Goal: Book appointment/travel/reservation

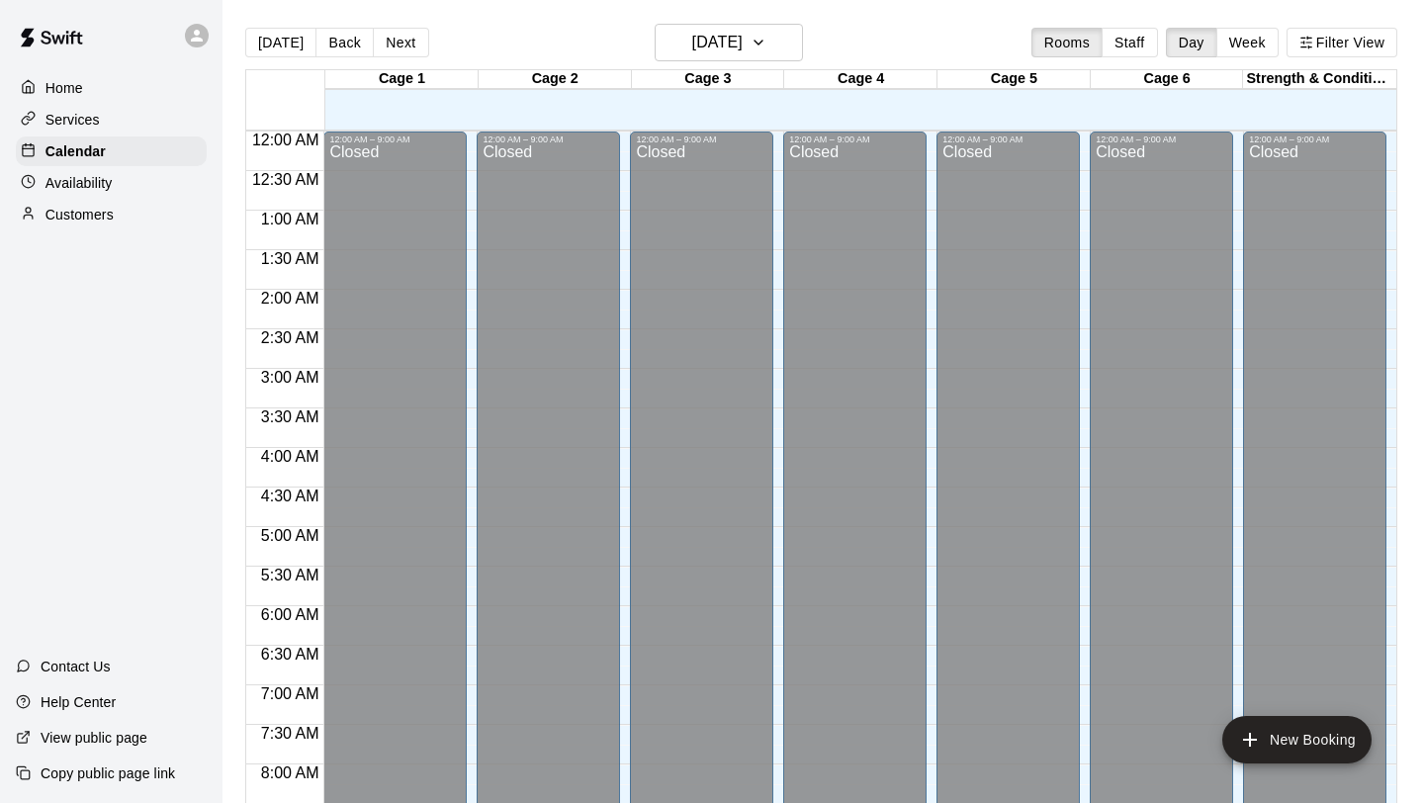
scroll to position [979, 0]
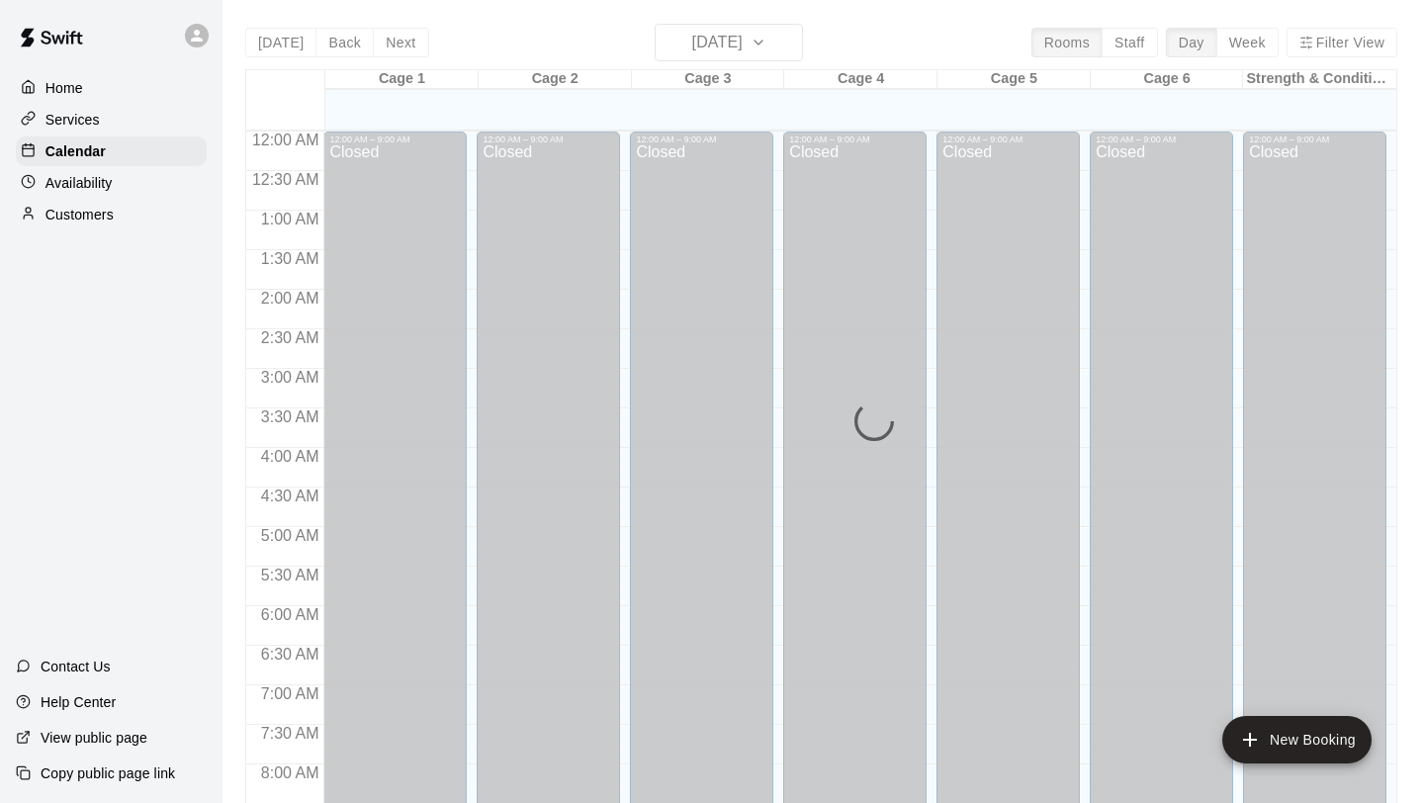
scroll to position [1044, 0]
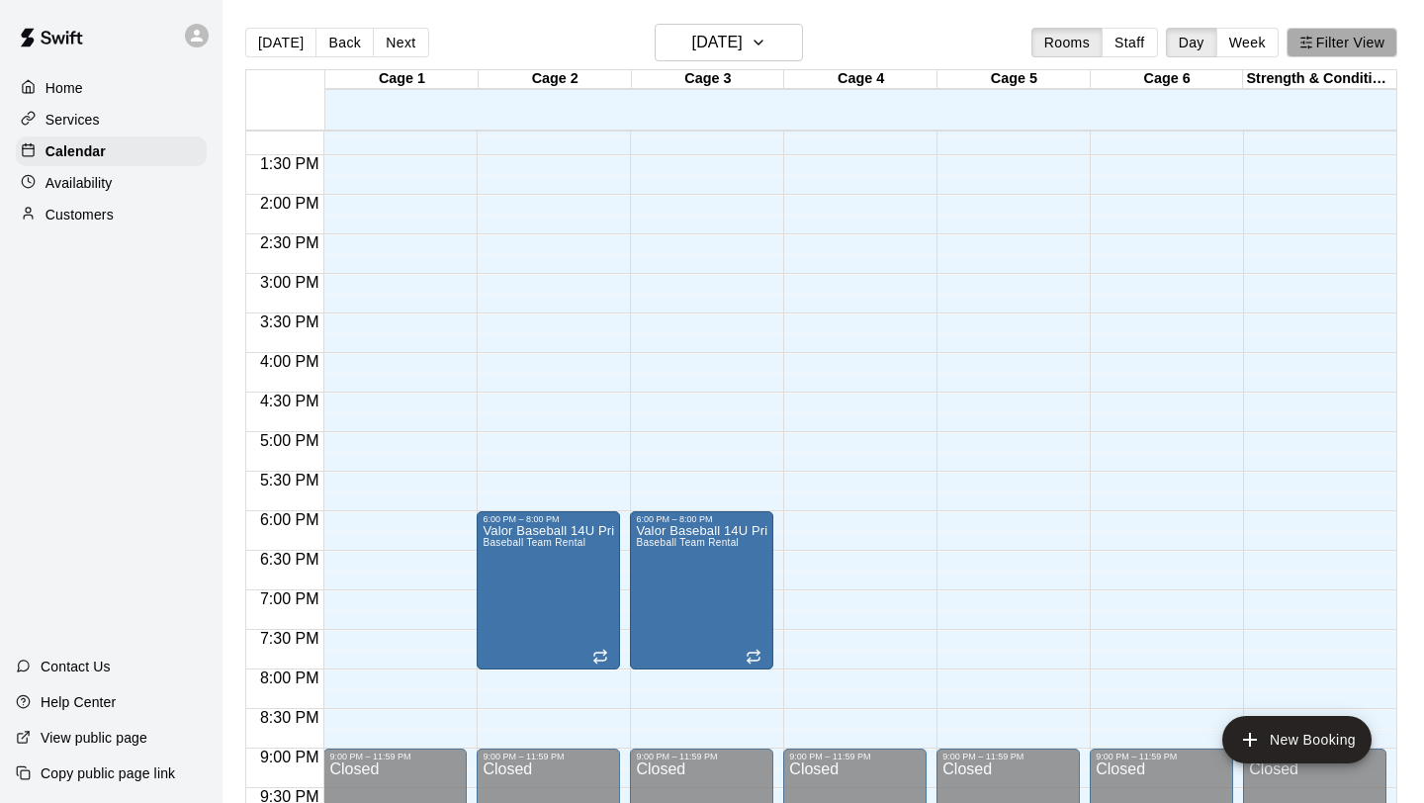
click at [1317, 36] on button "Filter View" at bounding box center [1341, 43] width 111 height 30
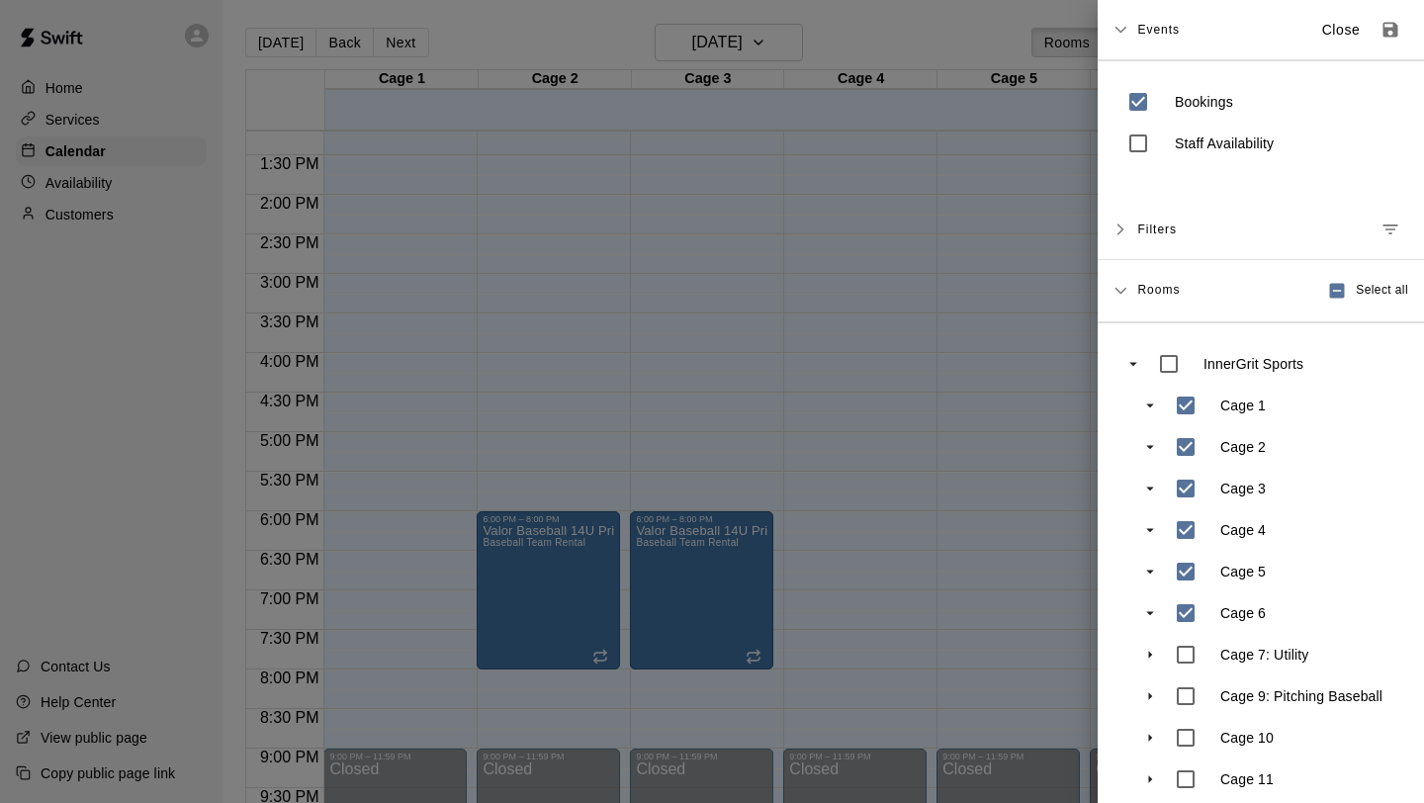
scroll to position [100, 0]
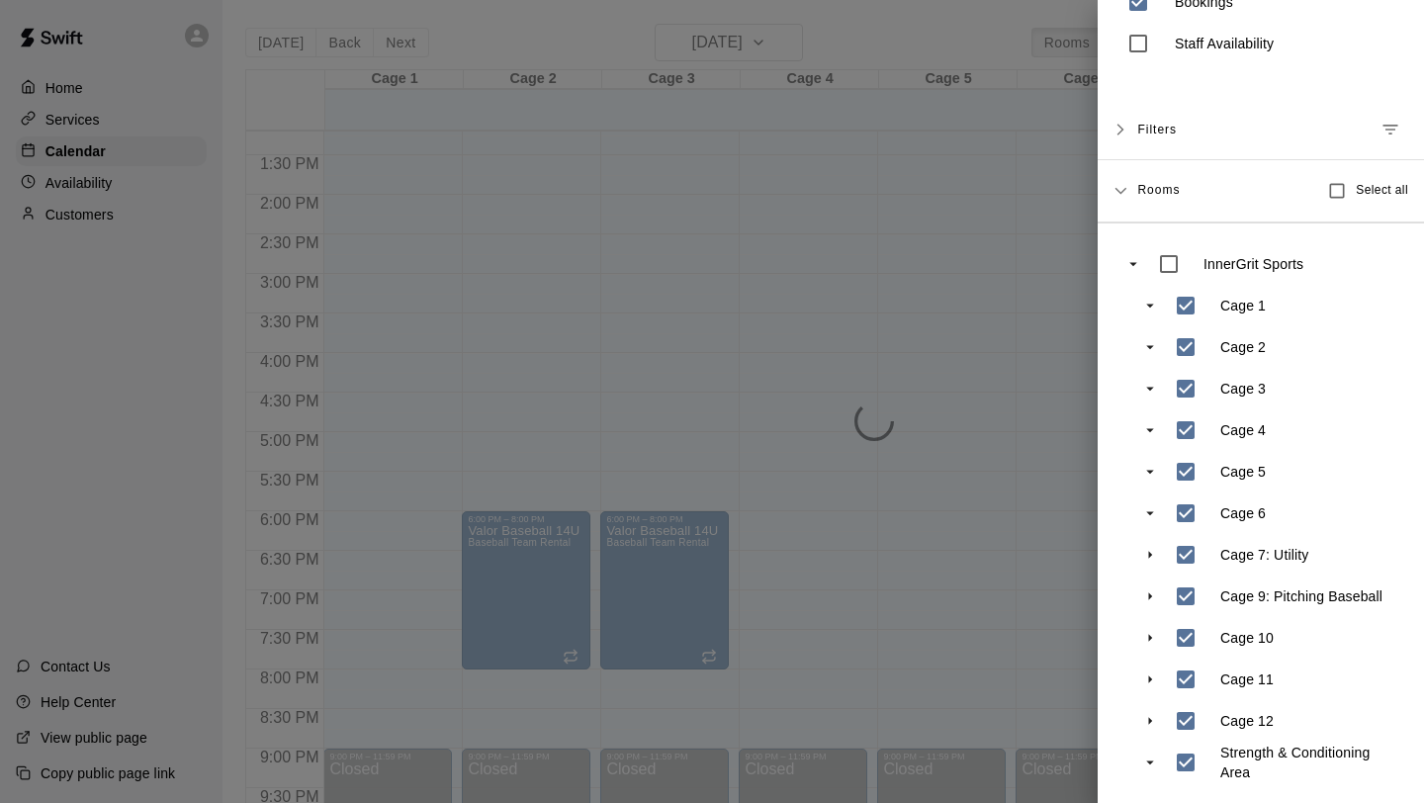
click at [1052, 640] on div at bounding box center [712, 401] width 1424 height 803
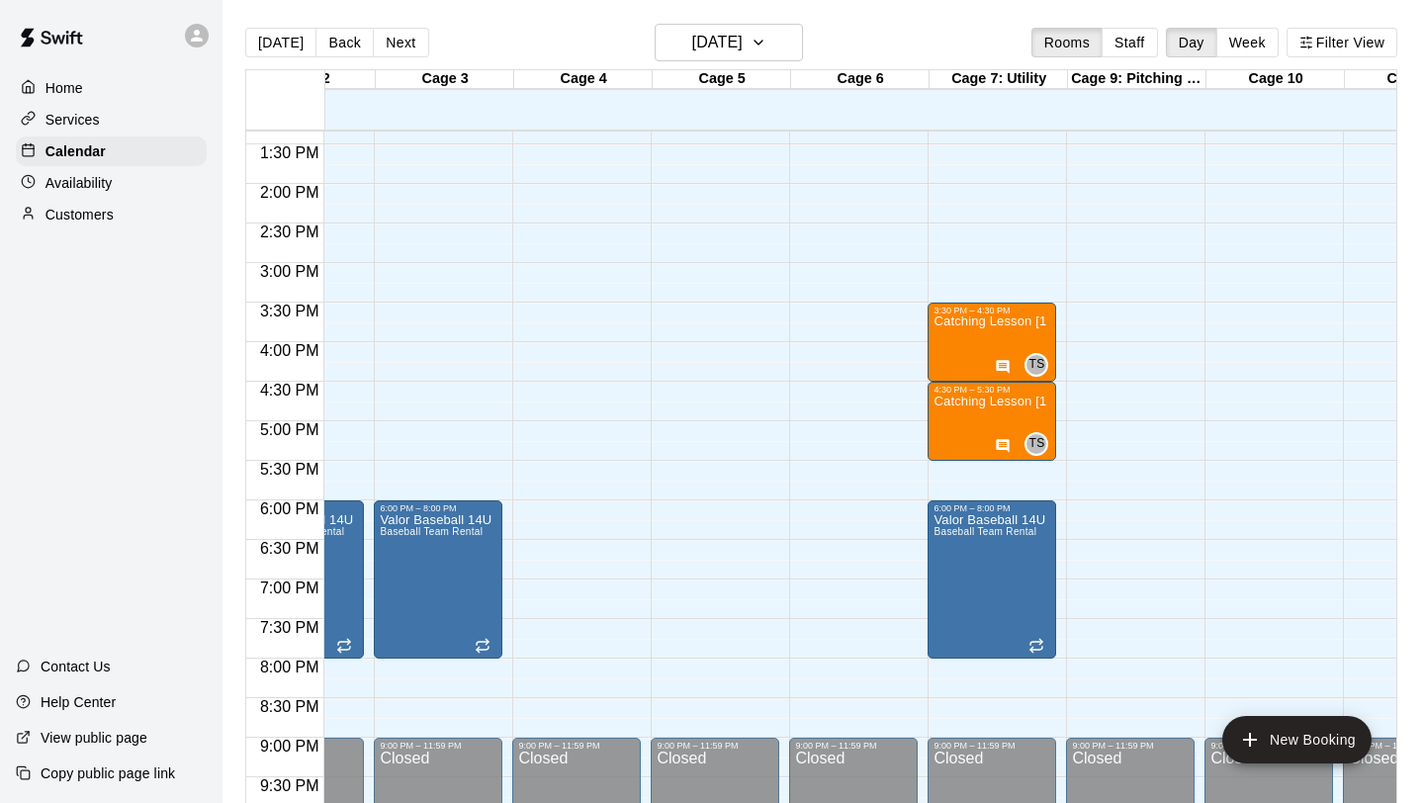
scroll to position [0, 0]
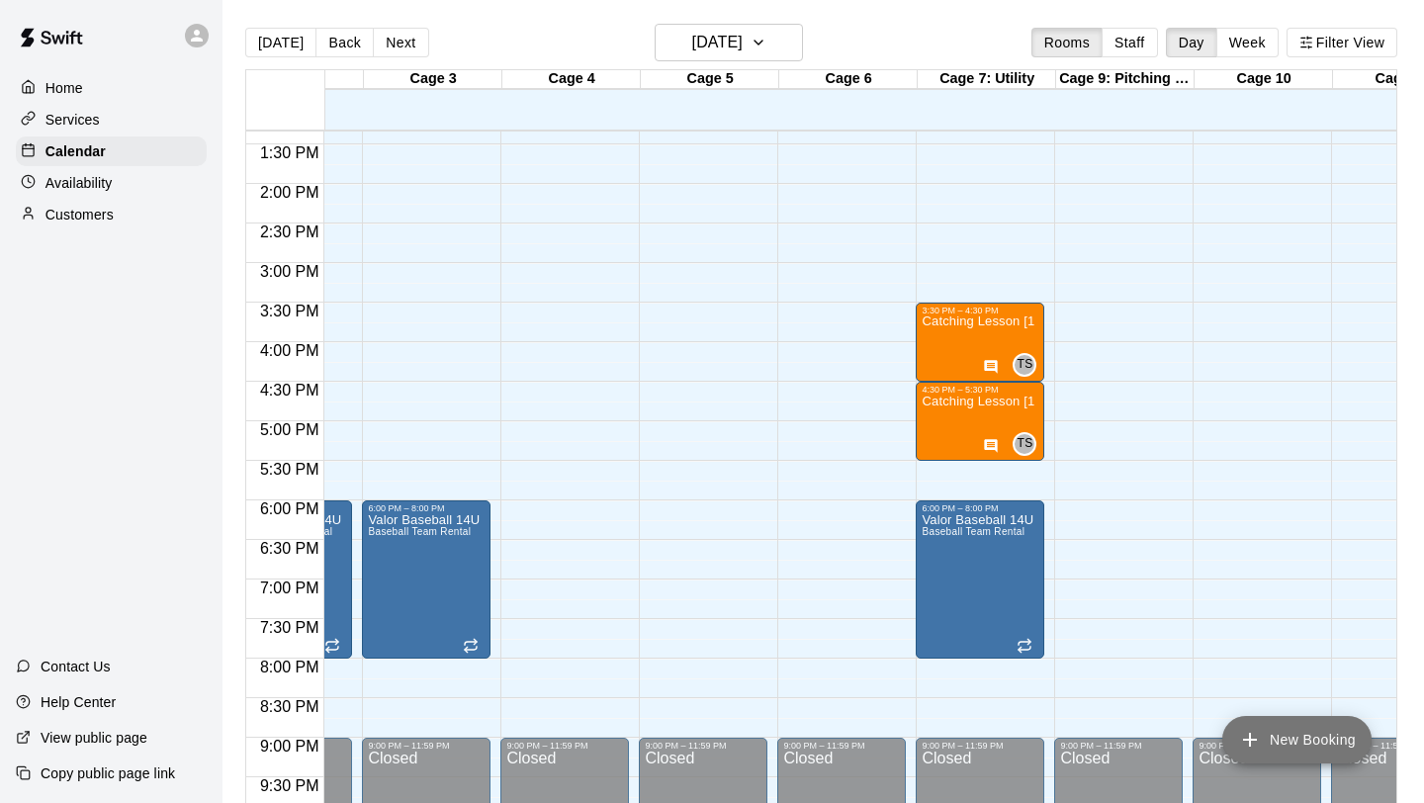
click at [1273, 728] on button "New Booking" at bounding box center [1296, 739] width 149 height 47
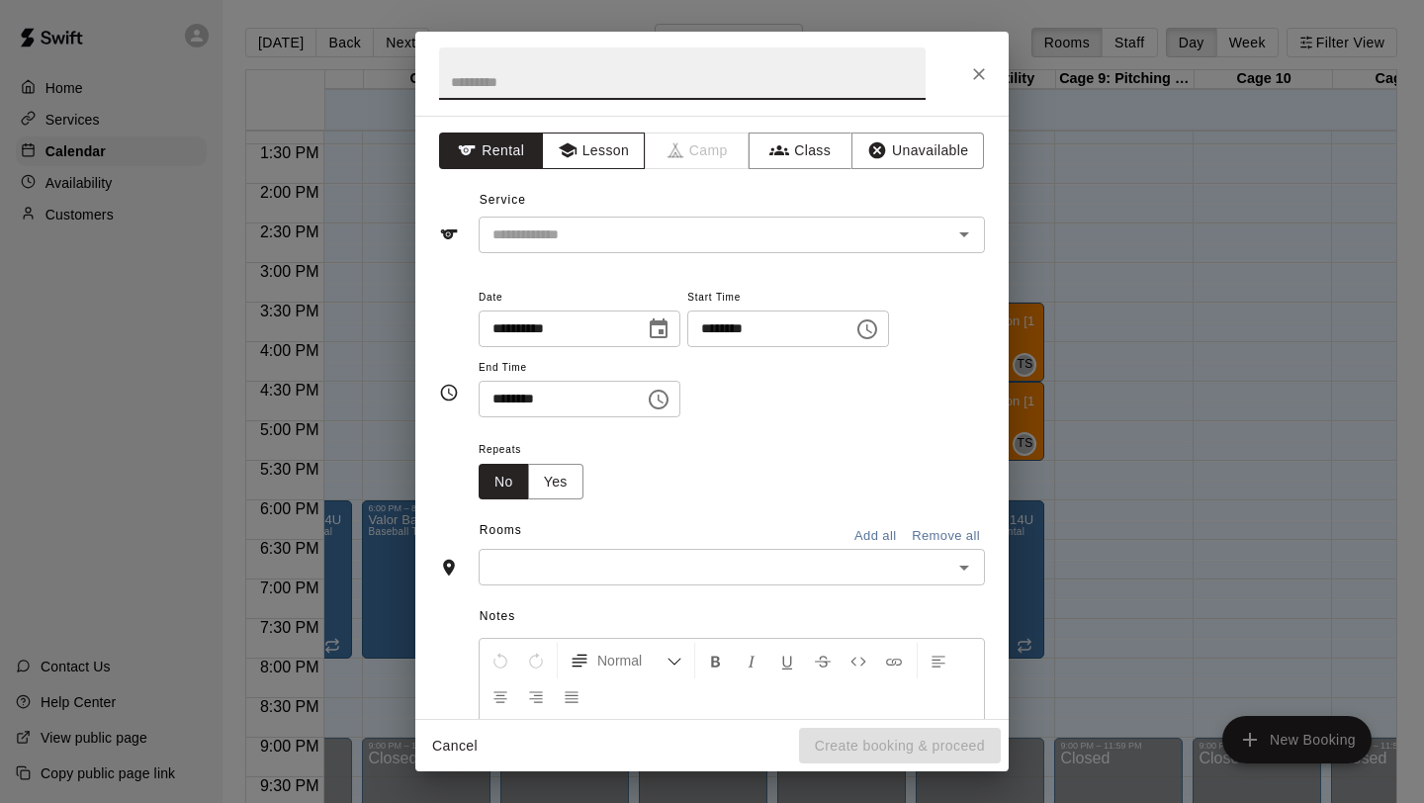
click at [571, 161] on button "Lesson" at bounding box center [594, 150] width 104 height 37
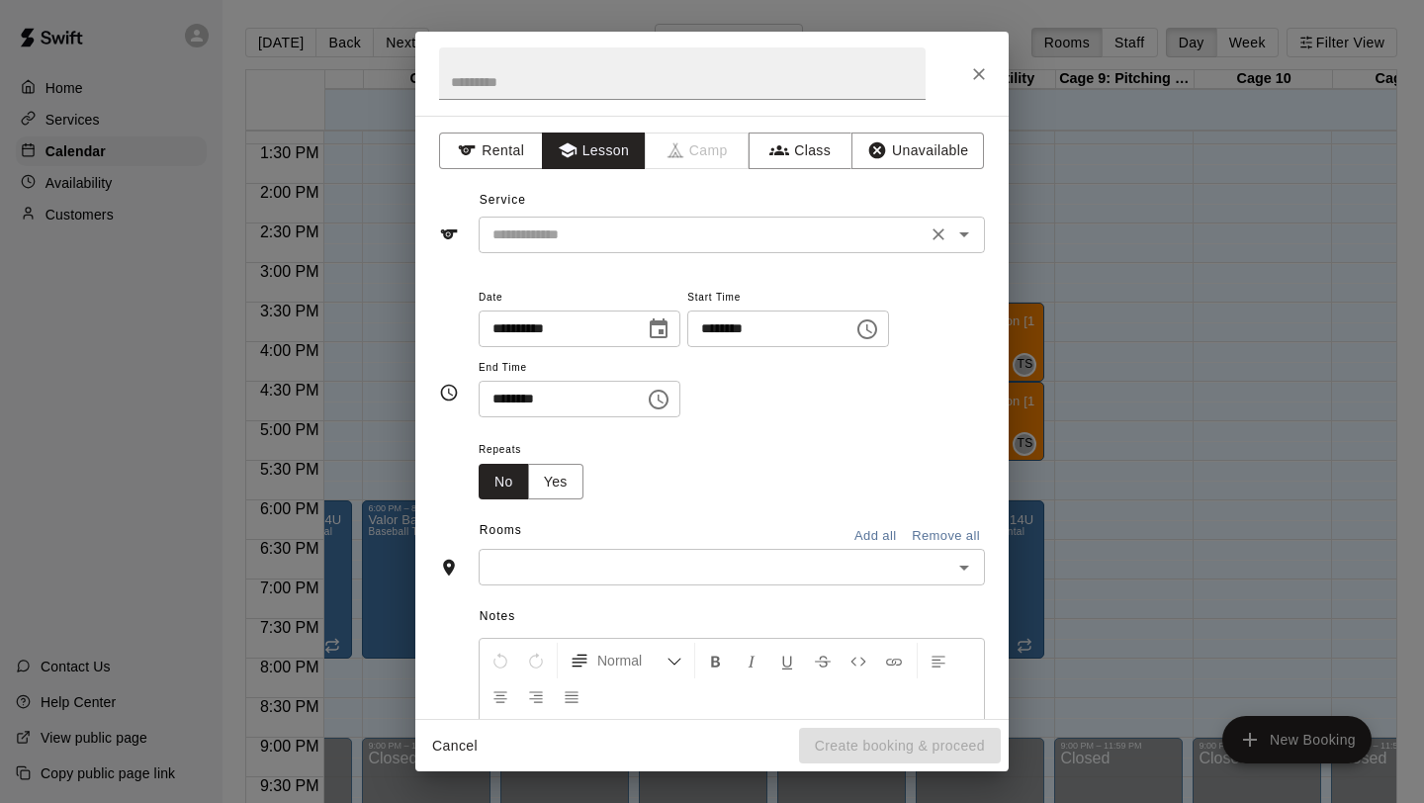
click at [564, 222] on input "text" at bounding box center [702, 234] width 436 height 25
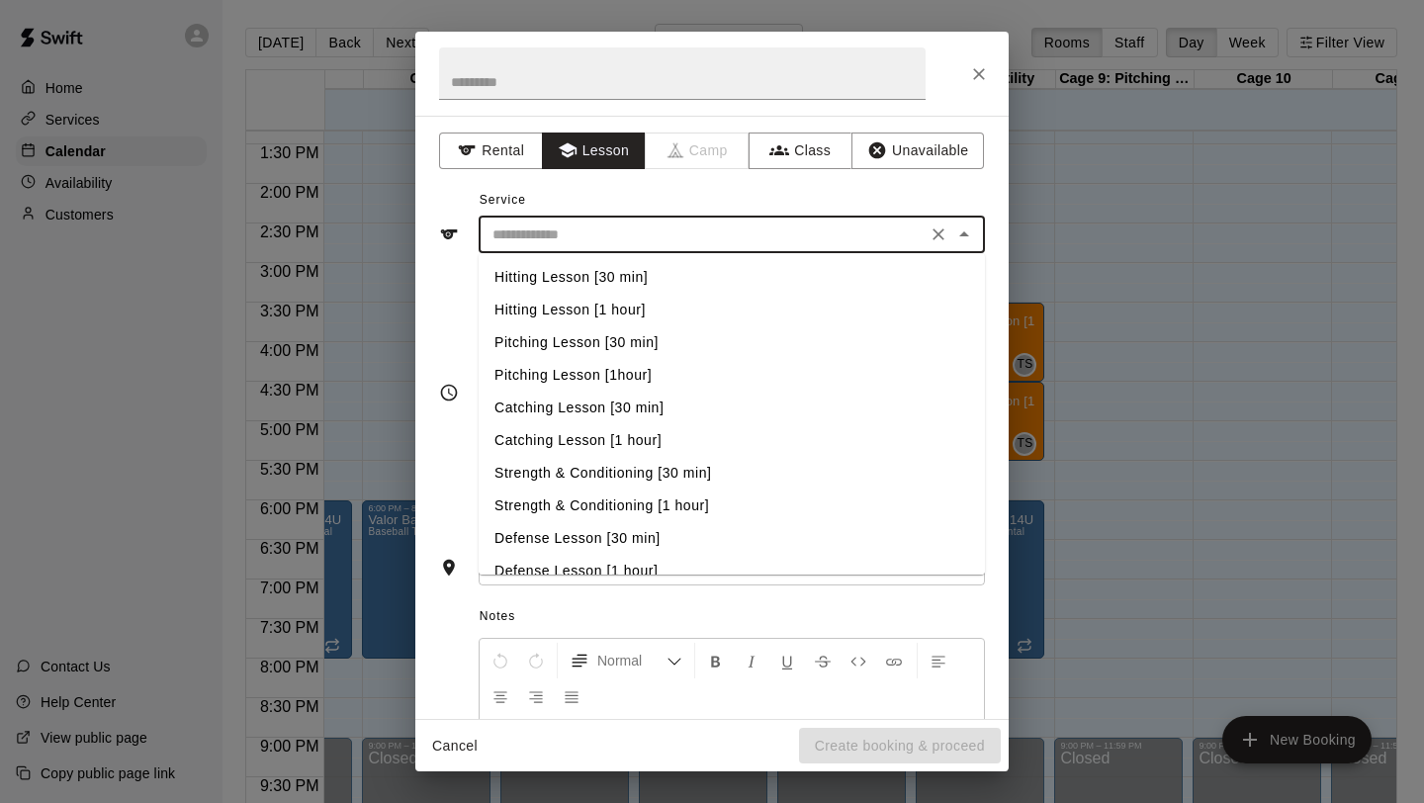
click at [592, 339] on li "Pitching Lesson [30 min]" at bounding box center [732, 342] width 506 height 33
type input "**********"
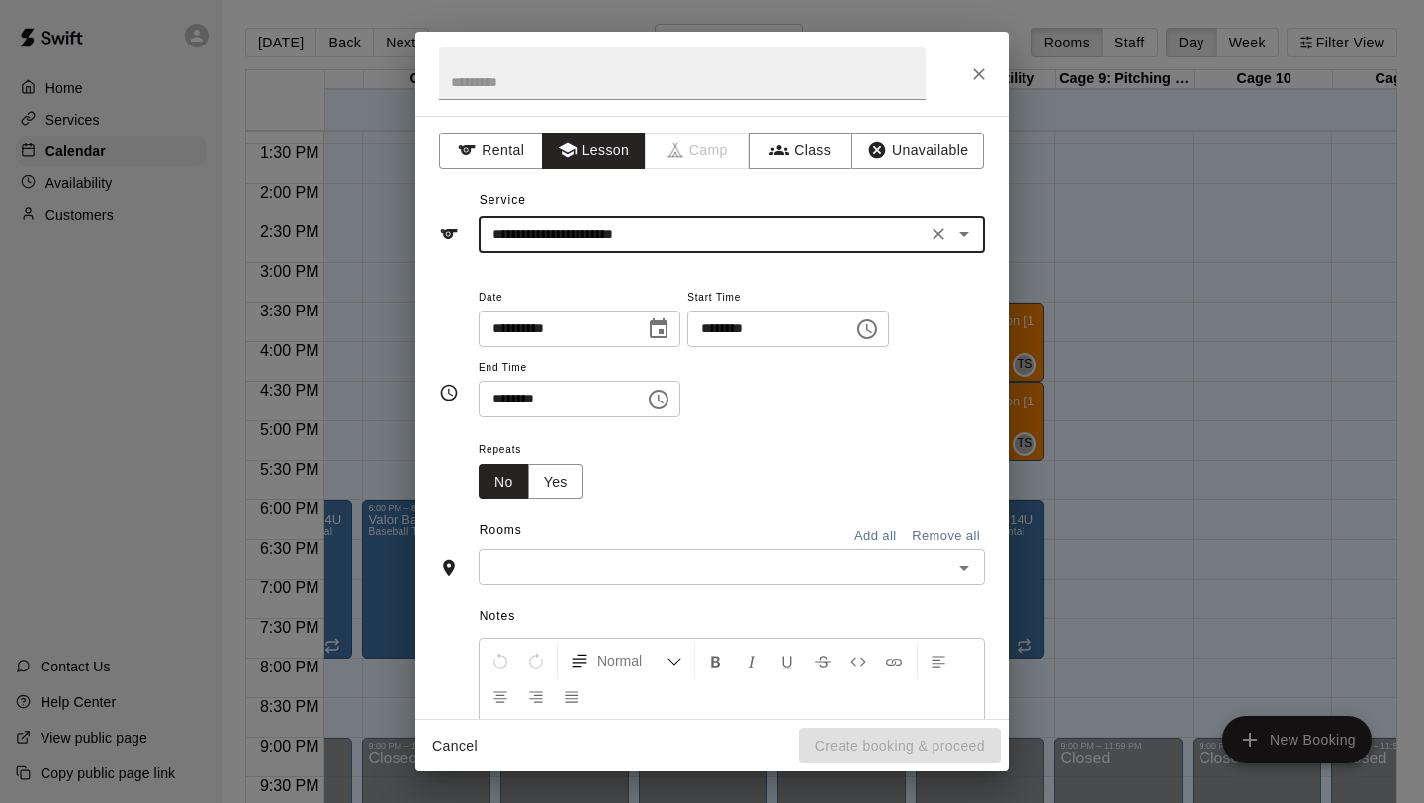
click at [887, 330] on button "Choose time, selected time is 1:00 PM" at bounding box center [867, 329] width 40 height 40
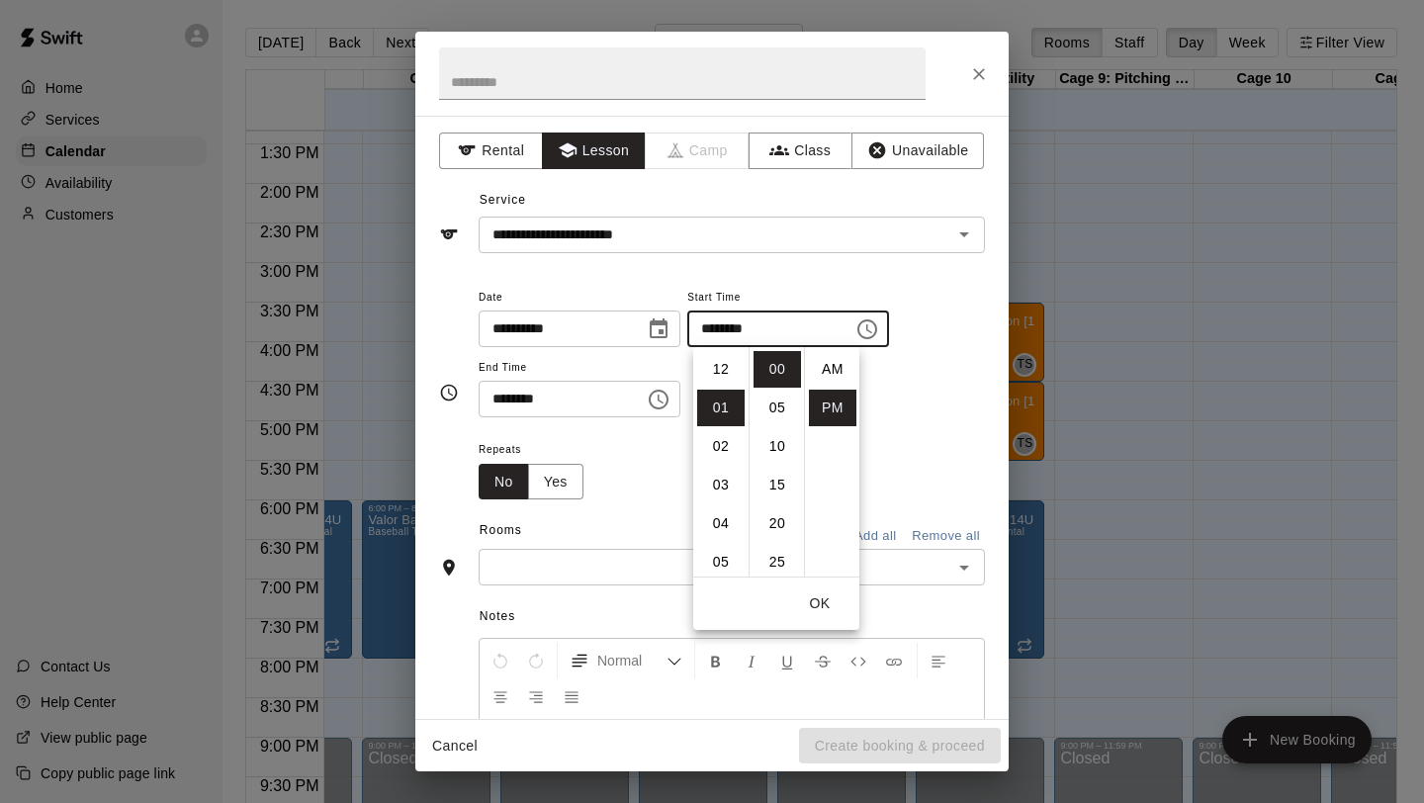
scroll to position [36, 0]
click at [727, 490] on li "04" at bounding box center [720, 485] width 47 height 37
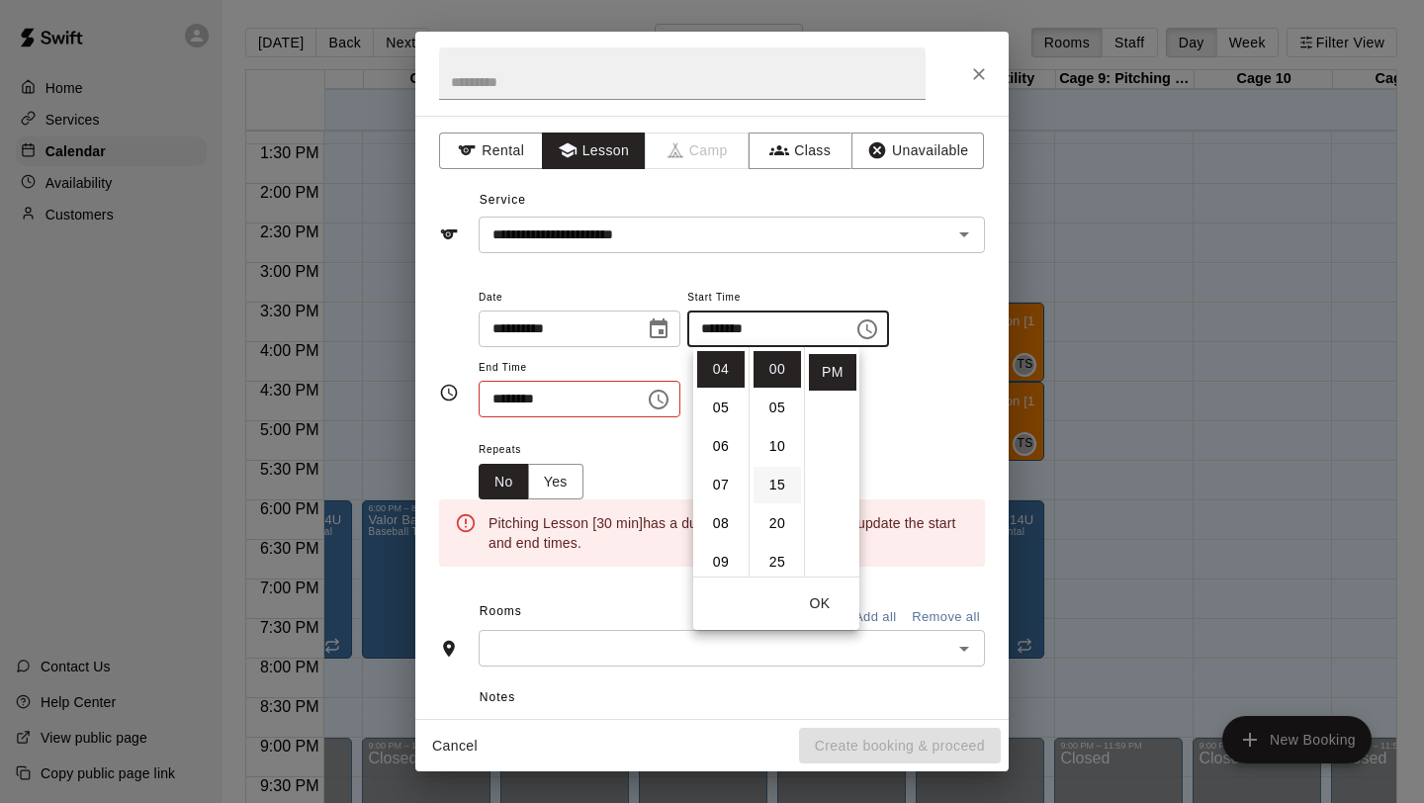
scroll to position [68, 0]
click at [784, 528] on li "30" at bounding box center [776, 532] width 47 height 37
type input "********"
click at [670, 407] on icon "Choose time, selected time is 1:30 PM" at bounding box center [659, 400] width 24 height 24
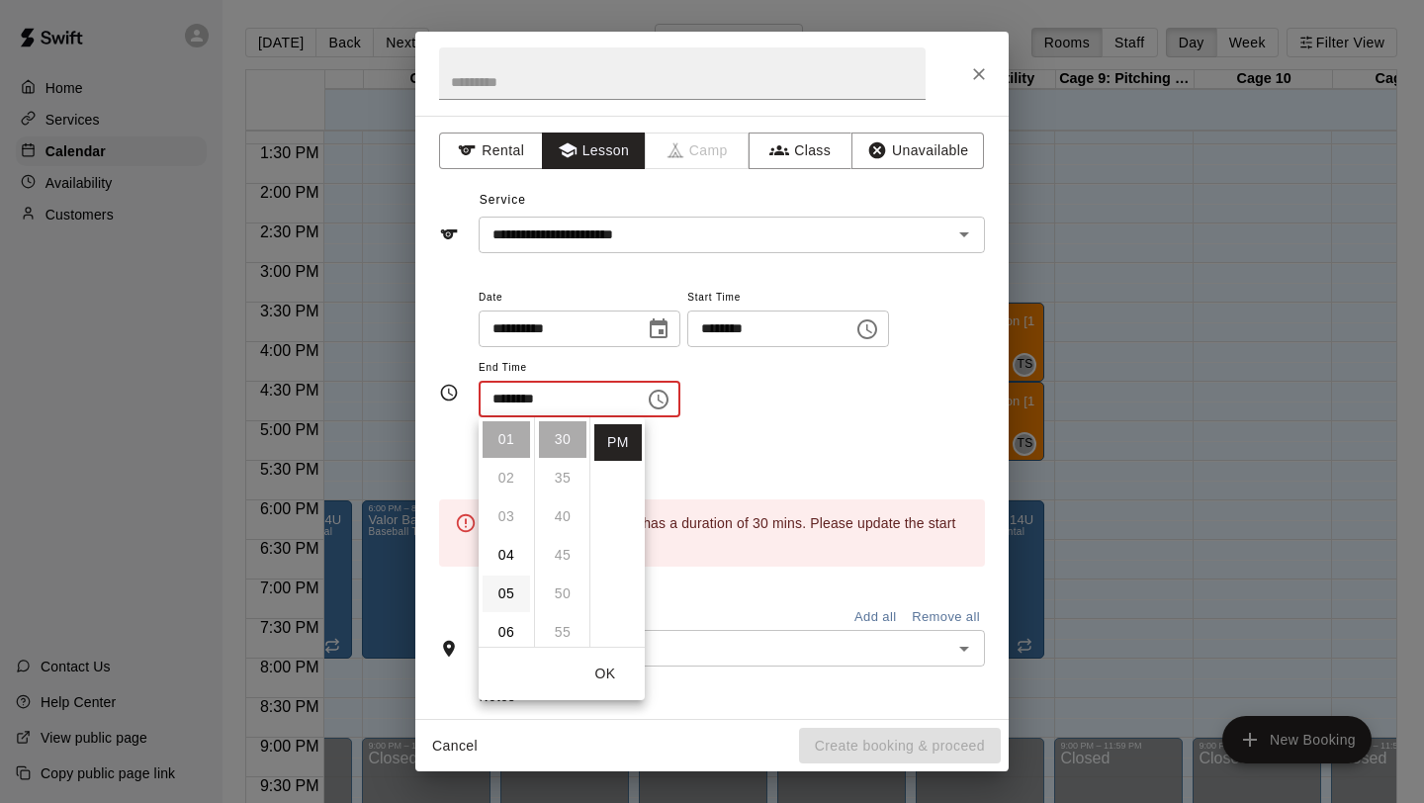
click at [501, 577] on li "05" at bounding box center [506, 593] width 47 height 37
click at [563, 438] on li "00" at bounding box center [562, 439] width 47 height 37
type input "********"
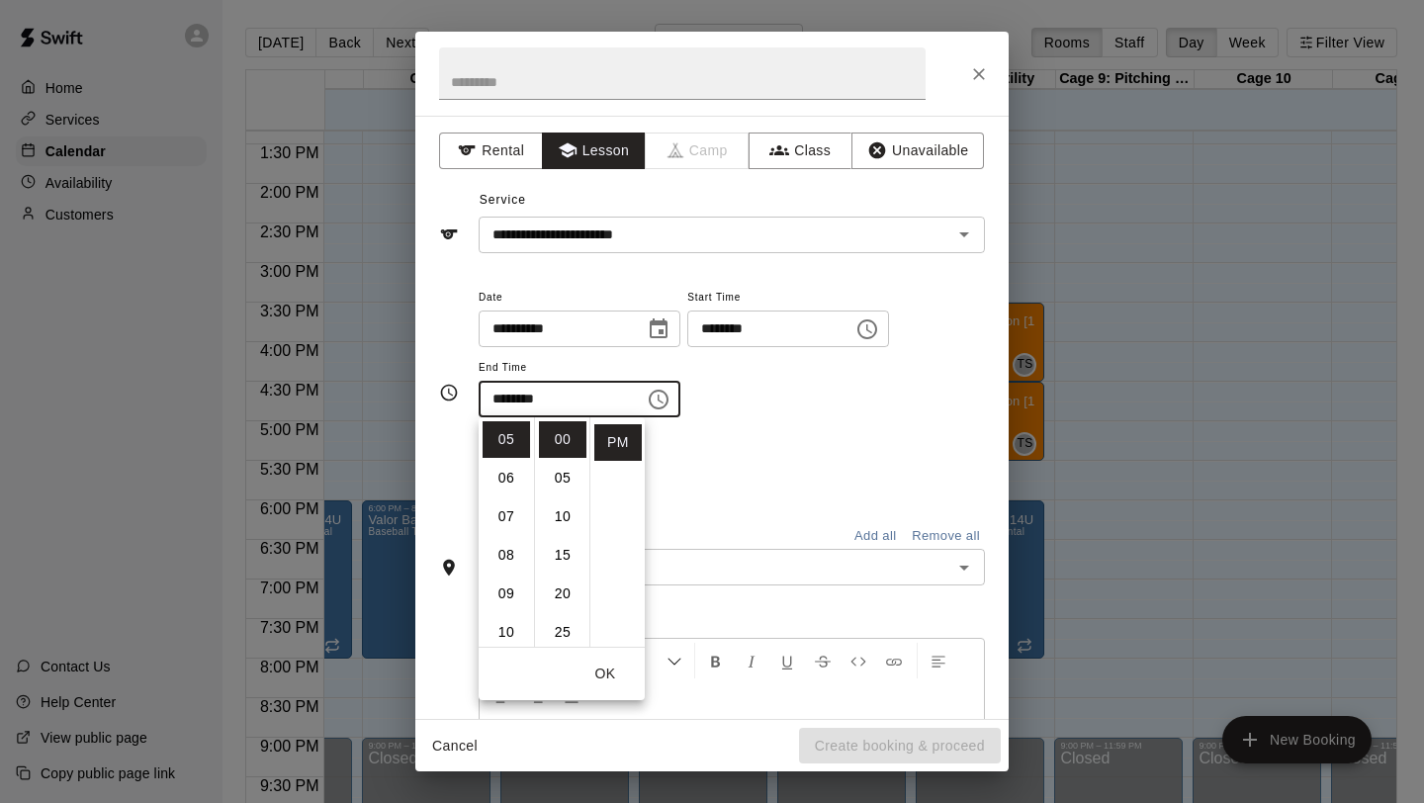
click at [709, 437] on div "Repeats No Yes" at bounding box center [732, 468] width 506 height 62
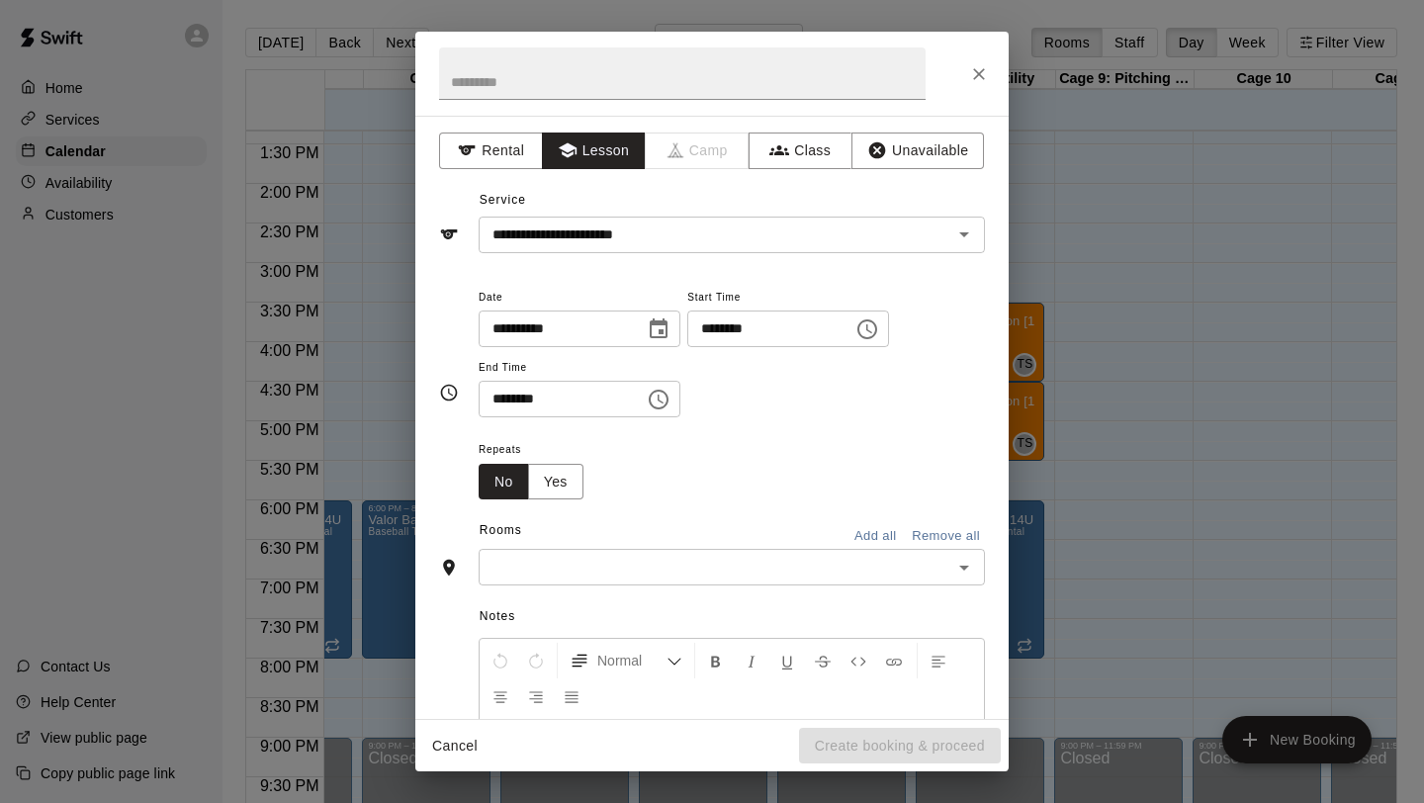
click at [644, 549] on div "​" at bounding box center [732, 567] width 506 height 37
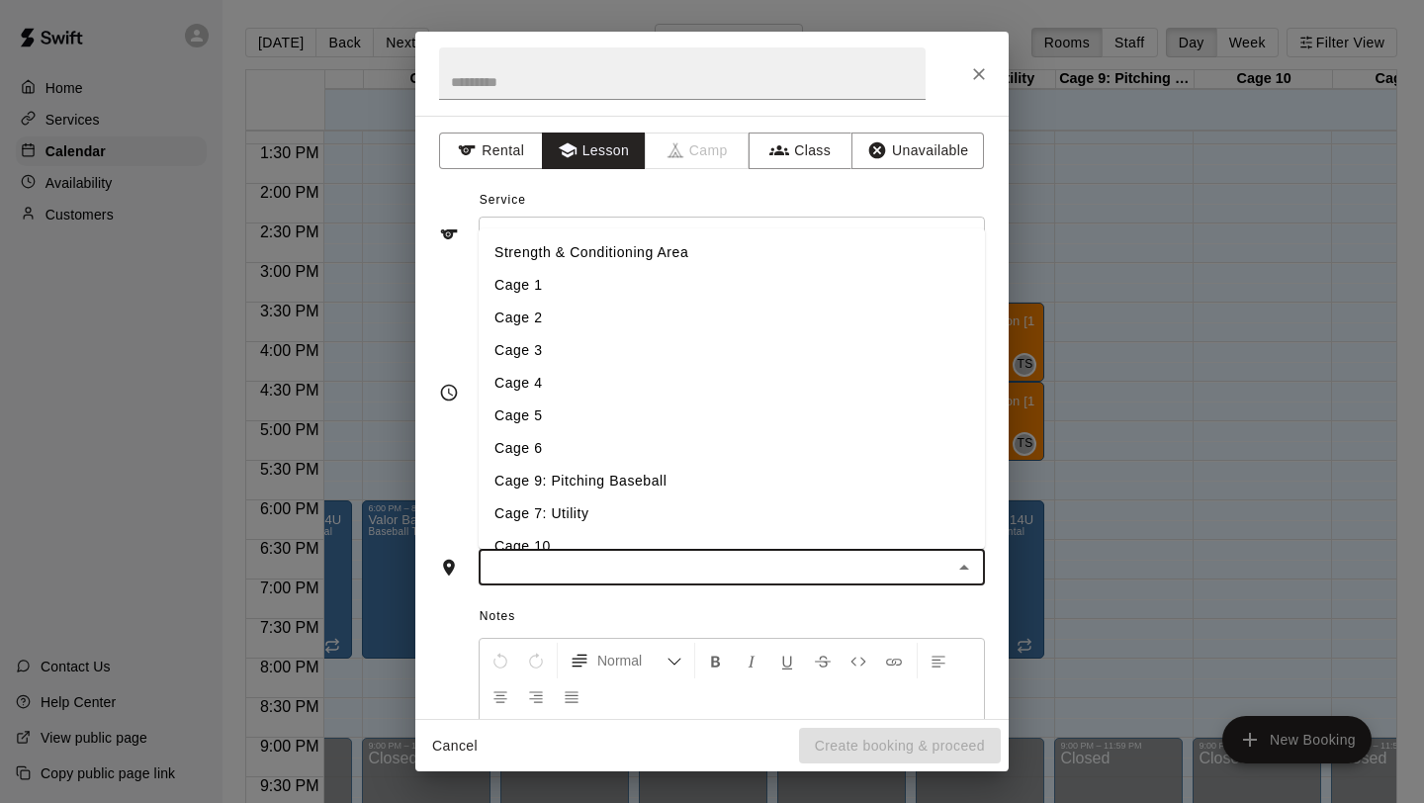
click at [623, 493] on li "Cage 9: Pitching Baseball" at bounding box center [732, 481] width 506 height 33
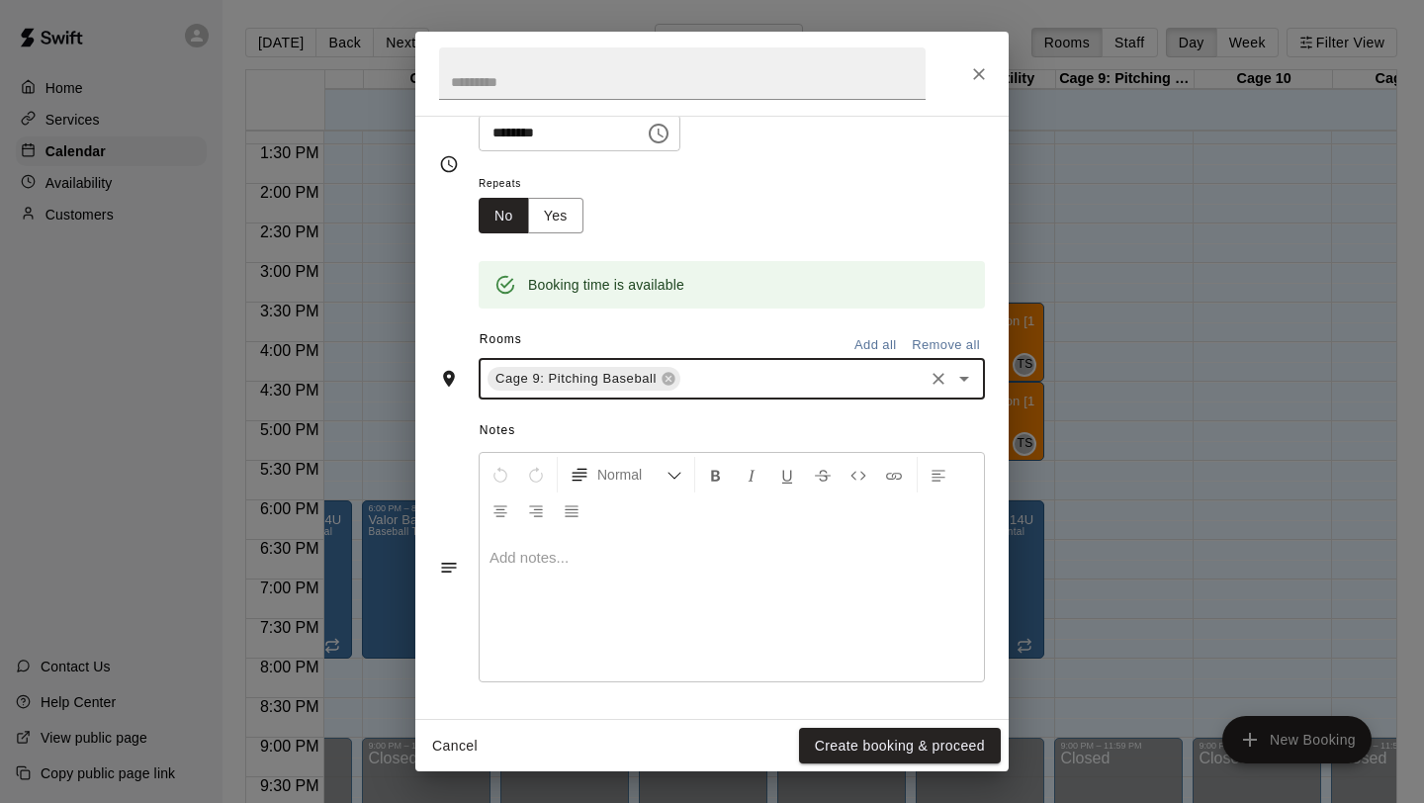
click at [620, 574] on div at bounding box center [732, 607] width 504 height 148
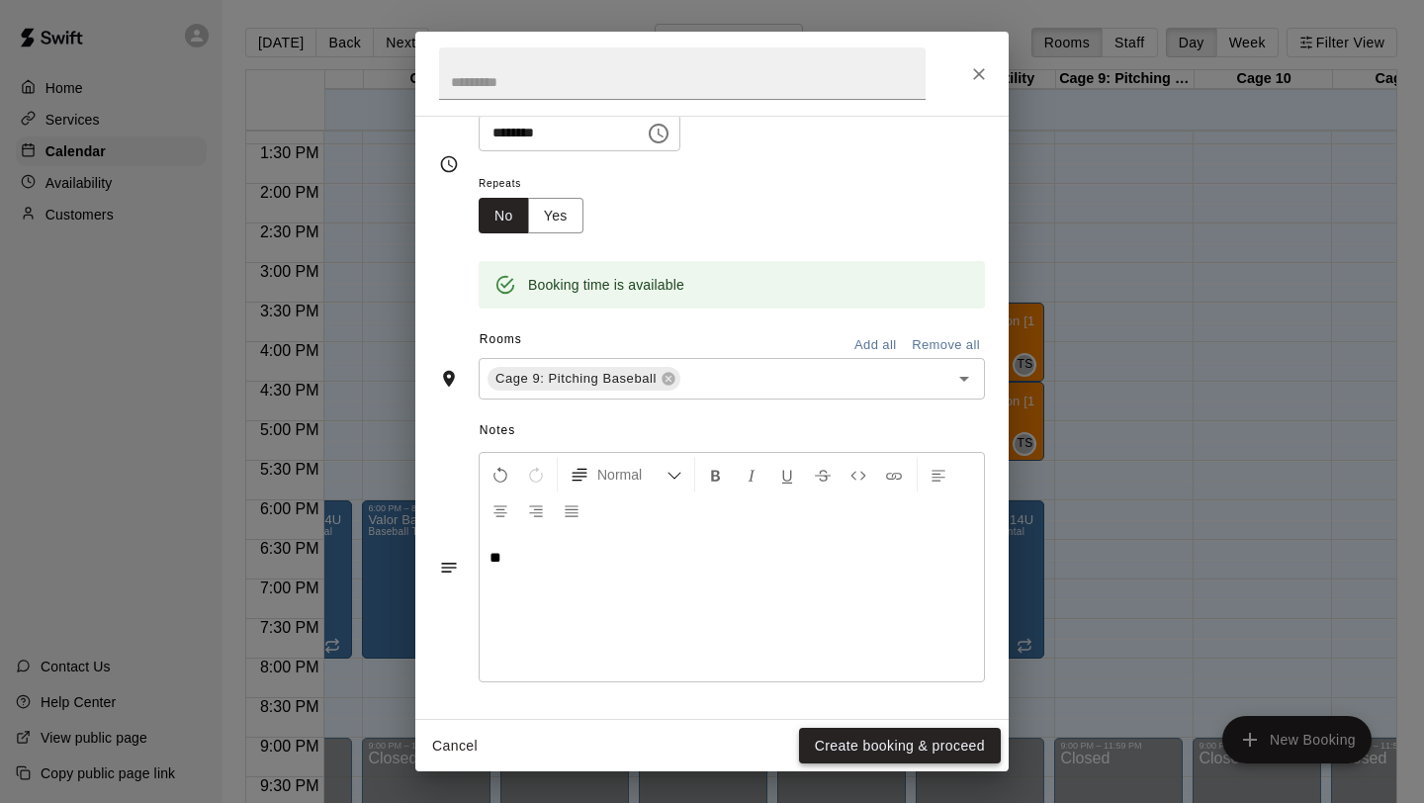
click at [839, 732] on button "Create booking & proceed" at bounding box center [900, 746] width 202 height 37
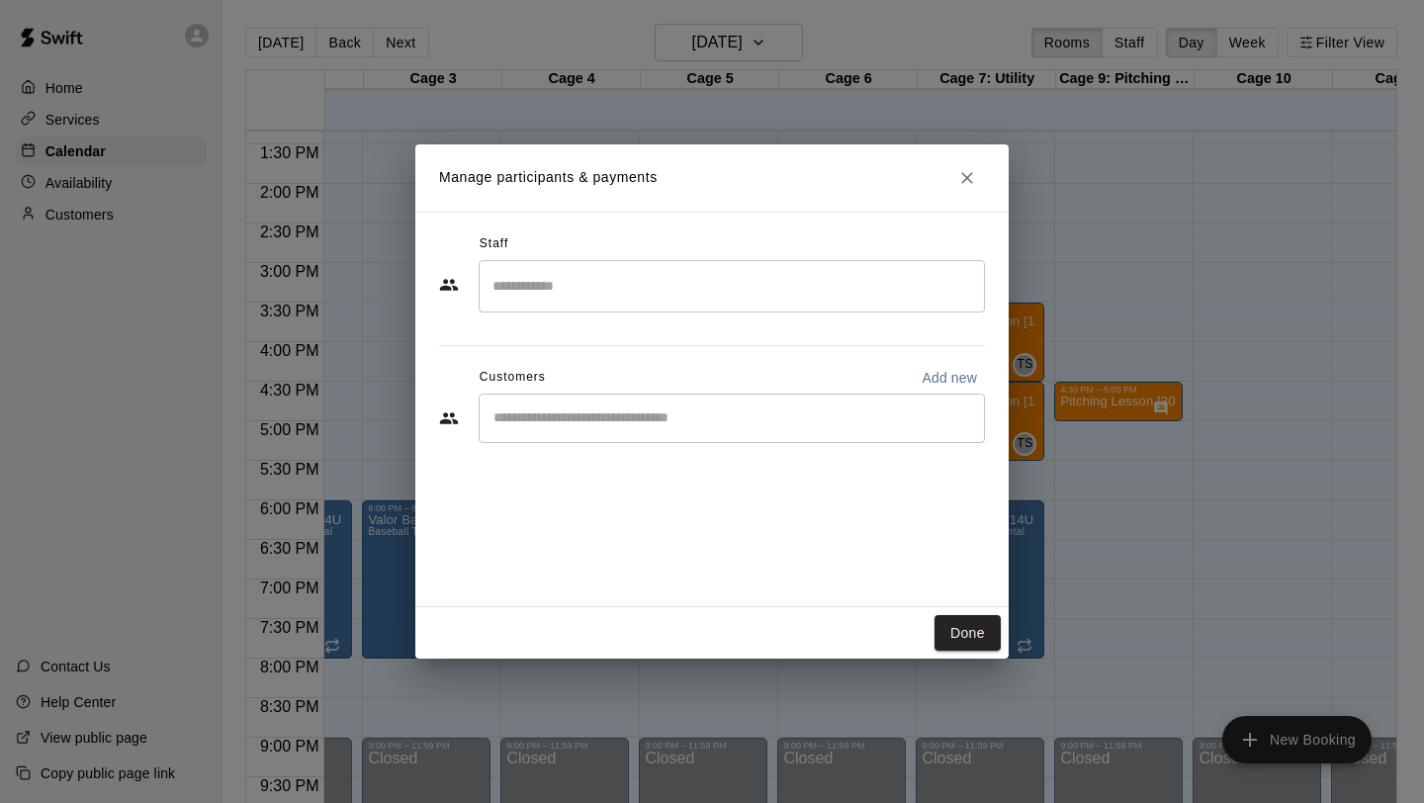
click at [623, 291] on input "Search staff" at bounding box center [731, 286] width 488 height 35
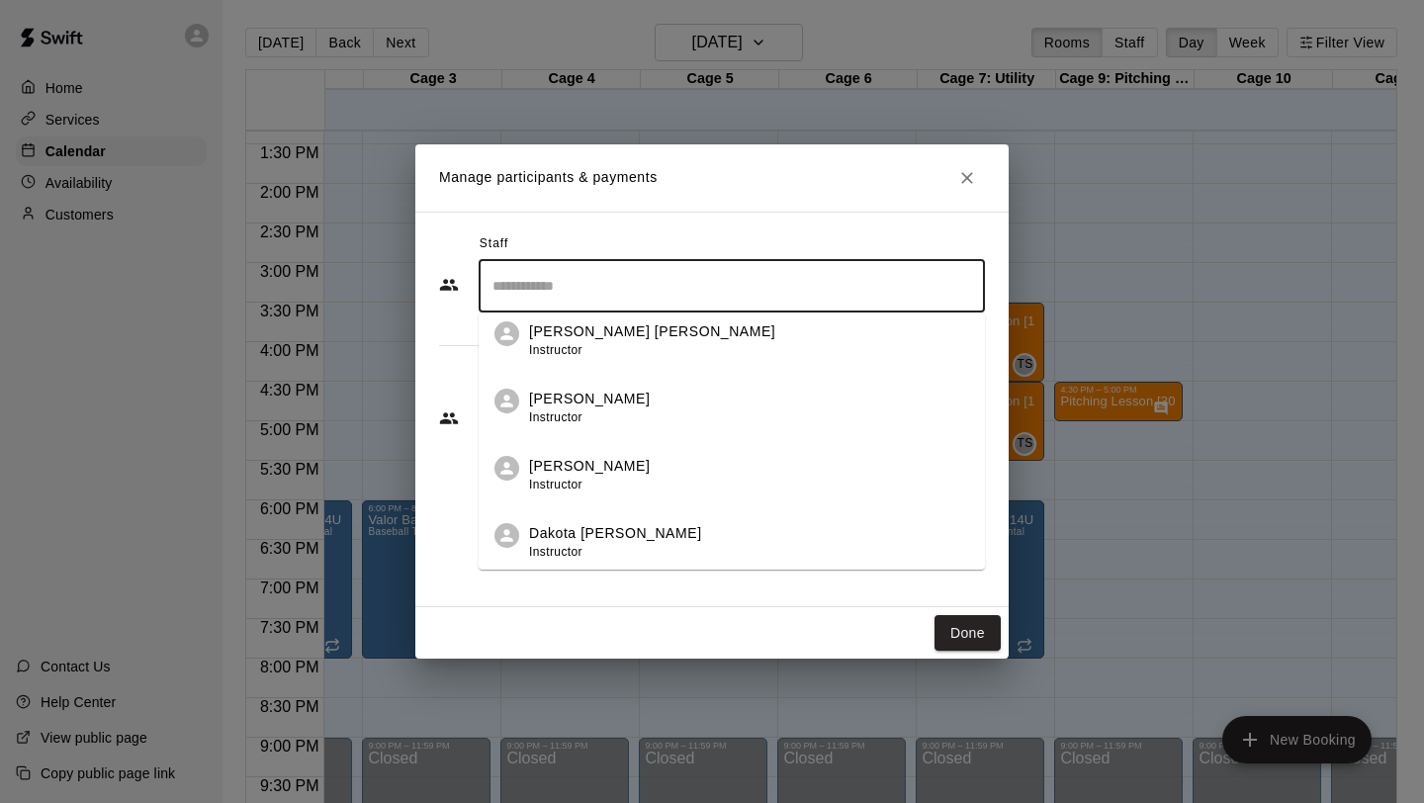
click at [618, 514] on li "Dakota [PERSON_NAME] Instructor" at bounding box center [732, 535] width 506 height 67
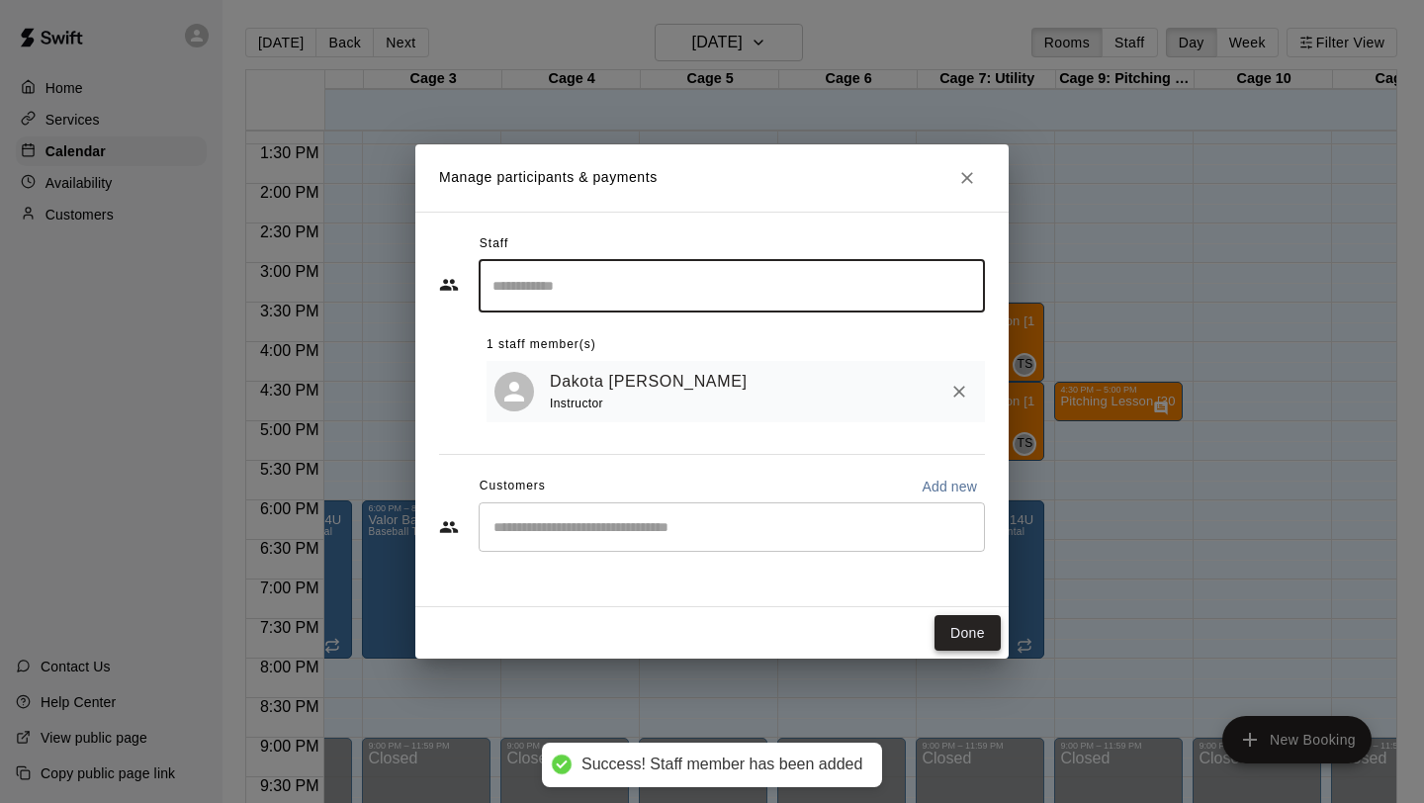
click at [964, 632] on button "Done" at bounding box center [967, 633] width 66 height 37
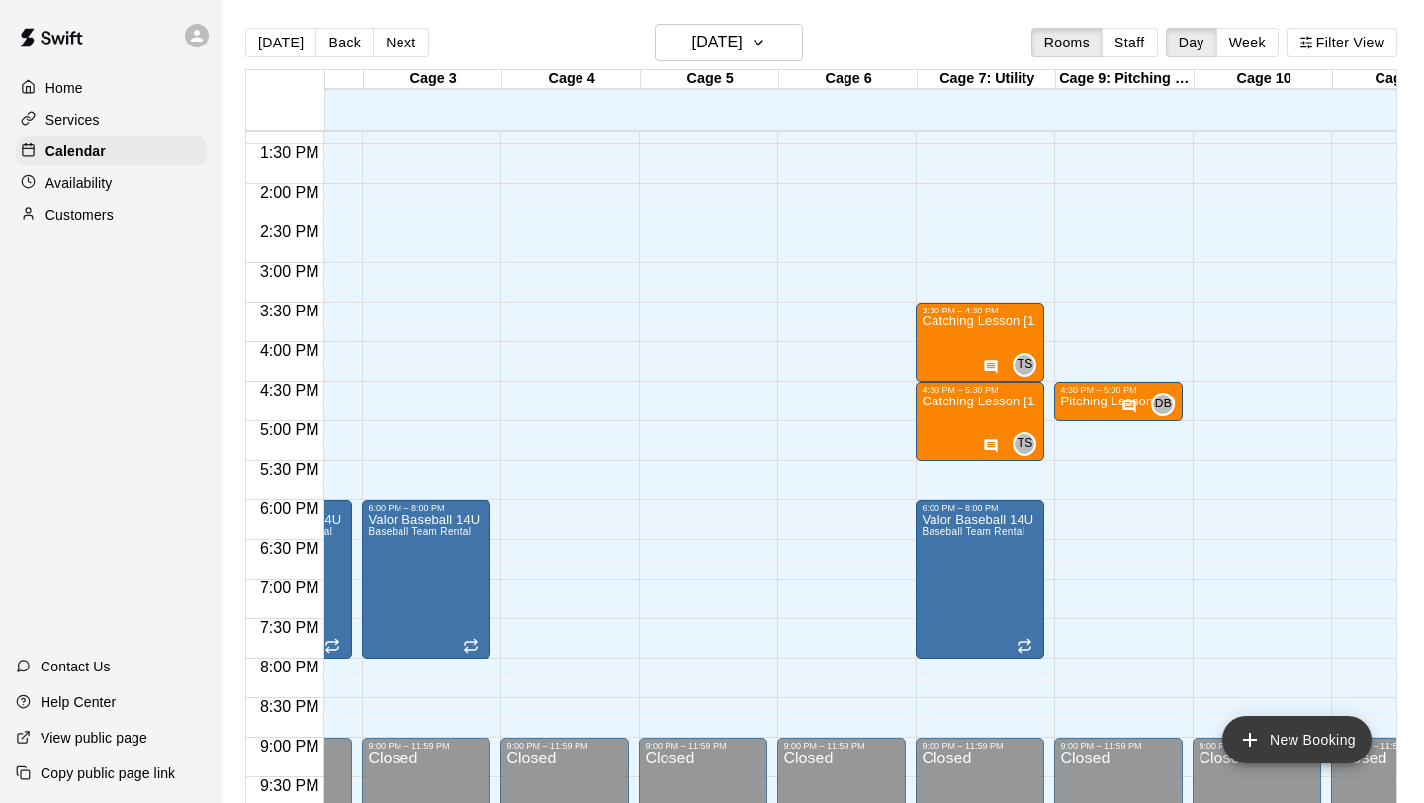
click at [1264, 727] on button "New Booking" at bounding box center [1296, 739] width 149 height 47
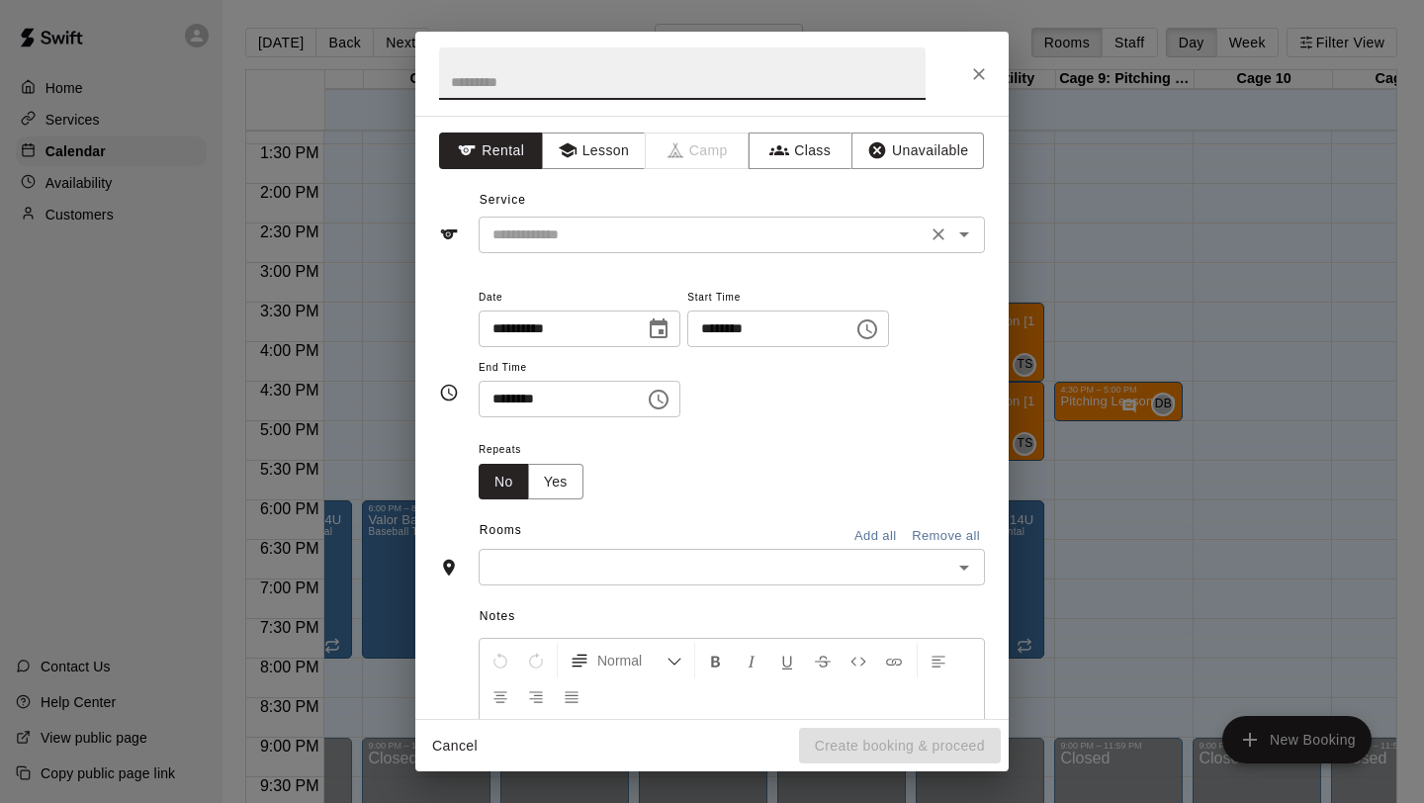
click at [621, 241] on input "text" at bounding box center [702, 234] width 436 height 25
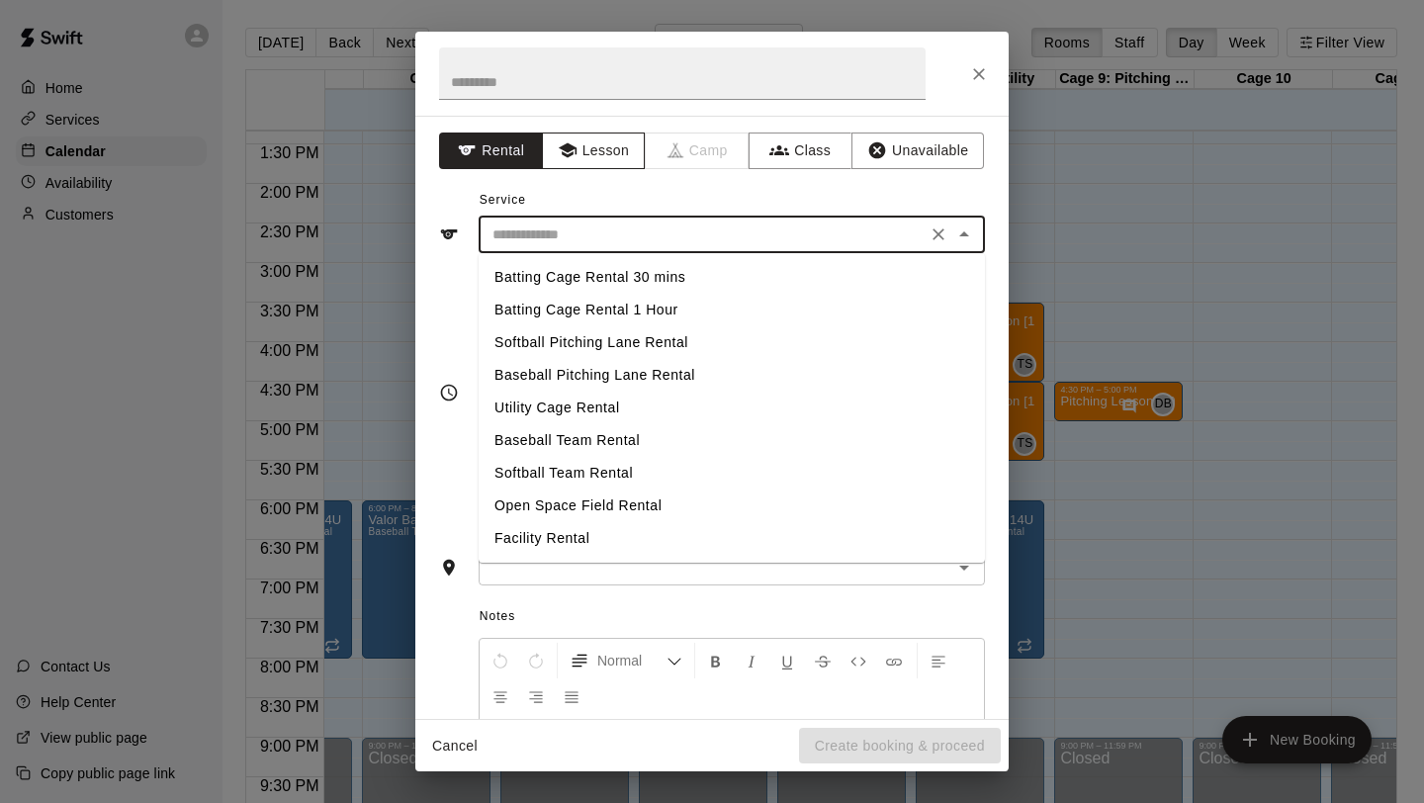
click at [593, 145] on button "Lesson" at bounding box center [594, 150] width 104 height 37
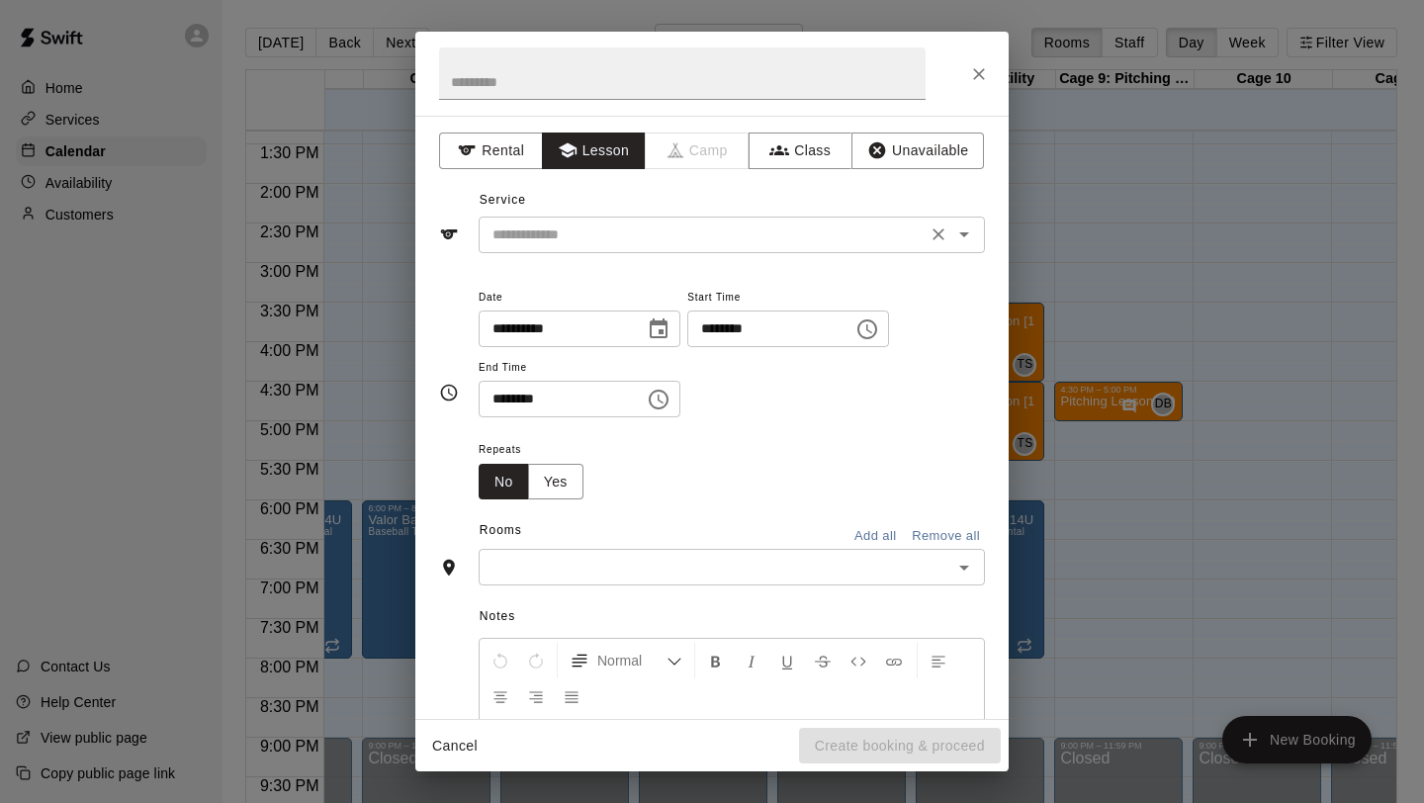
click at [571, 233] on input "text" at bounding box center [702, 234] width 436 height 25
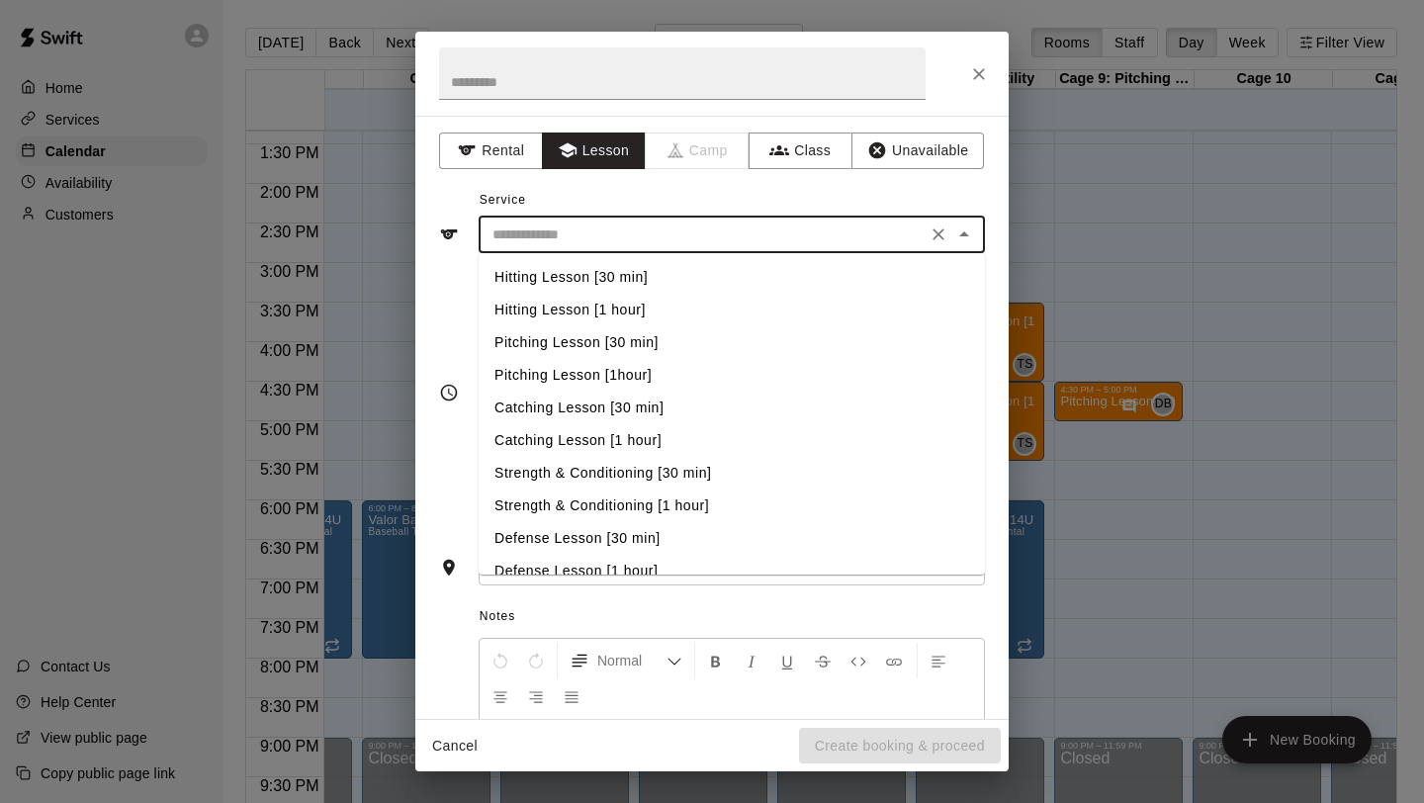
click at [571, 268] on li "Hitting Lesson [30 min]" at bounding box center [732, 277] width 506 height 33
type input "**********"
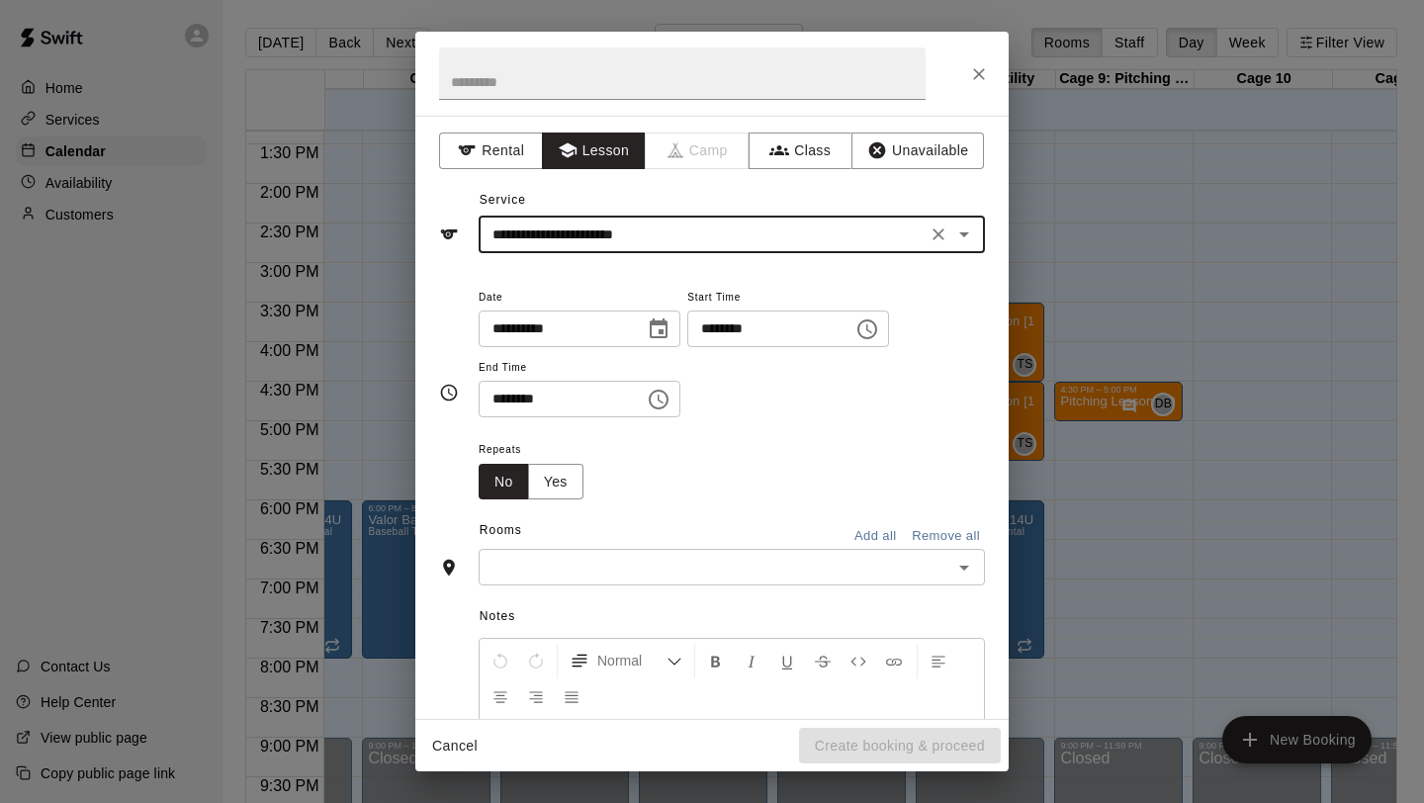
click at [870, 324] on icon "Choose time, selected time is 1:00 PM" at bounding box center [867, 329] width 24 height 24
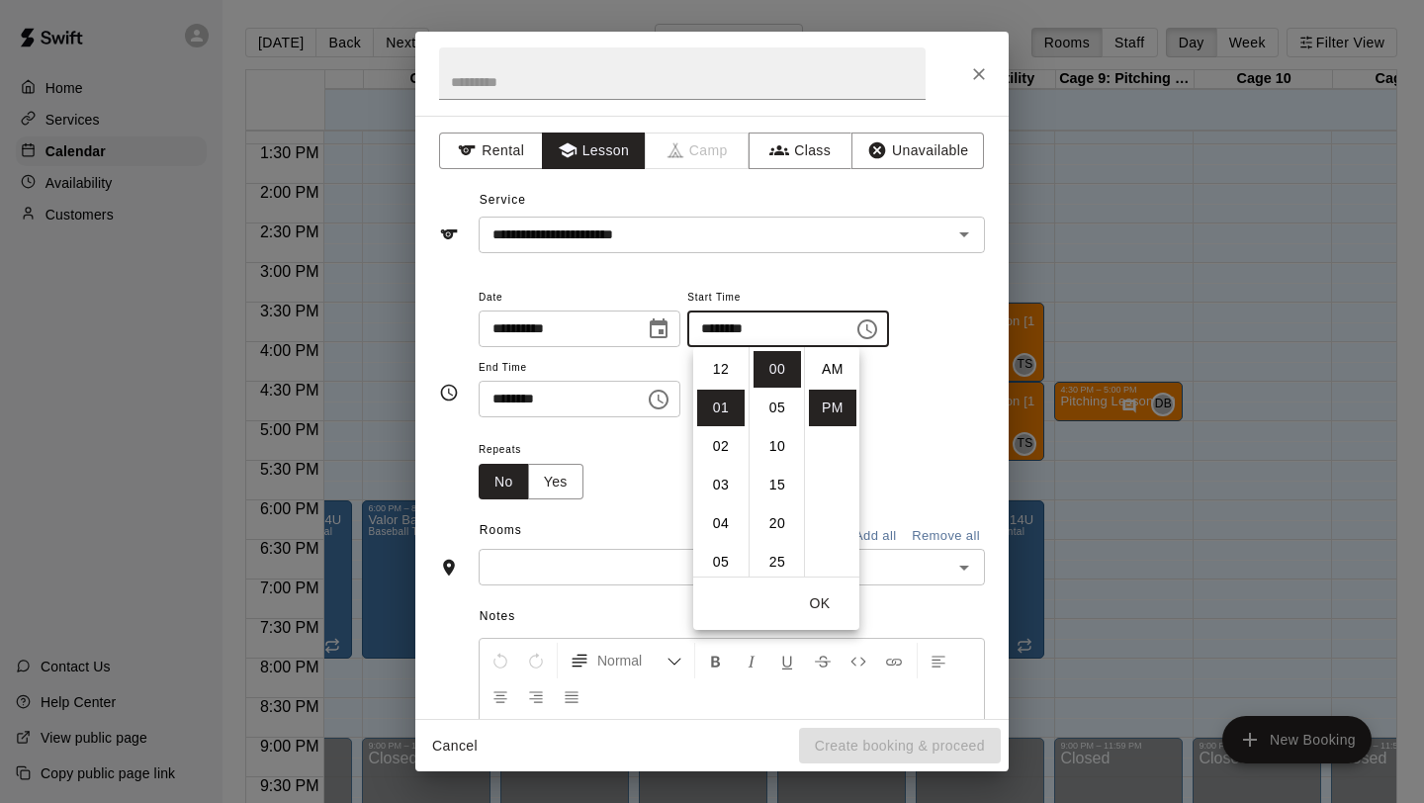
scroll to position [36, 0]
click at [722, 513] on li "05" at bounding box center [720, 523] width 47 height 37
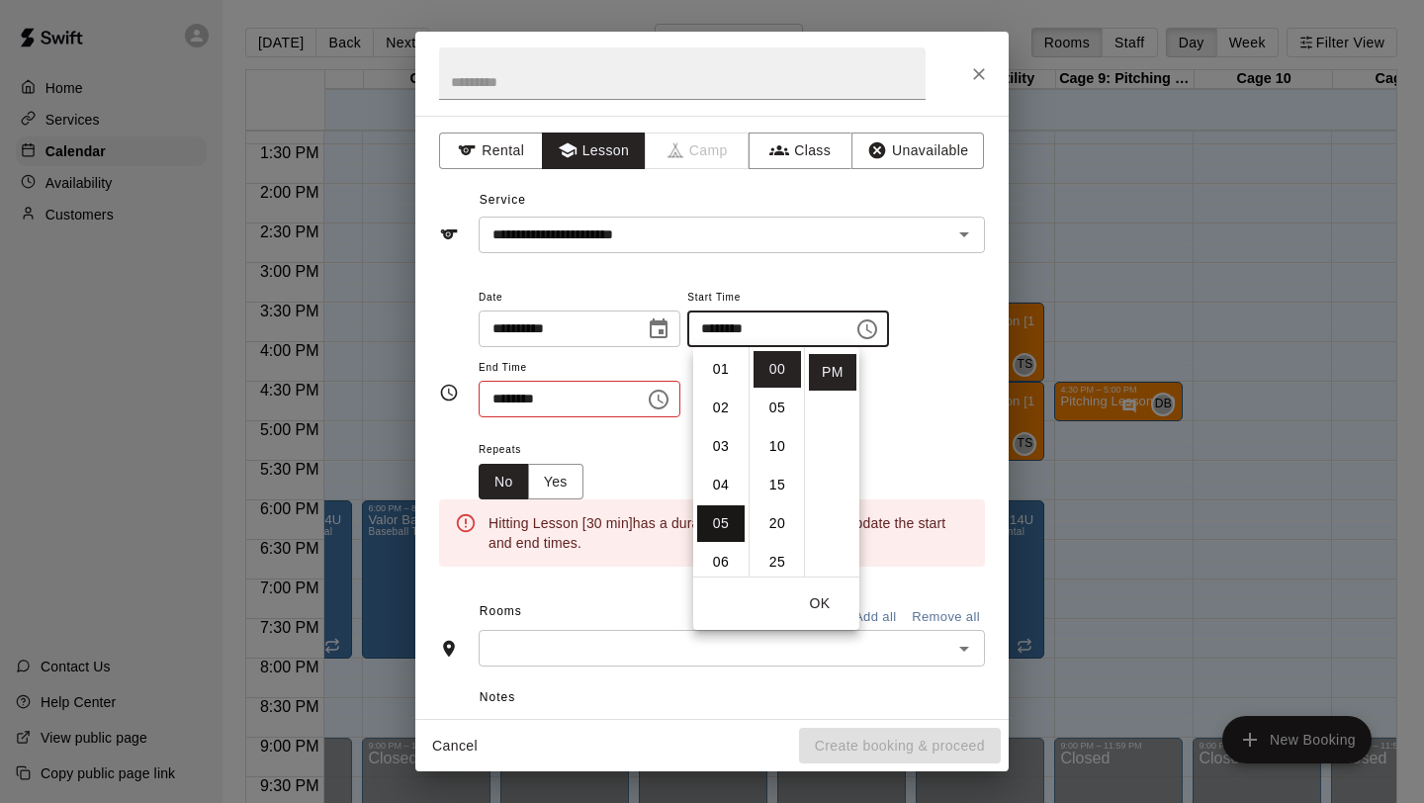
type input "********"
click at [653, 394] on icon "Choose time, selected time is 1:30 PM" at bounding box center [659, 400] width 24 height 24
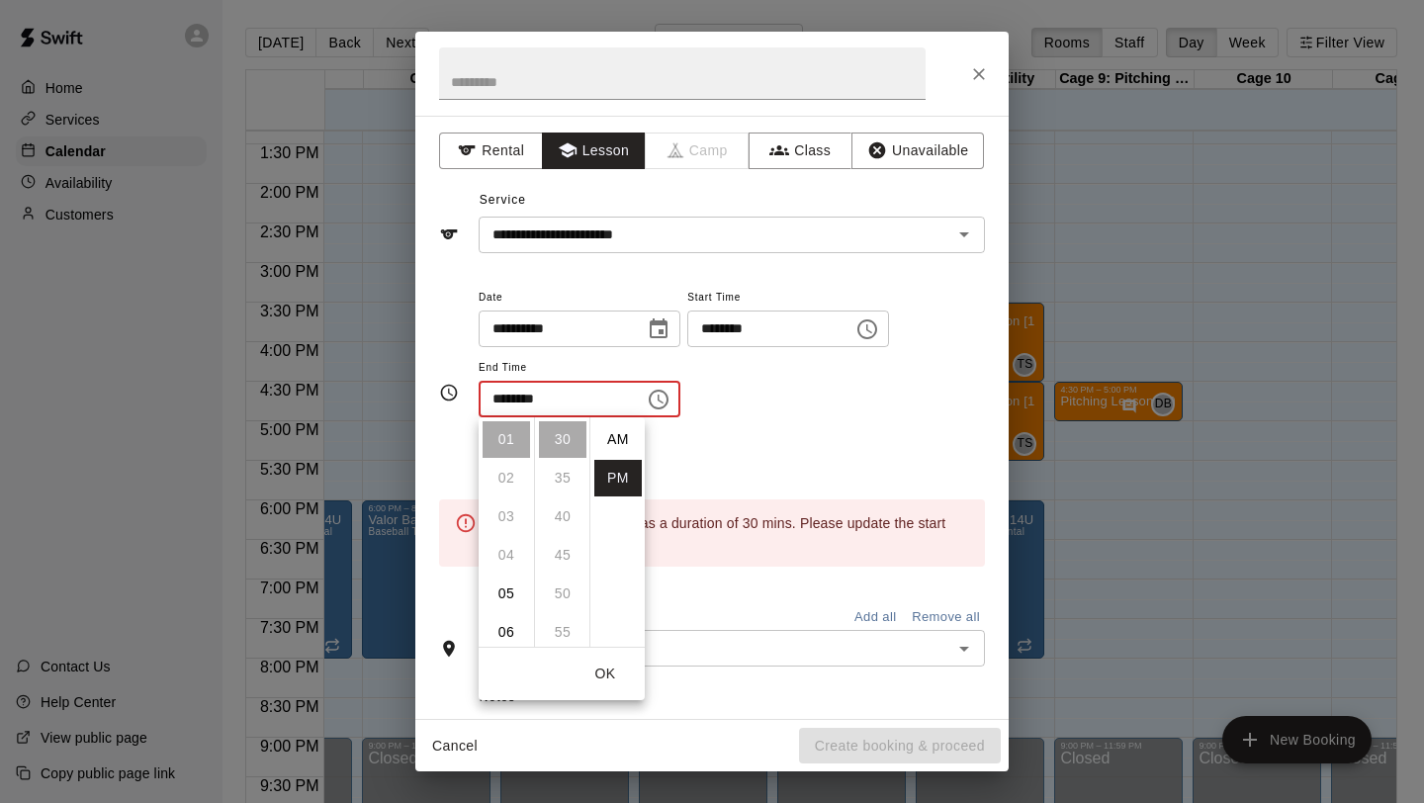
scroll to position [36, 0]
click at [502, 588] on li "05" at bounding box center [506, 593] width 47 height 37
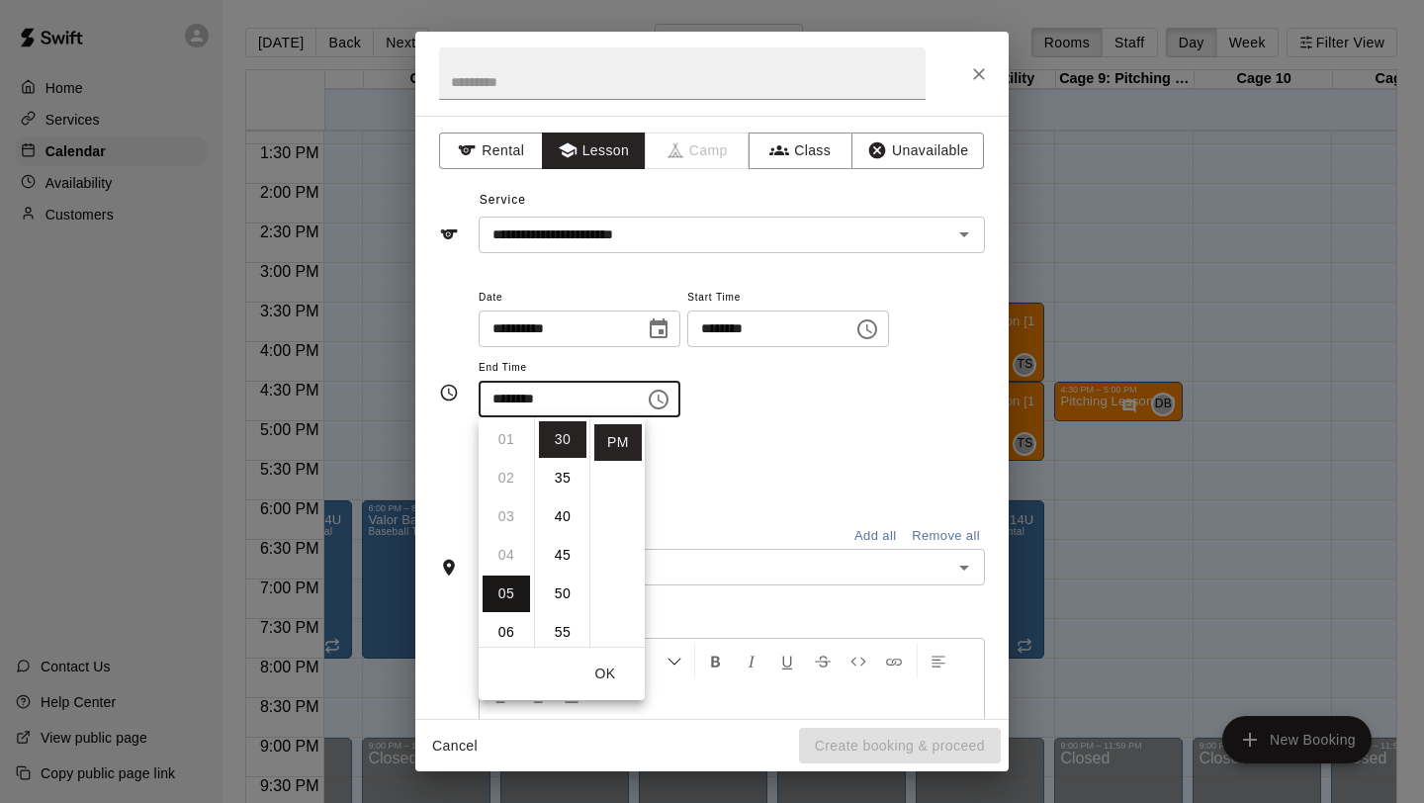
type input "********"
click at [716, 453] on div "Repeats No Yes" at bounding box center [732, 468] width 506 height 62
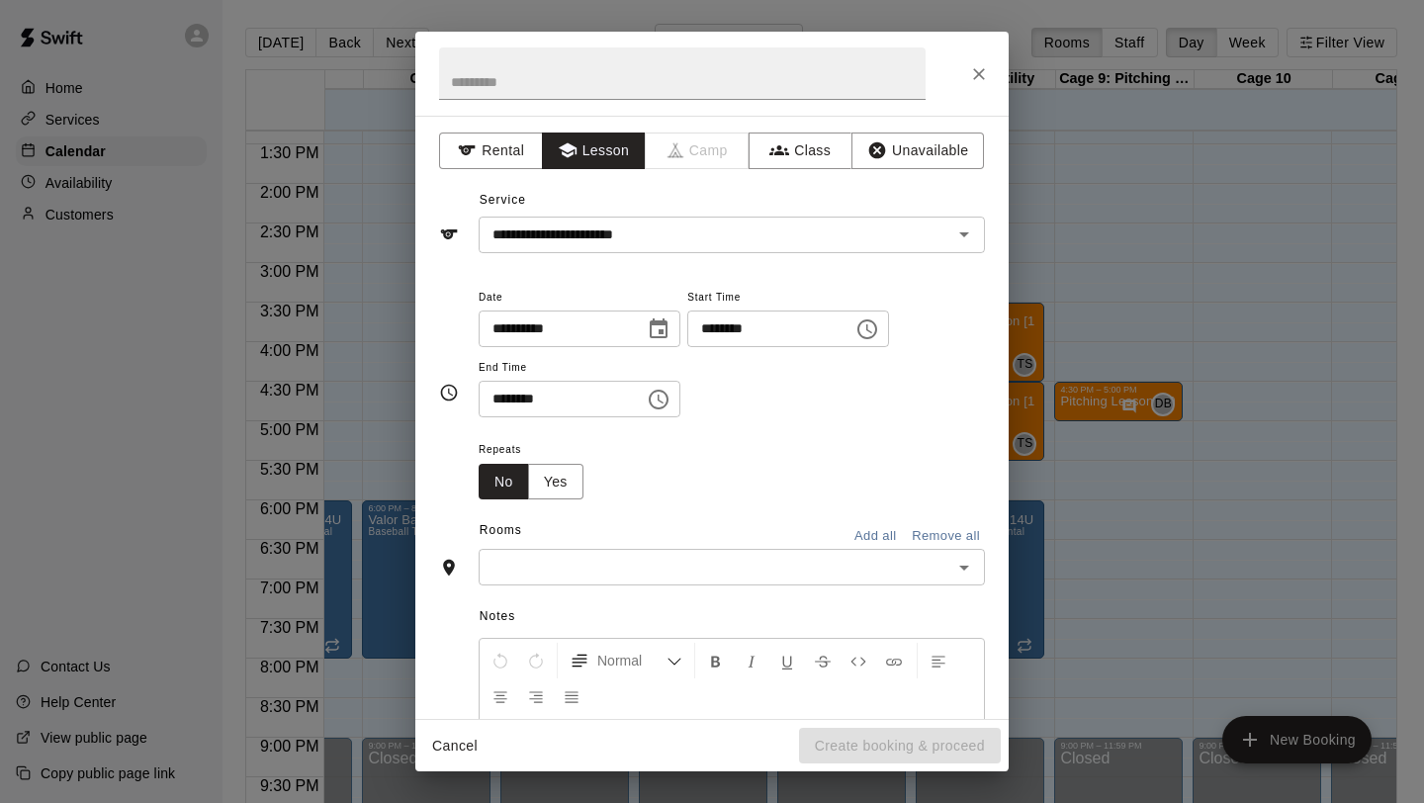
click at [635, 557] on input "text" at bounding box center [715, 567] width 462 height 25
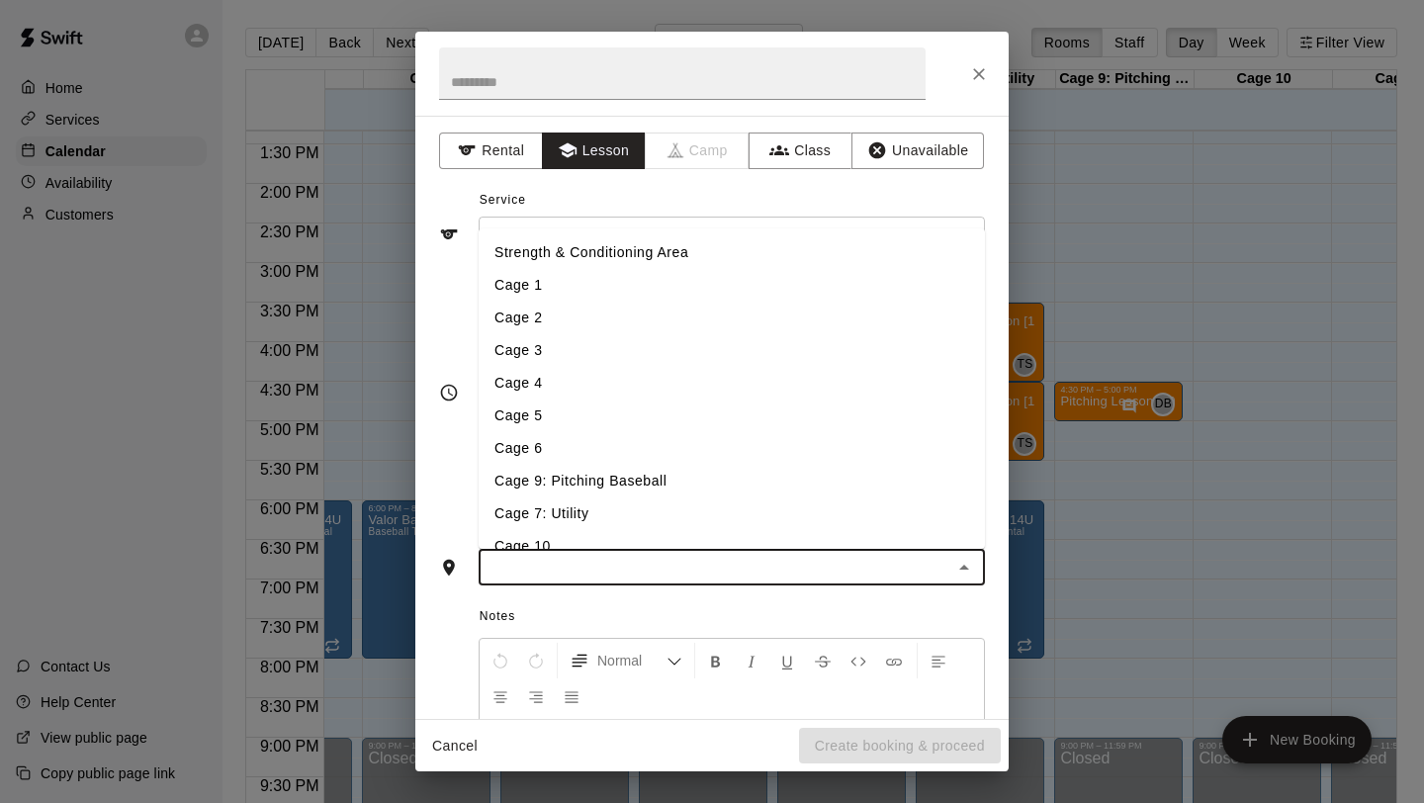
click at [605, 408] on li "Cage 5" at bounding box center [732, 415] width 506 height 33
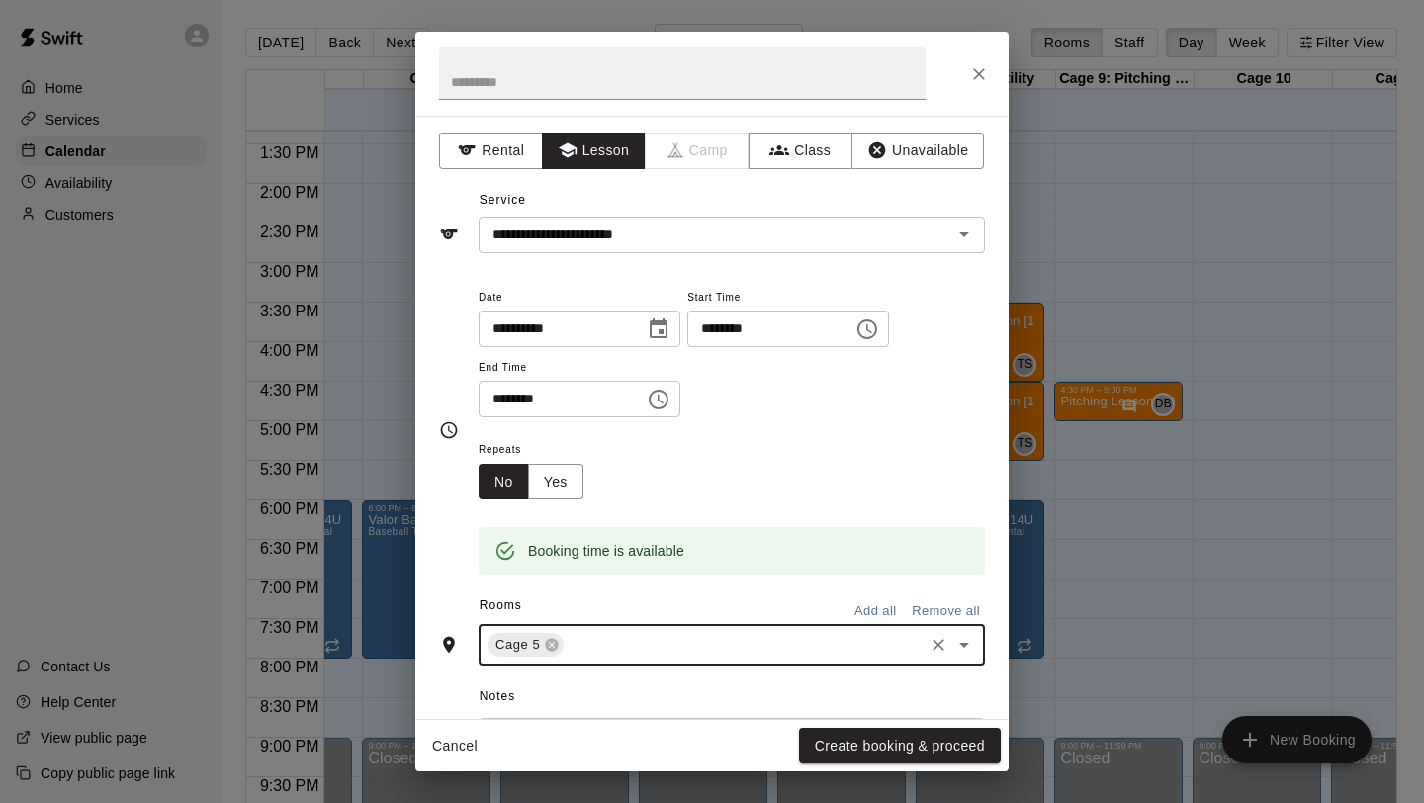
scroll to position [266, 0]
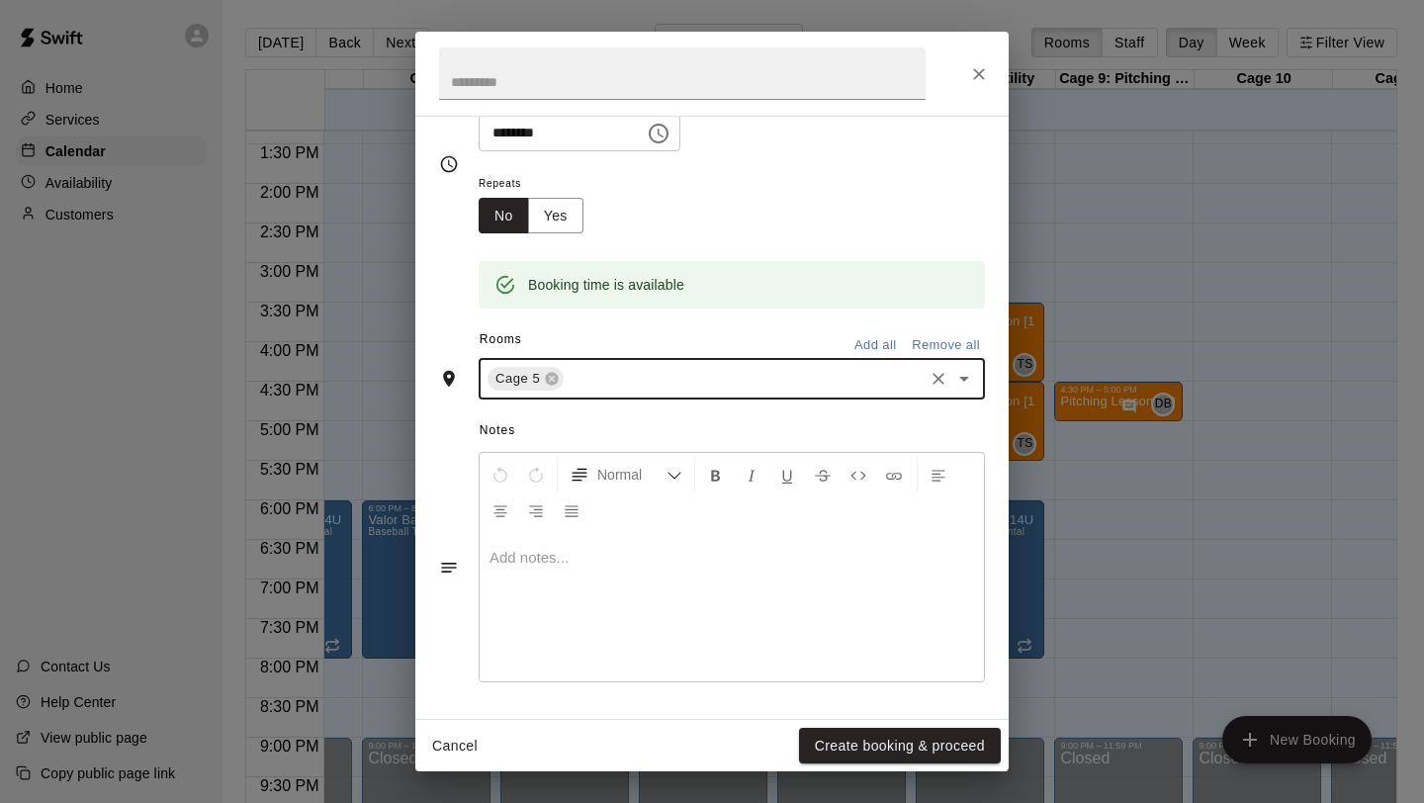
click at [597, 568] on p at bounding box center [731, 558] width 484 height 20
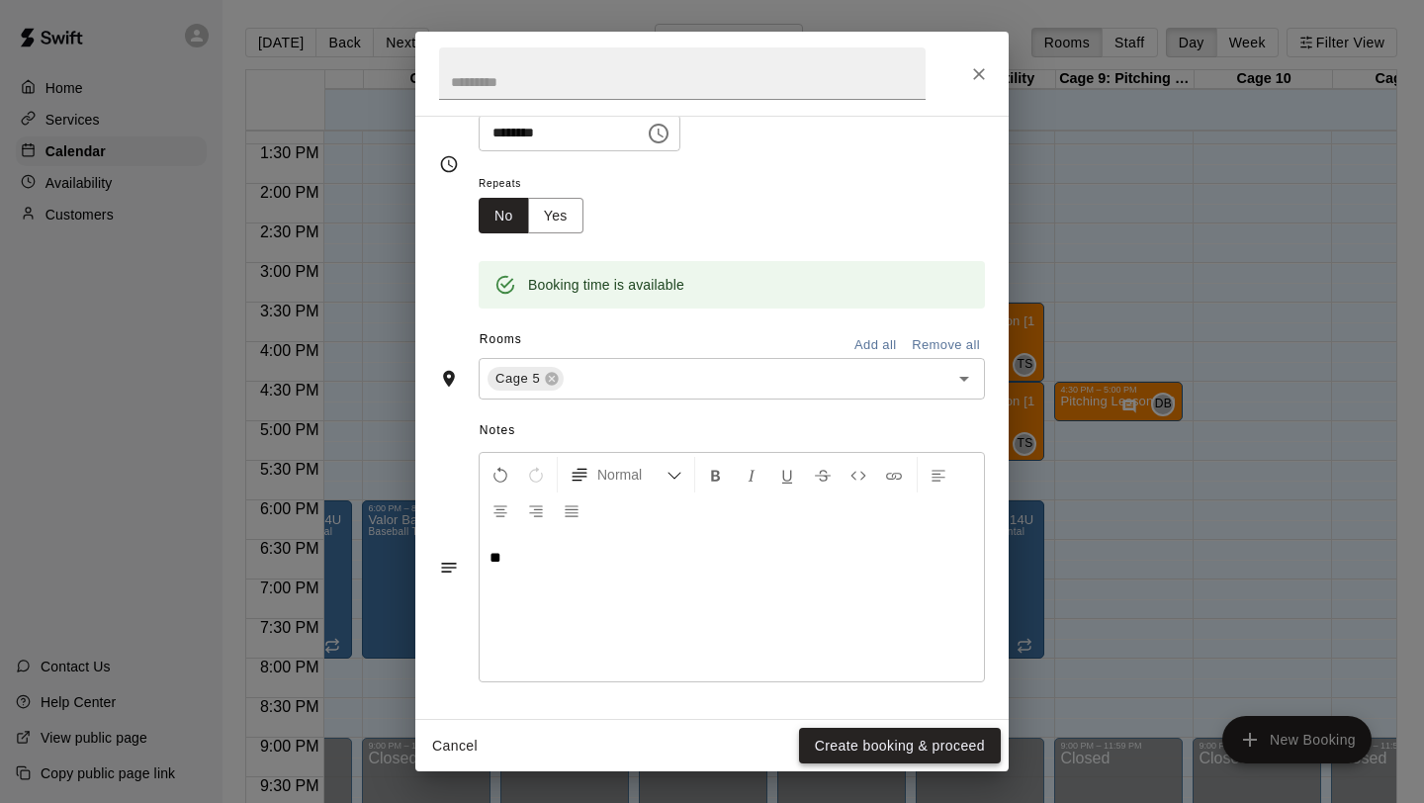
click at [826, 738] on button "Create booking & proceed" at bounding box center [900, 746] width 202 height 37
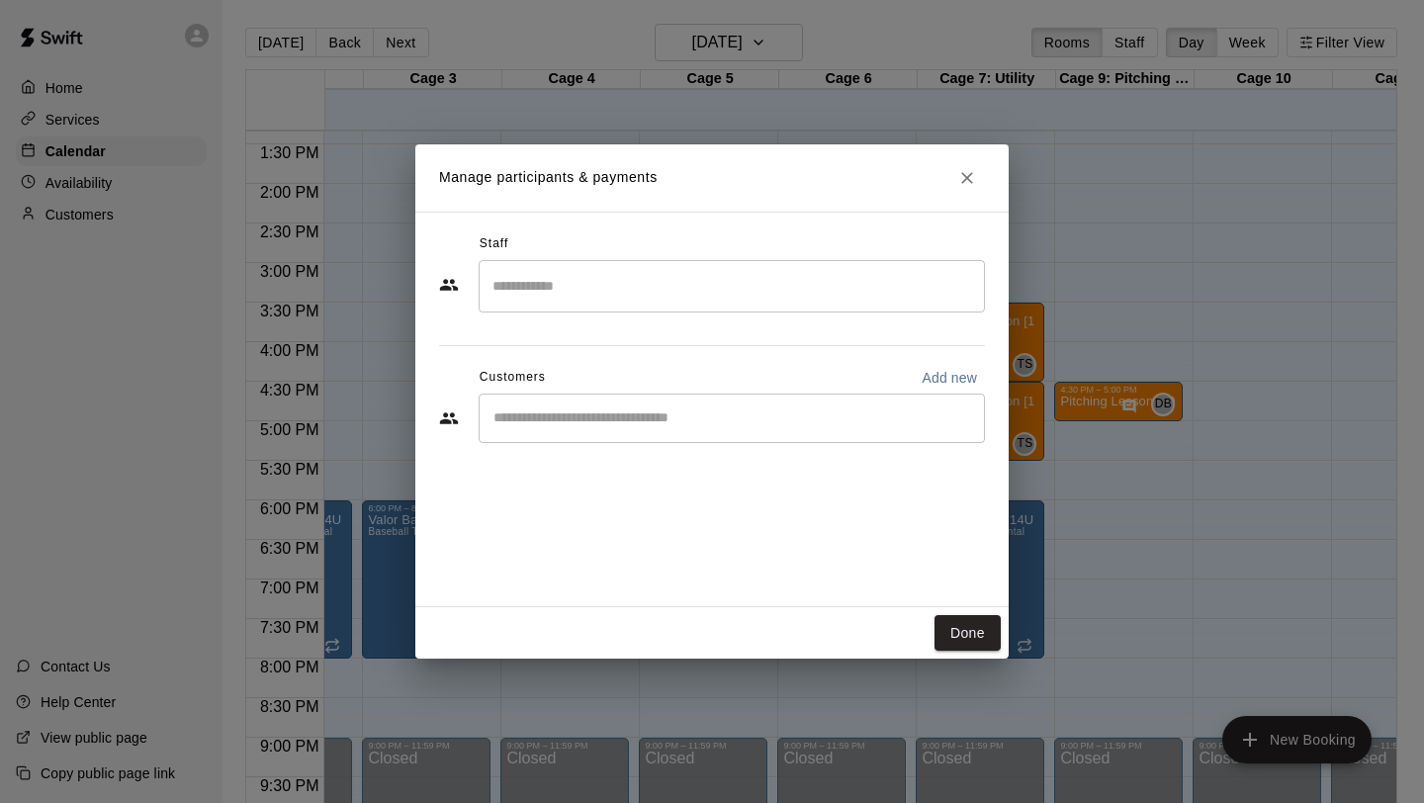
click at [552, 289] on input "Search staff" at bounding box center [731, 286] width 488 height 35
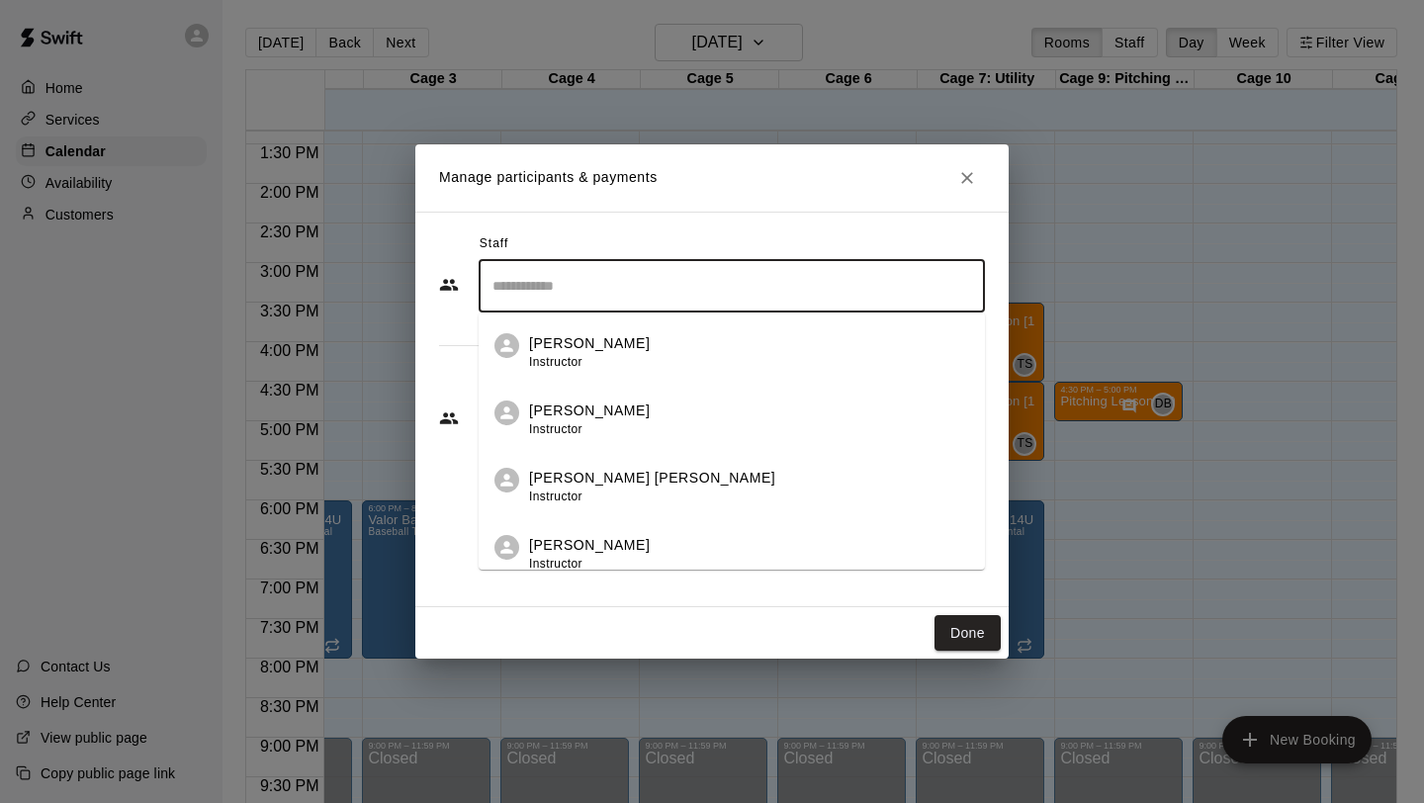
scroll to position [141, 0]
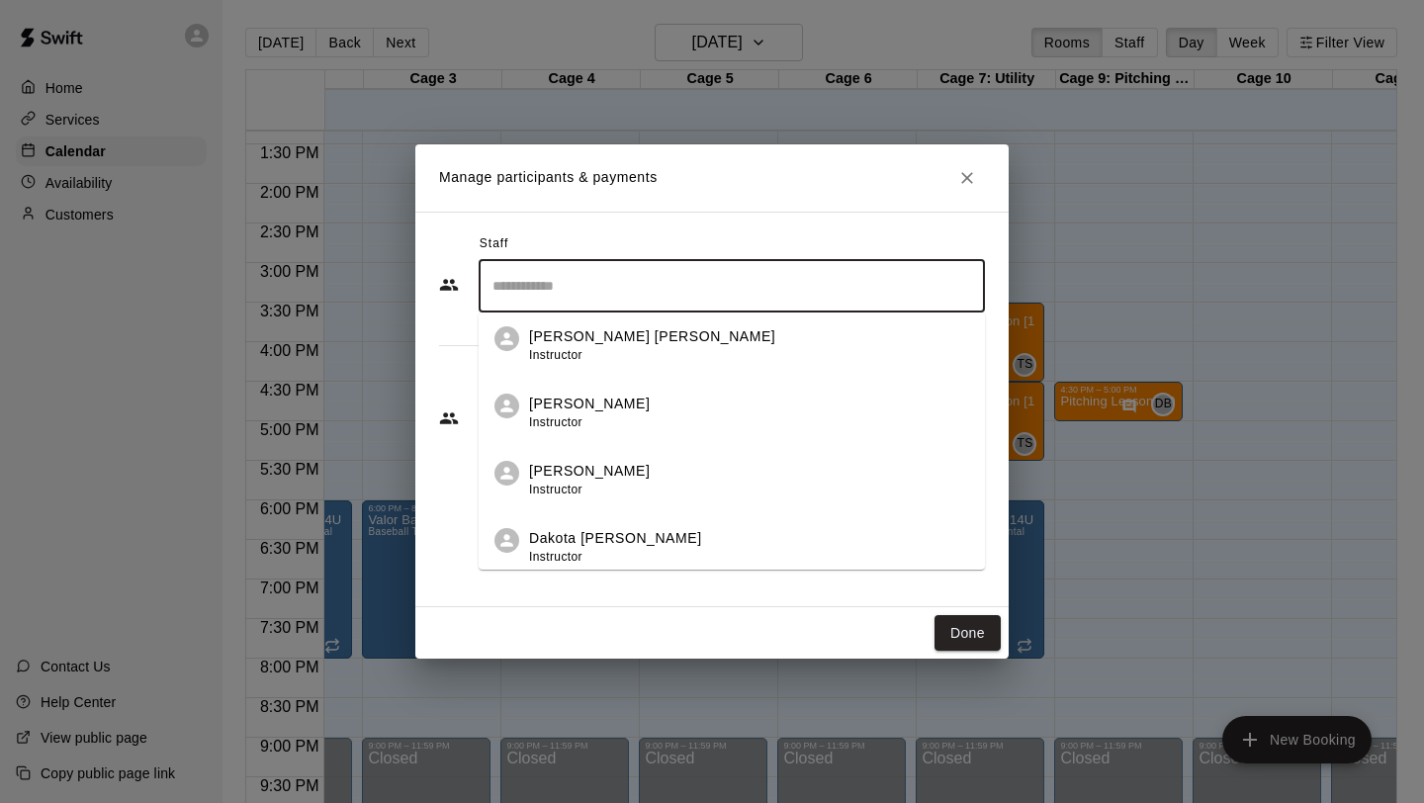
click at [573, 531] on p "Dakota [PERSON_NAME]" at bounding box center [615, 538] width 173 height 21
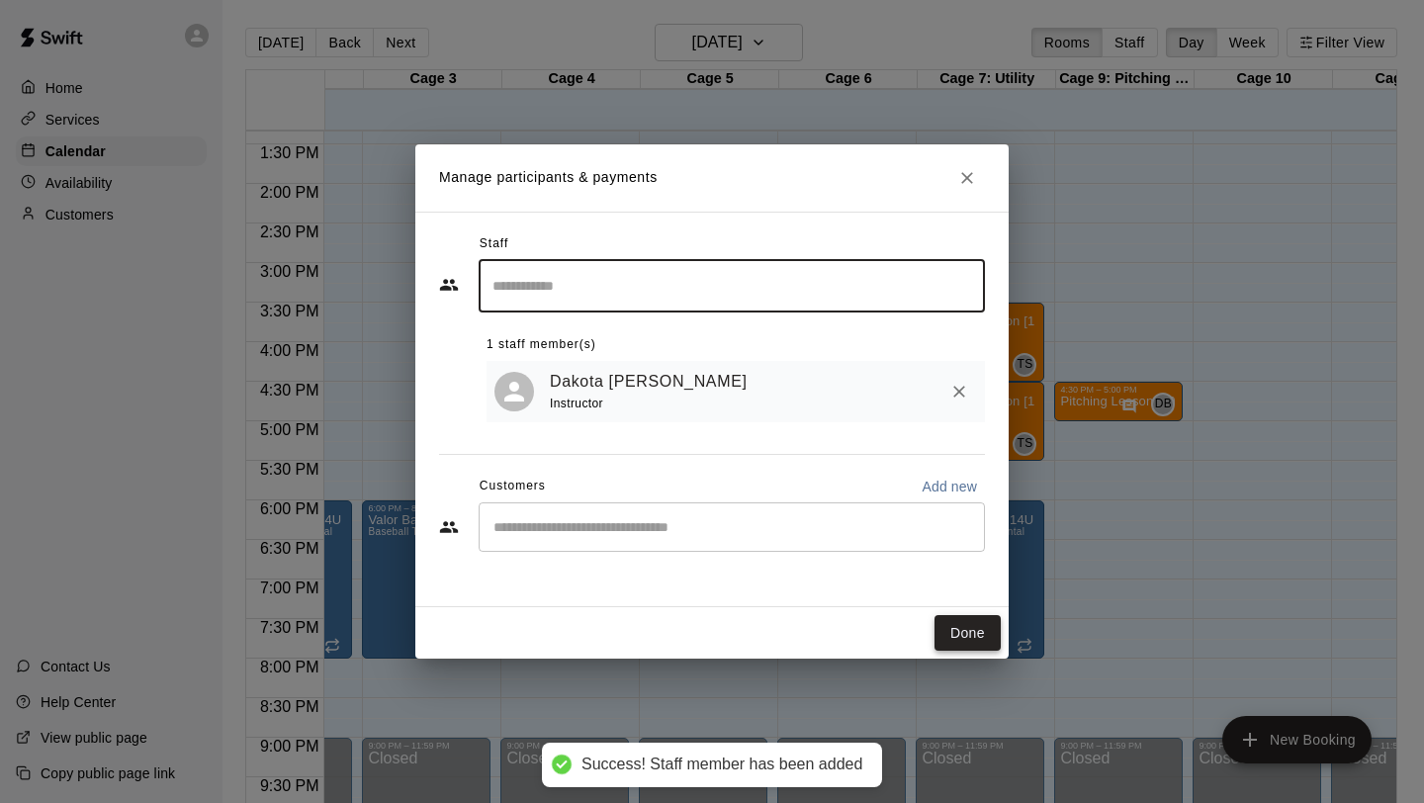
click at [976, 632] on button "Done" at bounding box center [967, 633] width 66 height 37
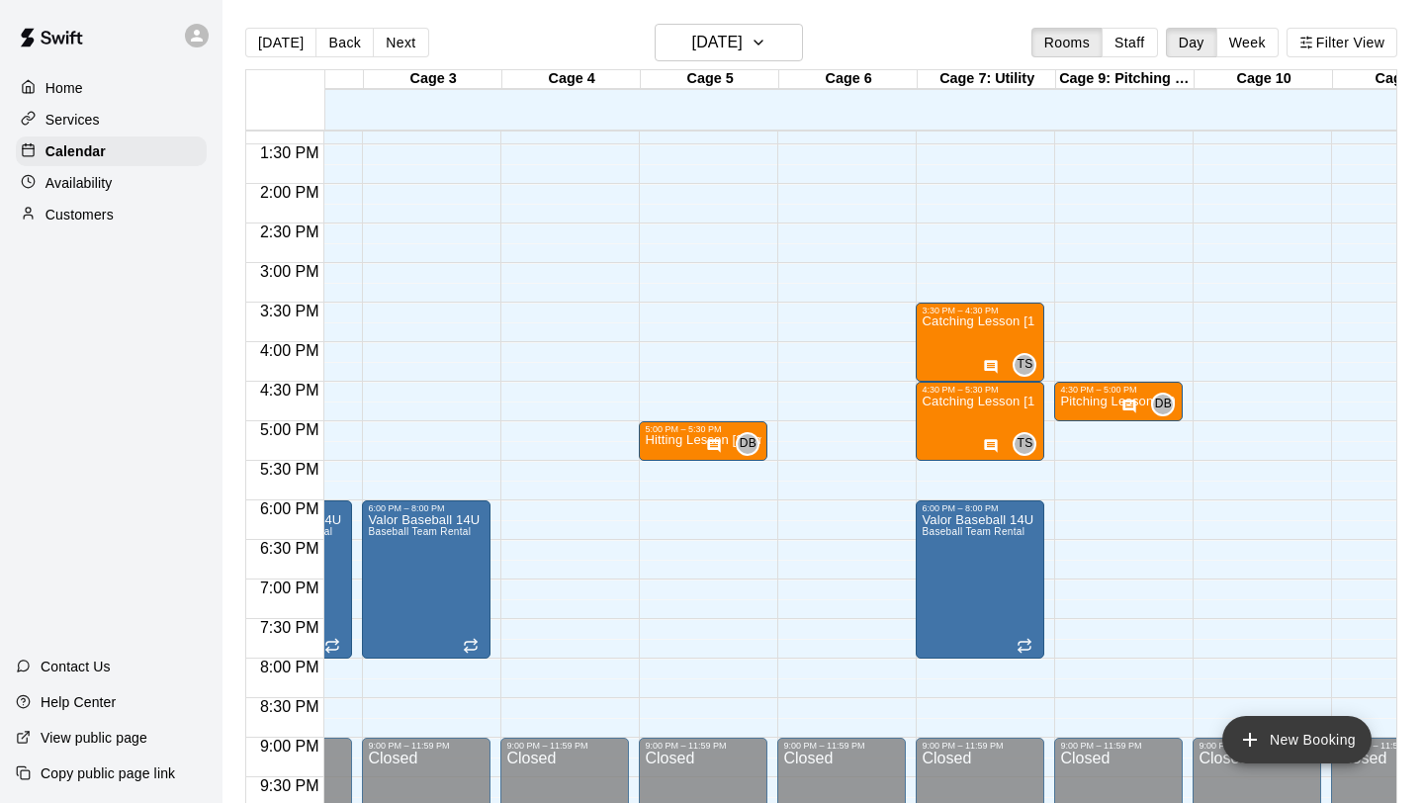
click at [1241, 721] on button "New Booking" at bounding box center [1296, 739] width 149 height 47
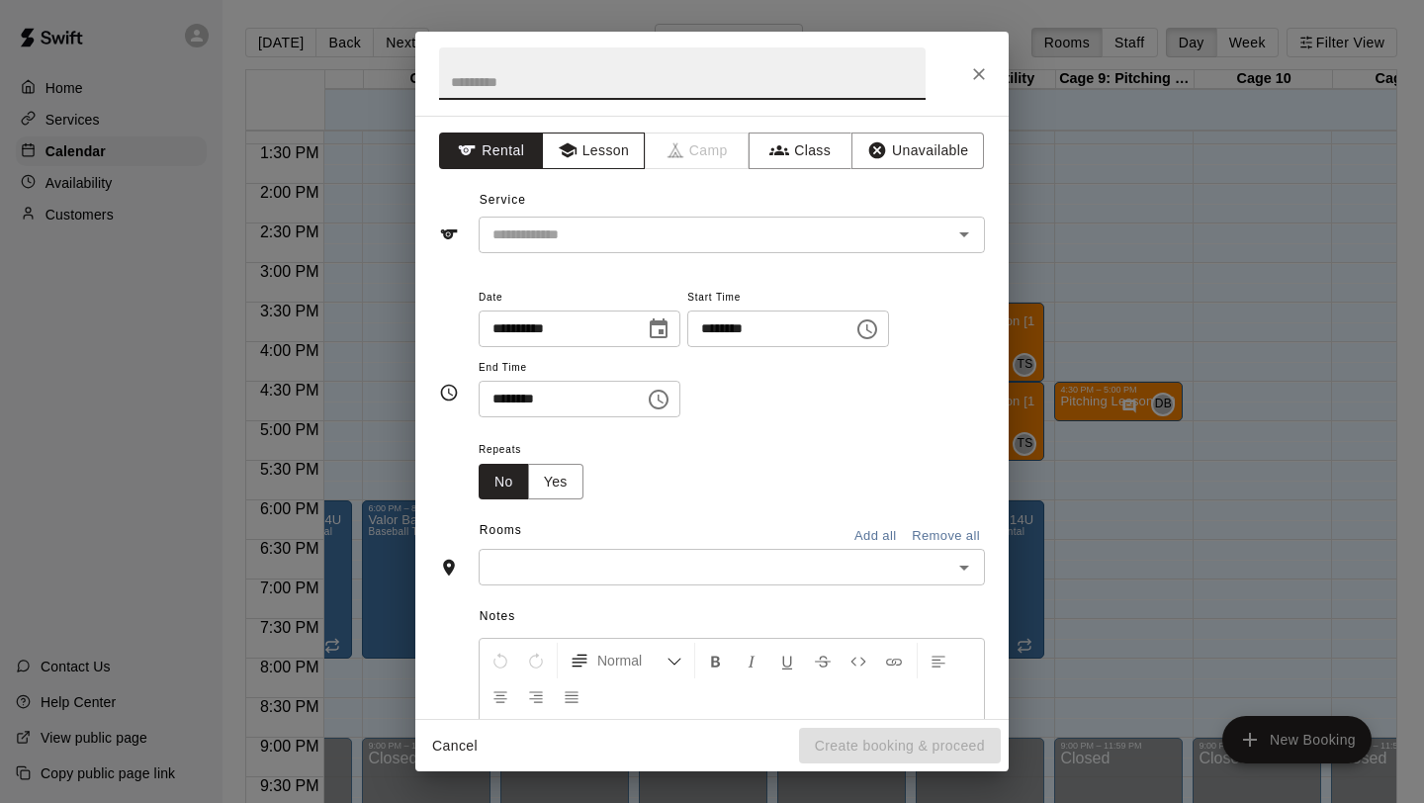
click at [604, 142] on button "Lesson" at bounding box center [594, 150] width 104 height 37
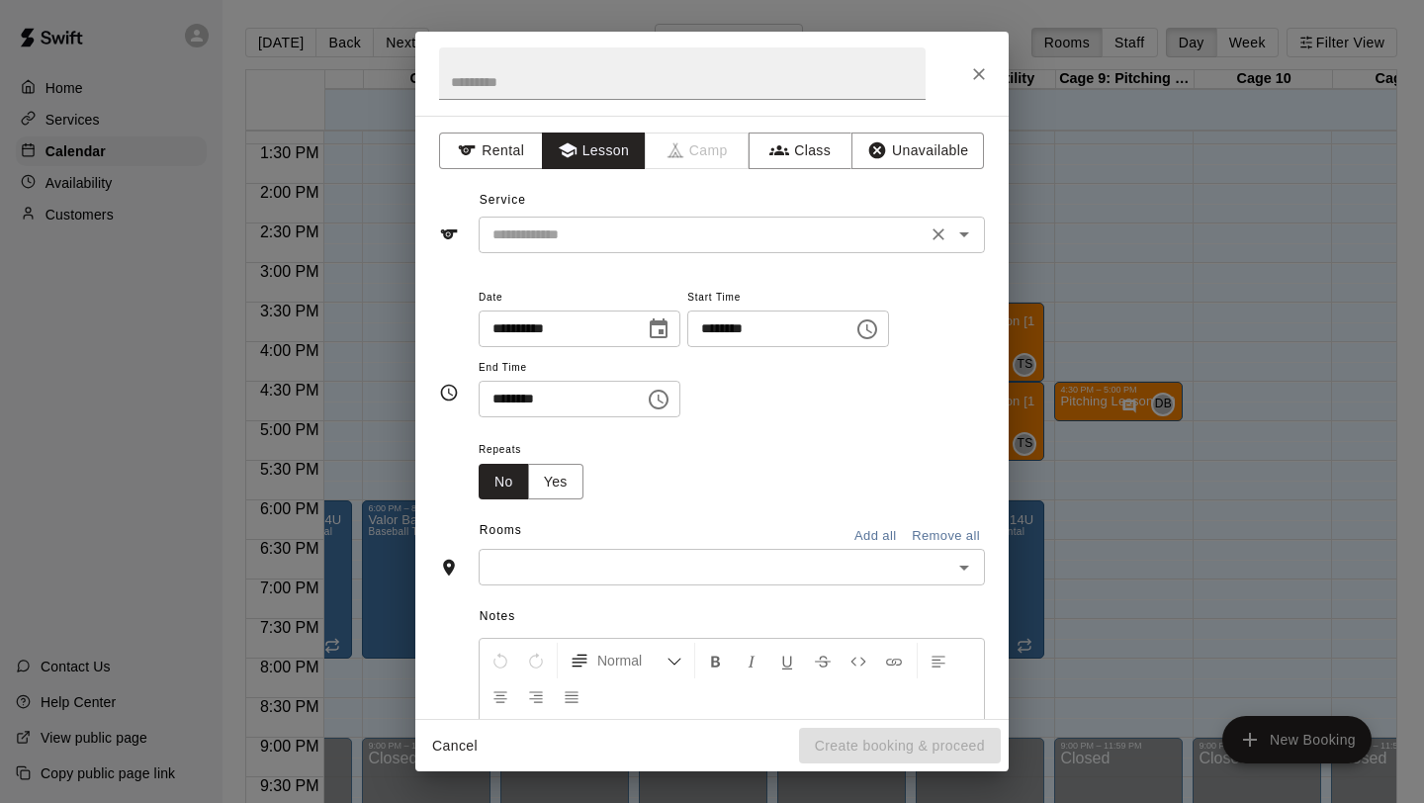
click at [594, 218] on div "​" at bounding box center [732, 235] width 506 height 37
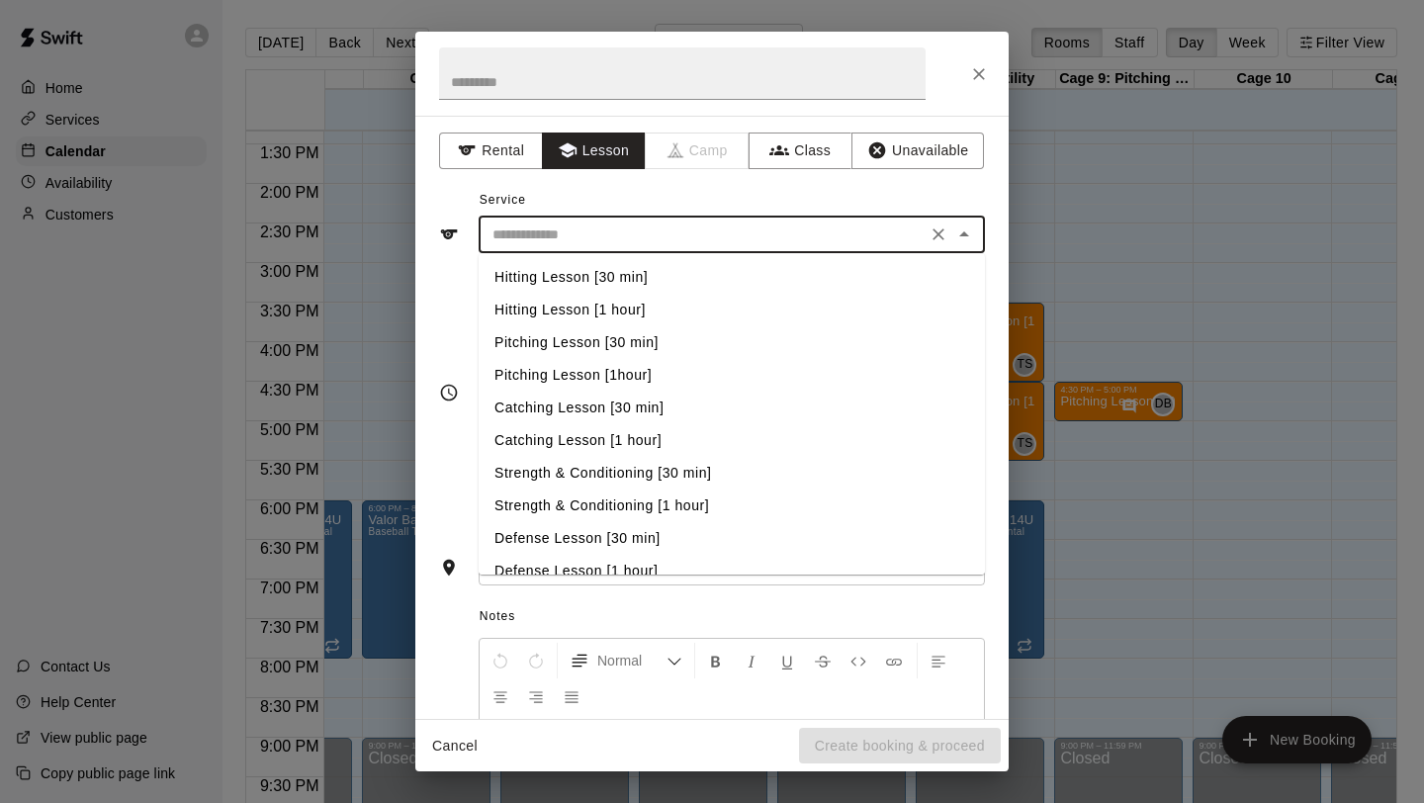
click at [581, 344] on li "Pitching Lesson [30 min]" at bounding box center [732, 342] width 506 height 33
type input "**********"
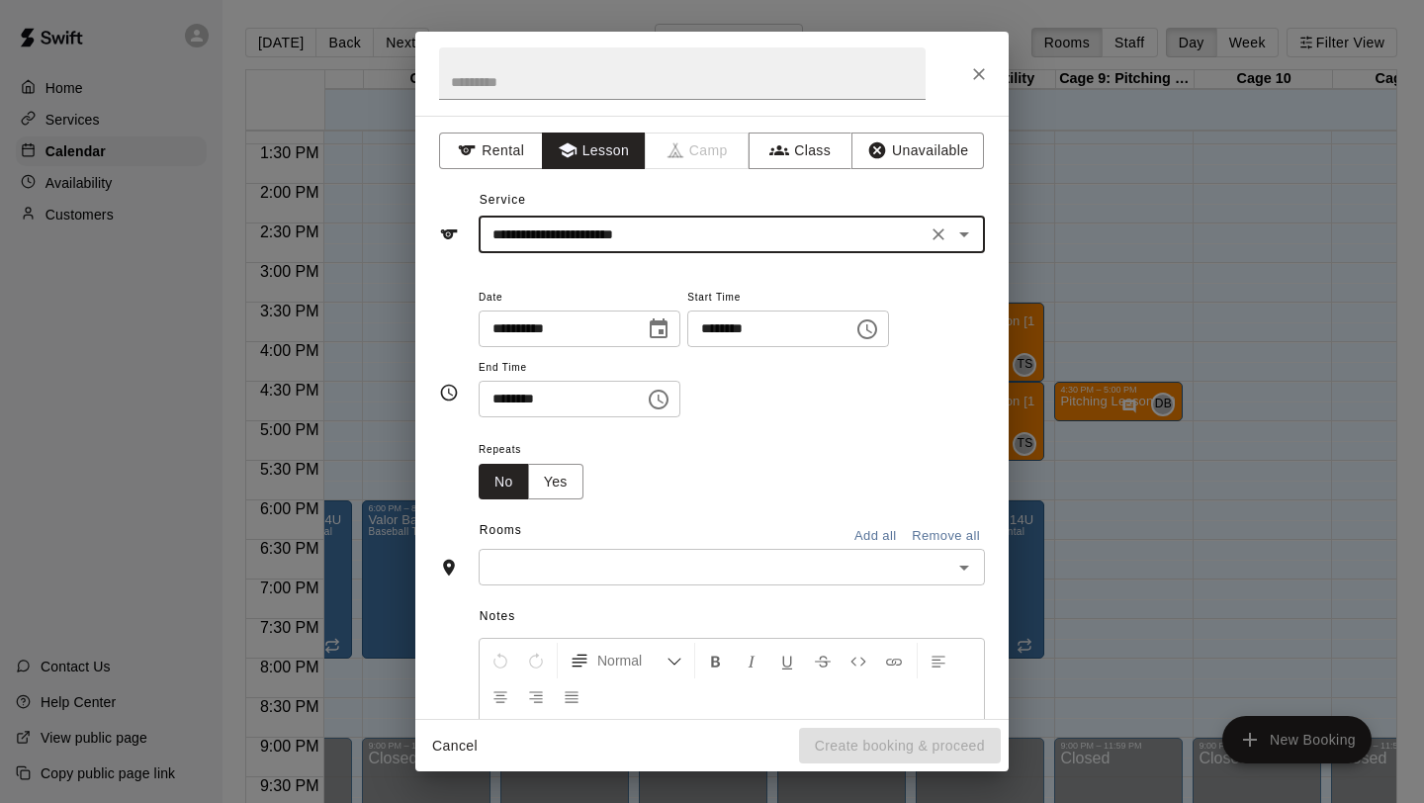
click at [872, 317] on icon "Choose time, selected time is 1:00 PM" at bounding box center [867, 329] width 24 height 24
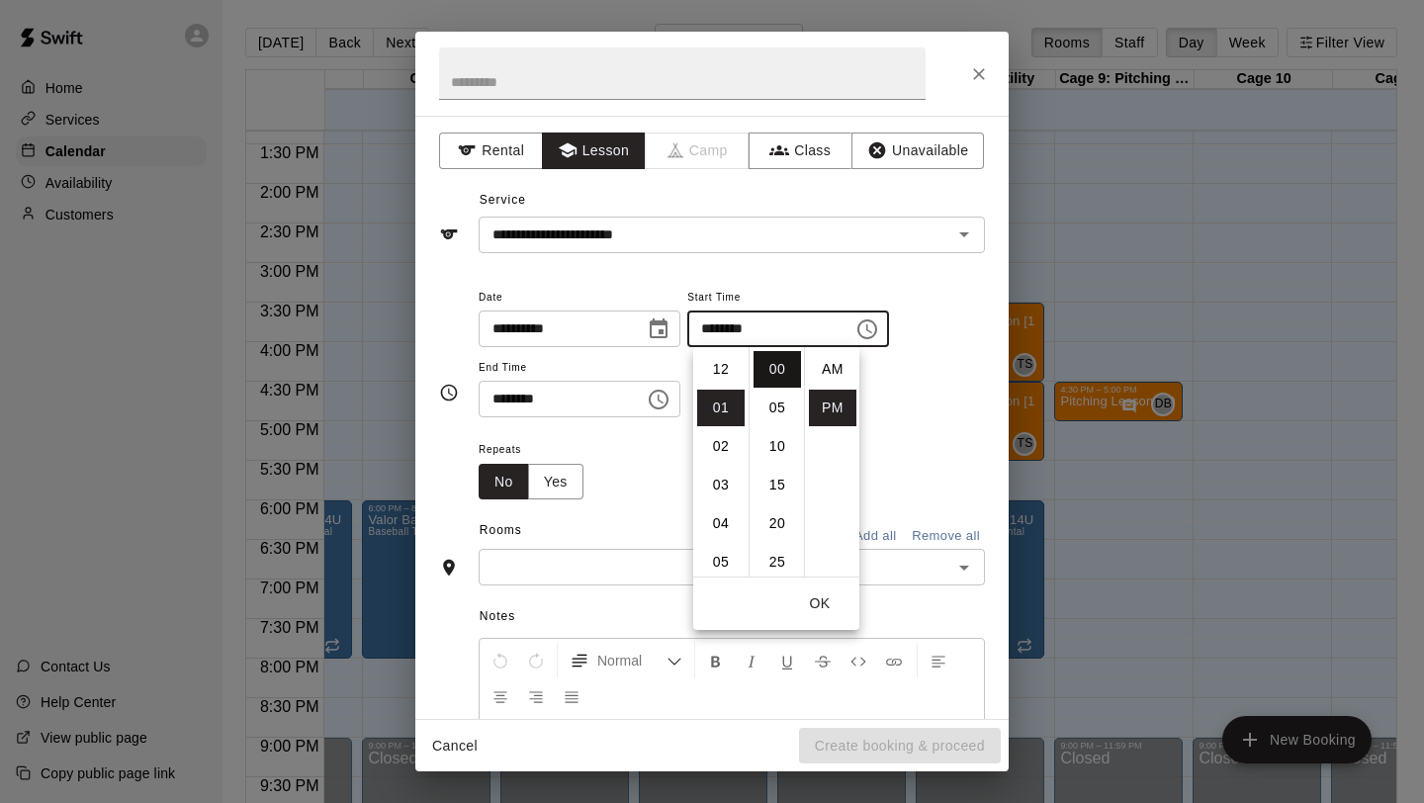
scroll to position [36, 0]
click at [731, 517] on li "05" at bounding box center [720, 523] width 47 height 37
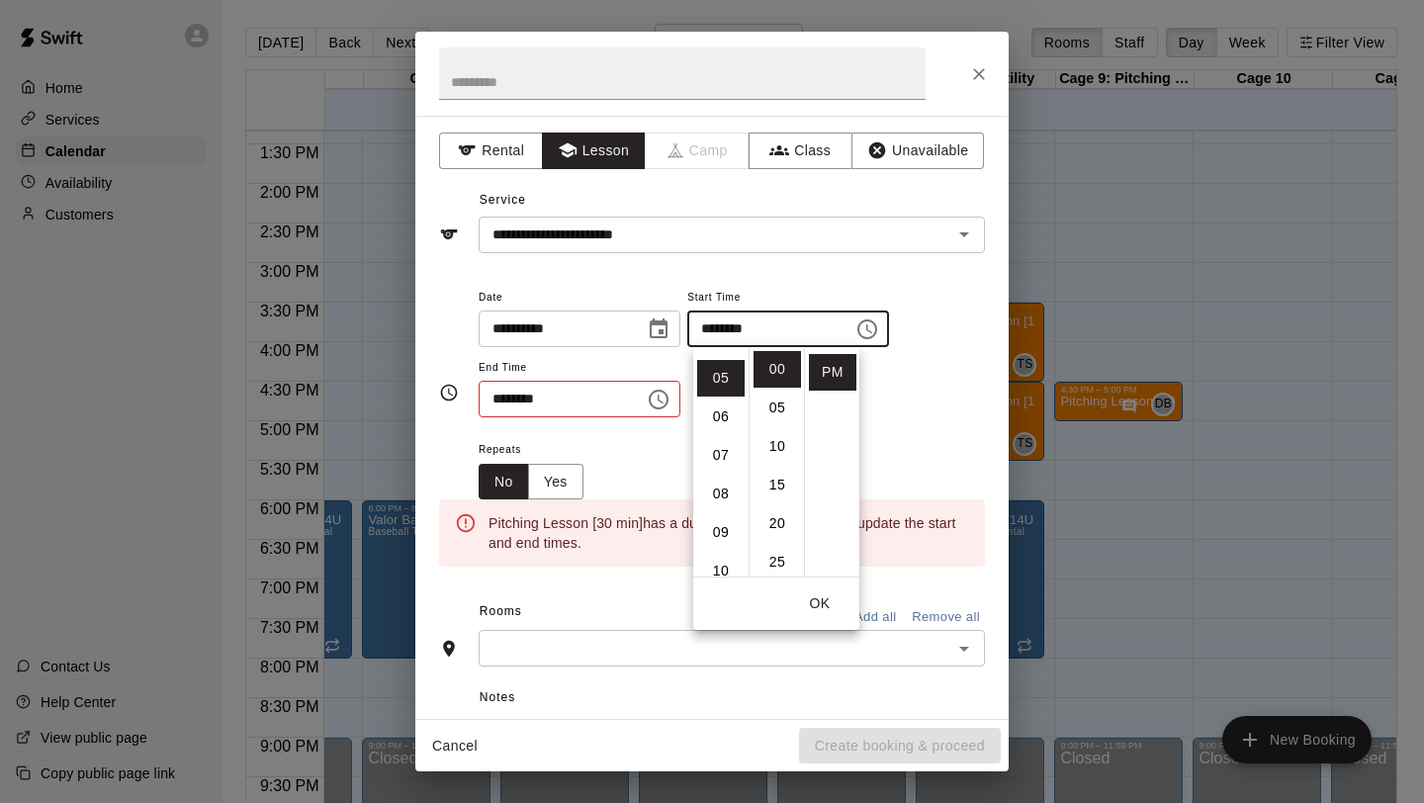
scroll to position [193, 0]
click at [783, 535] on li "30" at bounding box center [776, 546] width 47 height 37
type input "********"
click at [670, 397] on icon "Choose time, selected time is 1:30 PM" at bounding box center [659, 400] width 24 height 24
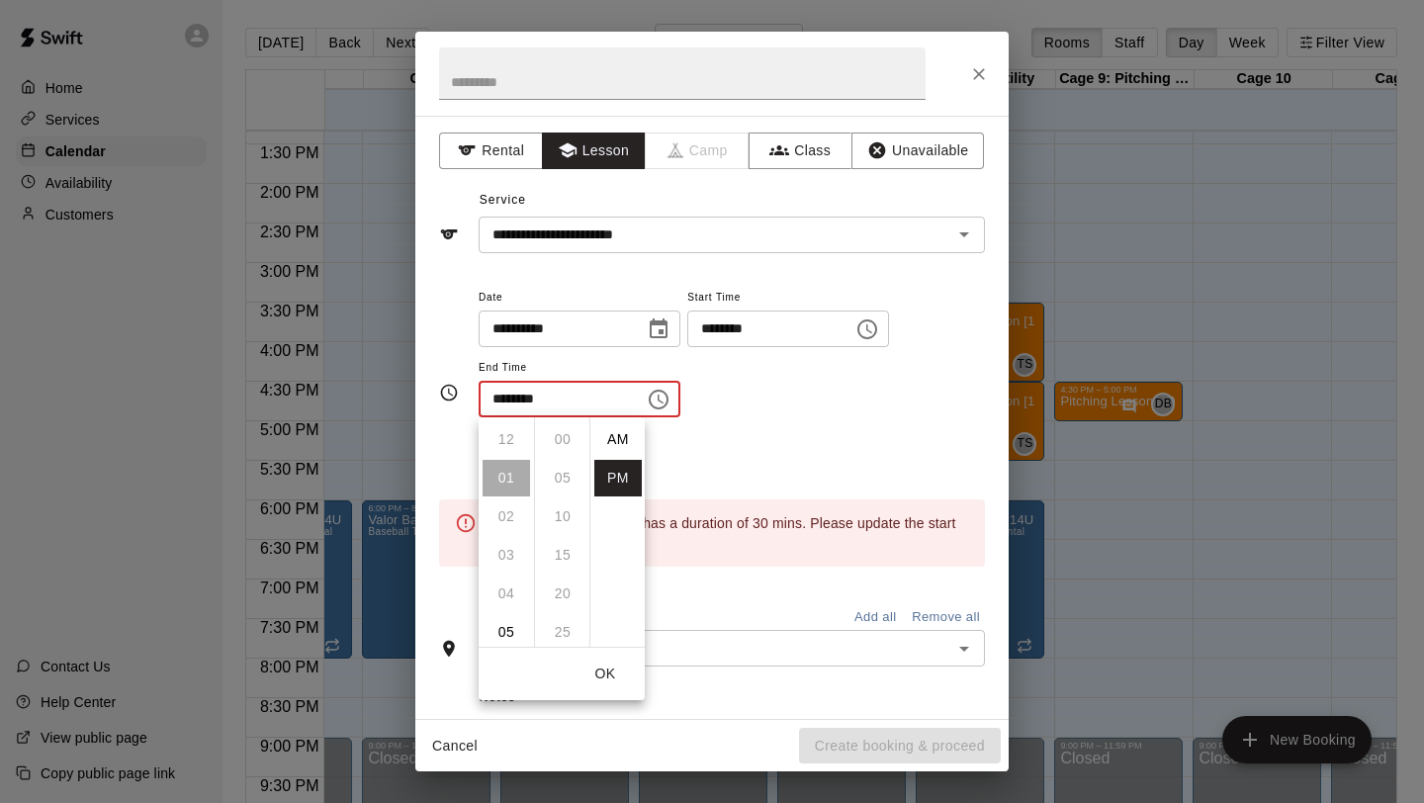
scroll to position [36, 0]
click at [510, 612] on ul "12 01 02 03 04 05 06 07 08 09 10 11" at bounding box center [506, 531] width 55 height 229
click at [504, 633] on li "06" at bounding box center [506, 632] width 47 height 37
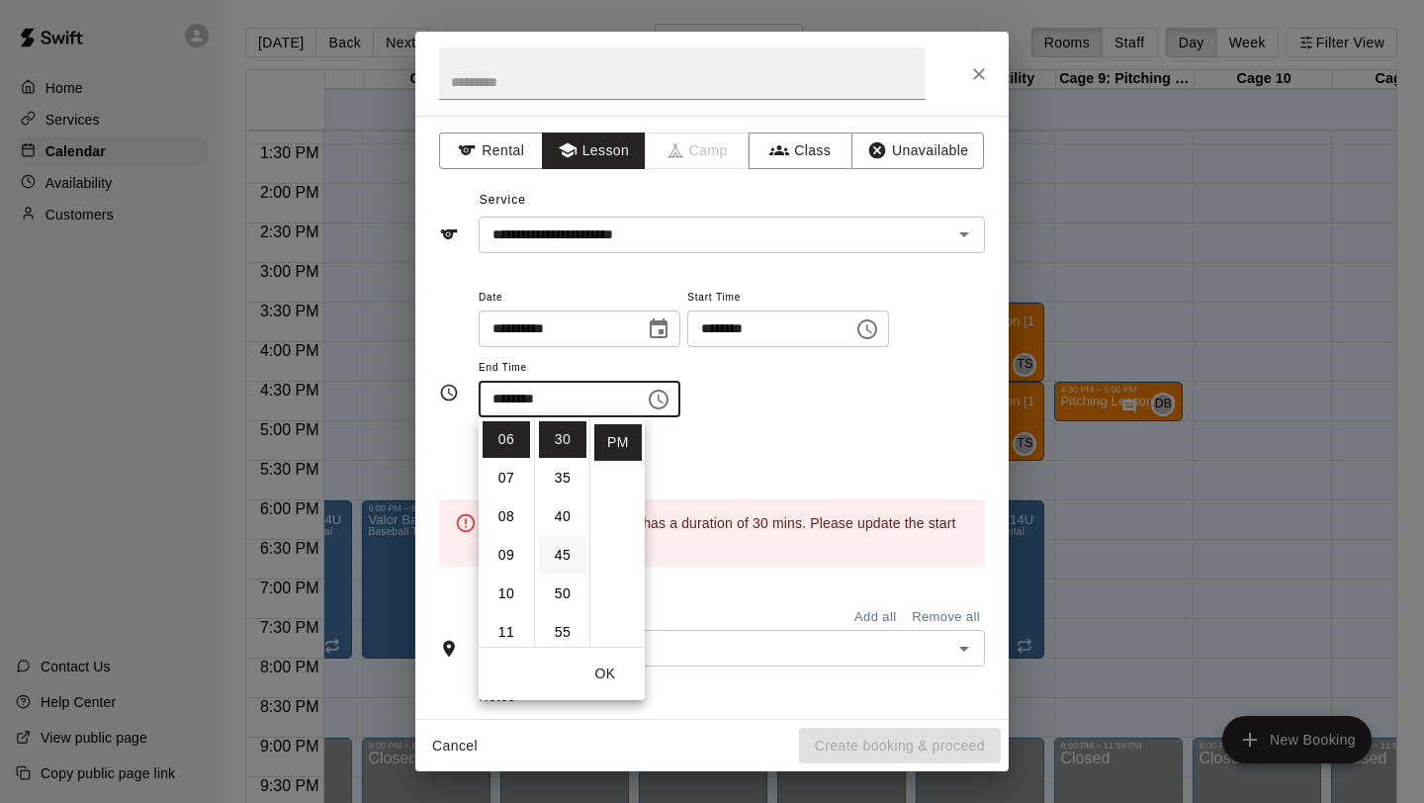
scroll to position [0, 0]
click at [560, 441] on li "00" at bounding box center [562, 439] width 47 height 37
type input "********"
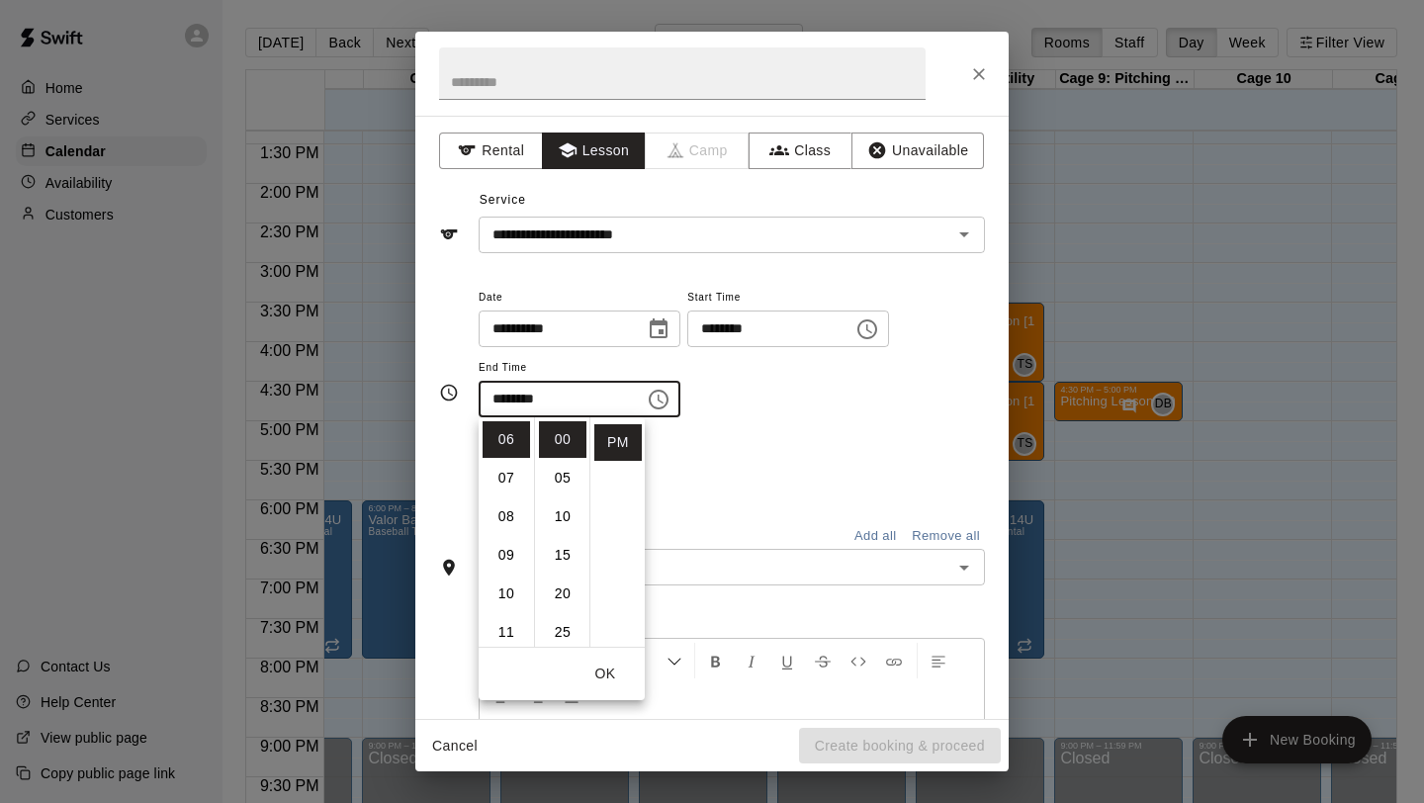
click at [781, 413] on div "**********" at bounding box center [732, 351] width 506 height 133
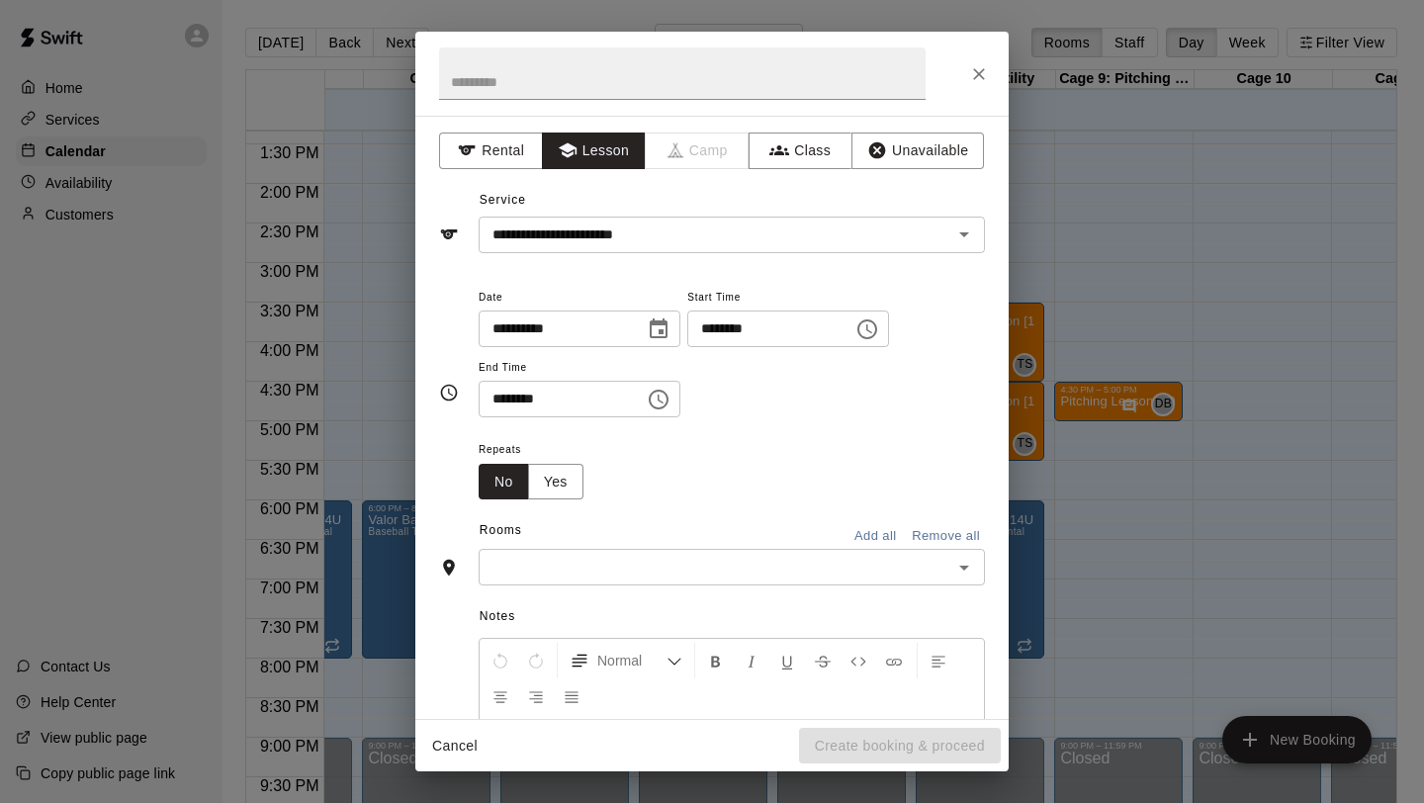
click at [670, 571] on input "text" at bounding box center [715, 567] width 462 height 25
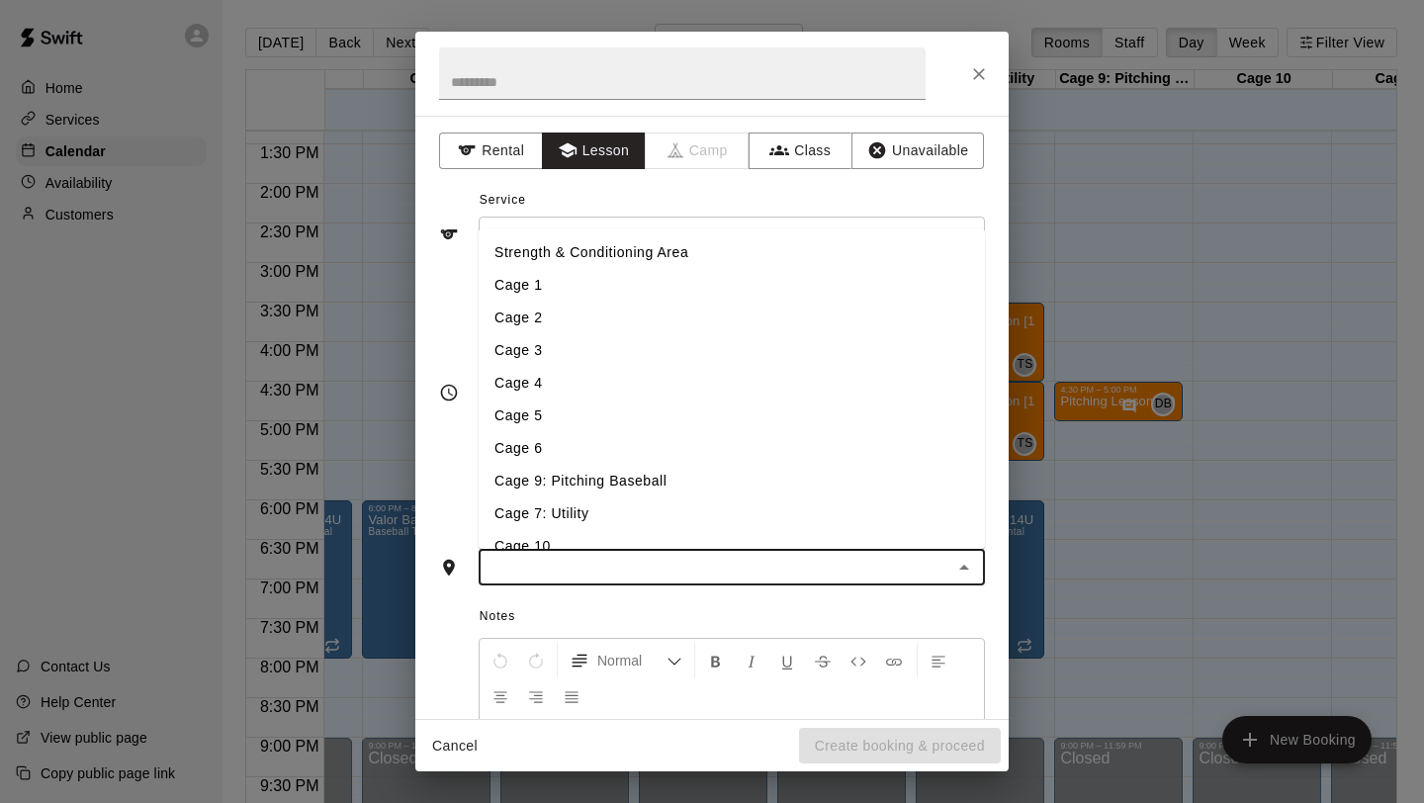
click at [638, 417] on li "Cage 5" at bounding box center [732, 415] width 506 height 33
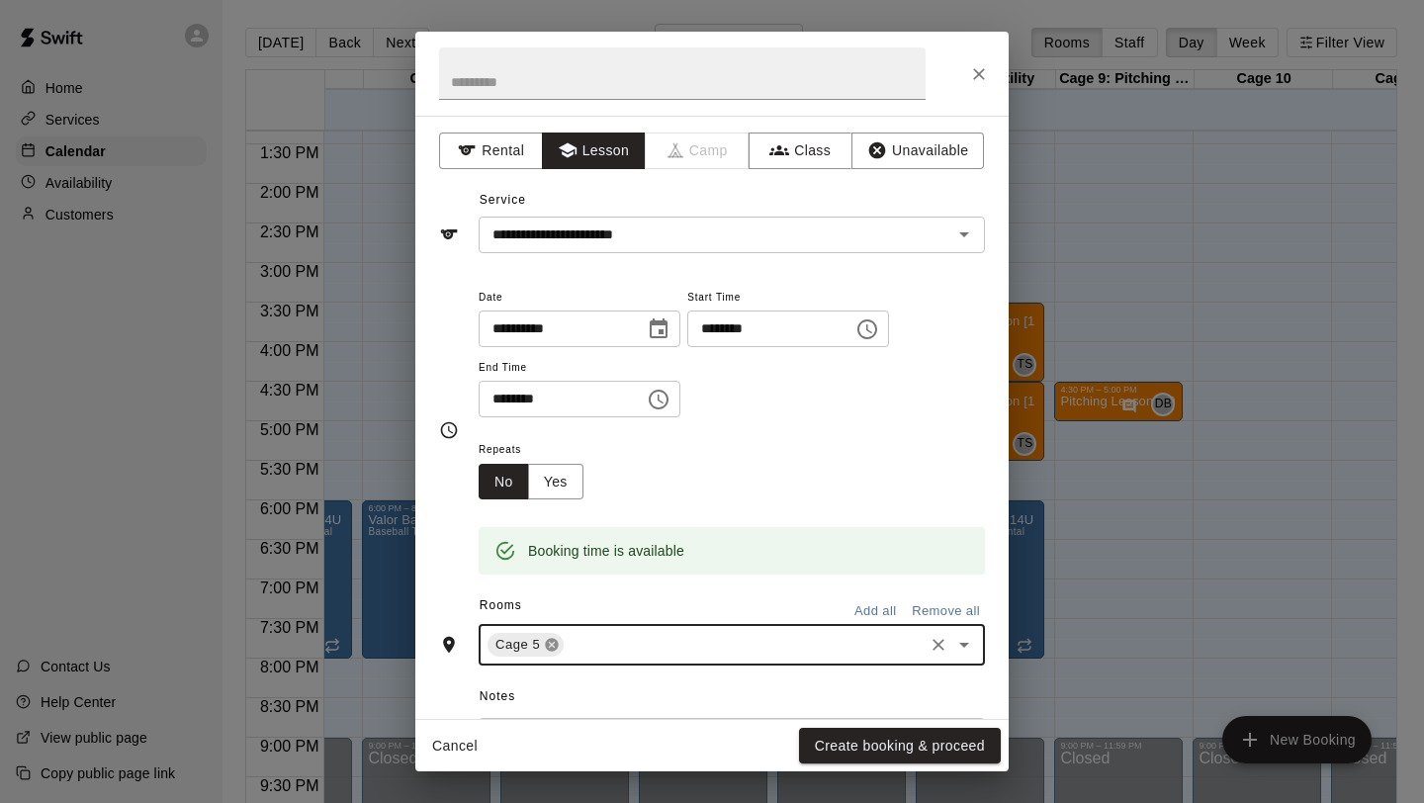
click at [549, 644] on icon at bounding box center [552, 645] width 13 height 13
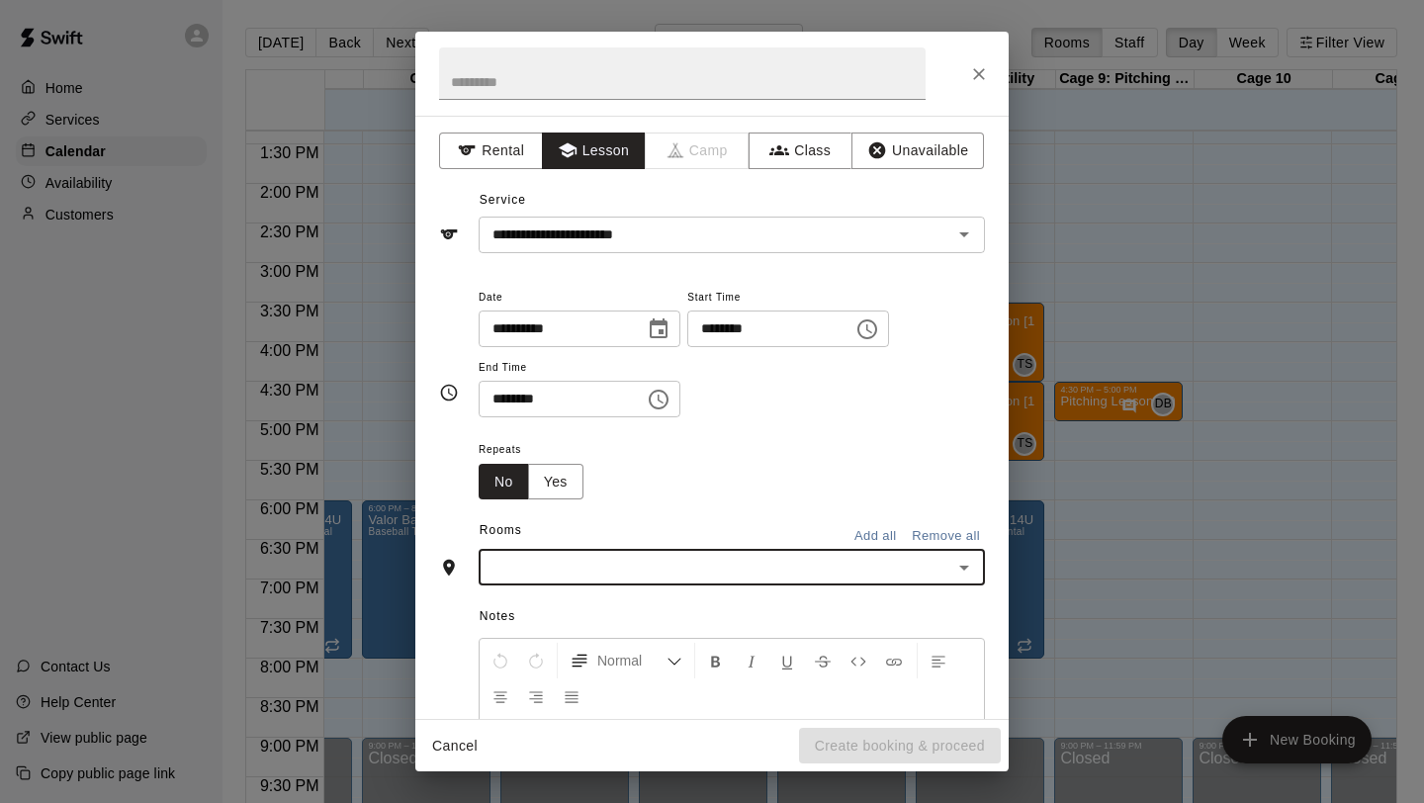
click at [544, 571] on input "text" at bounding box center [715, 567] width 462 height 25
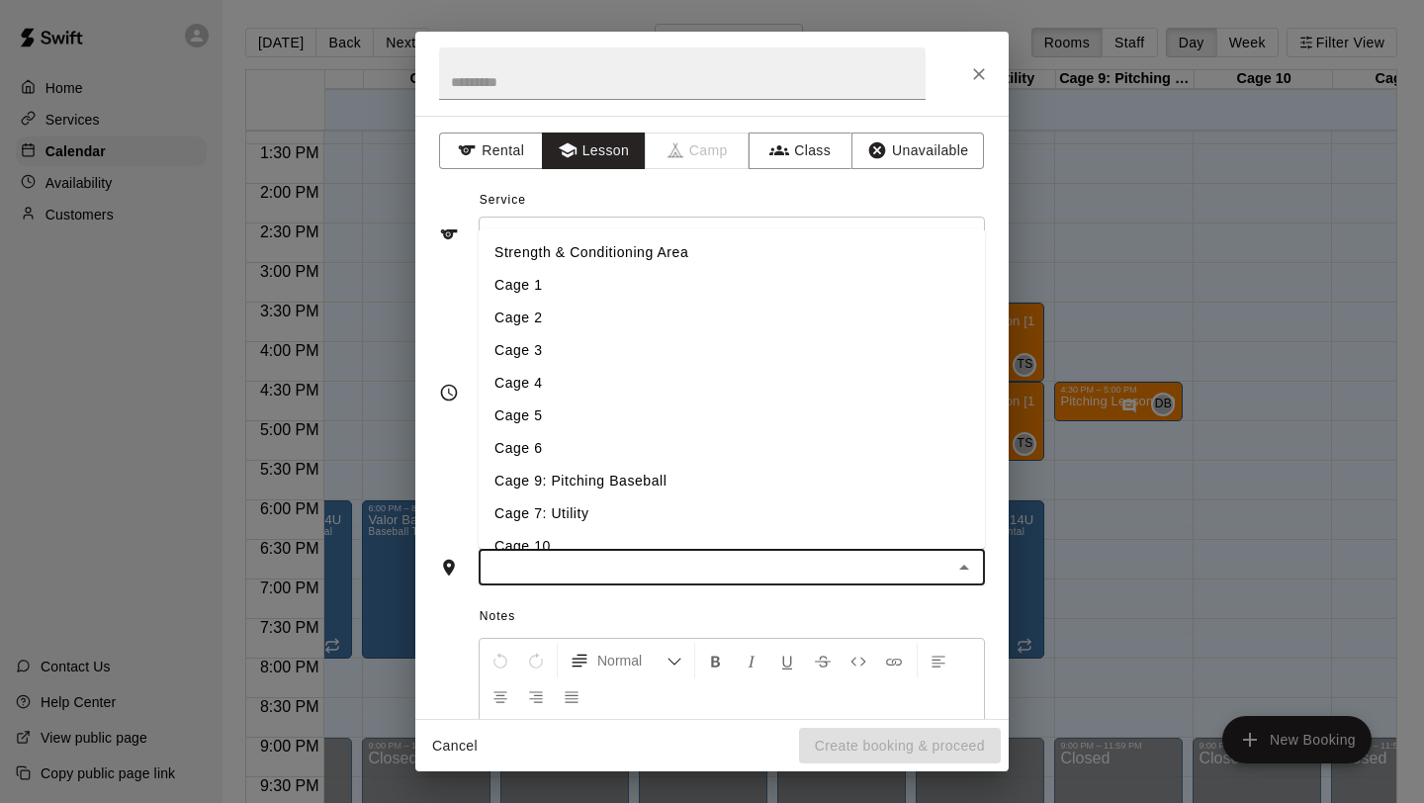
click at [536, 515] on li "Cage 7: Utility" at bounding box center [732, 513] width 506 height 33
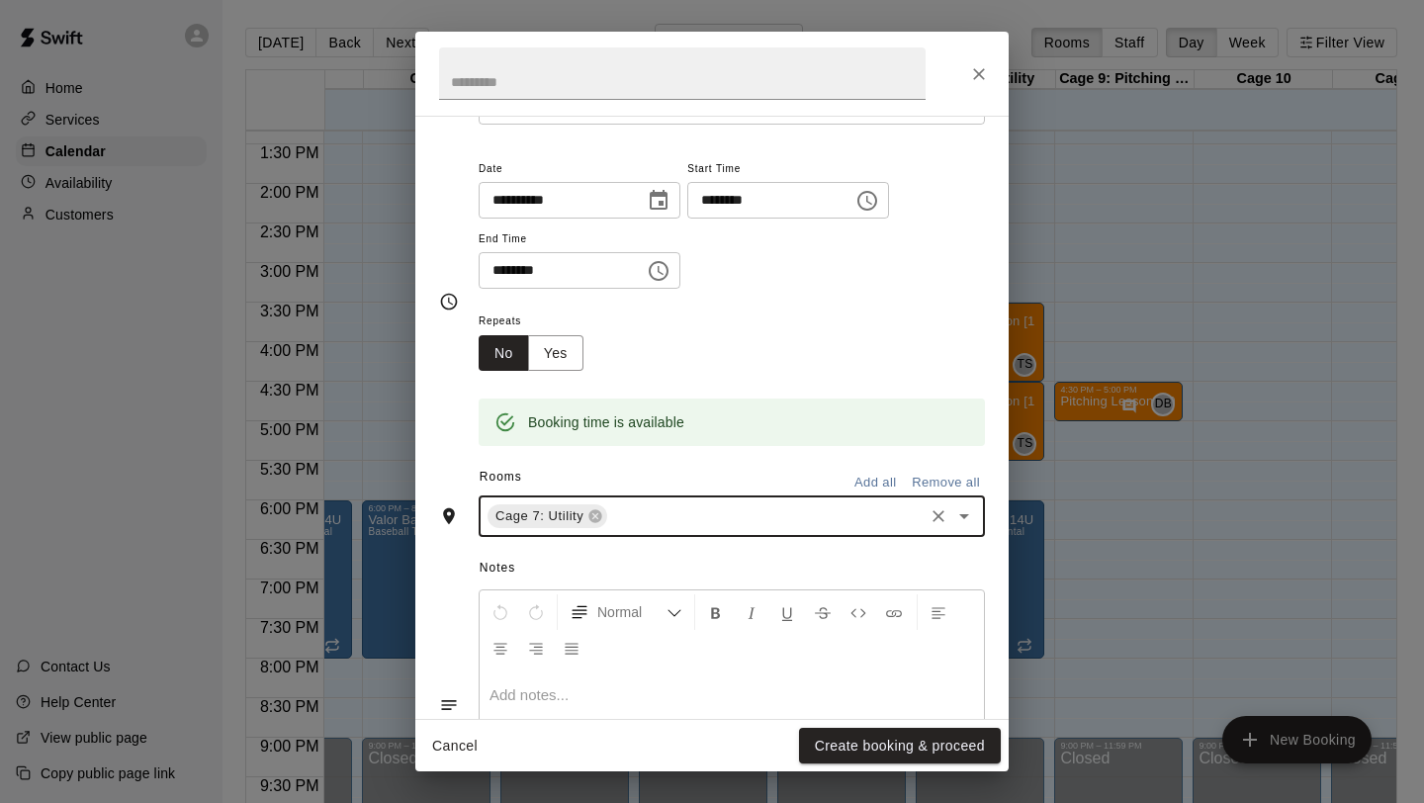
scroll to position [266, 0]
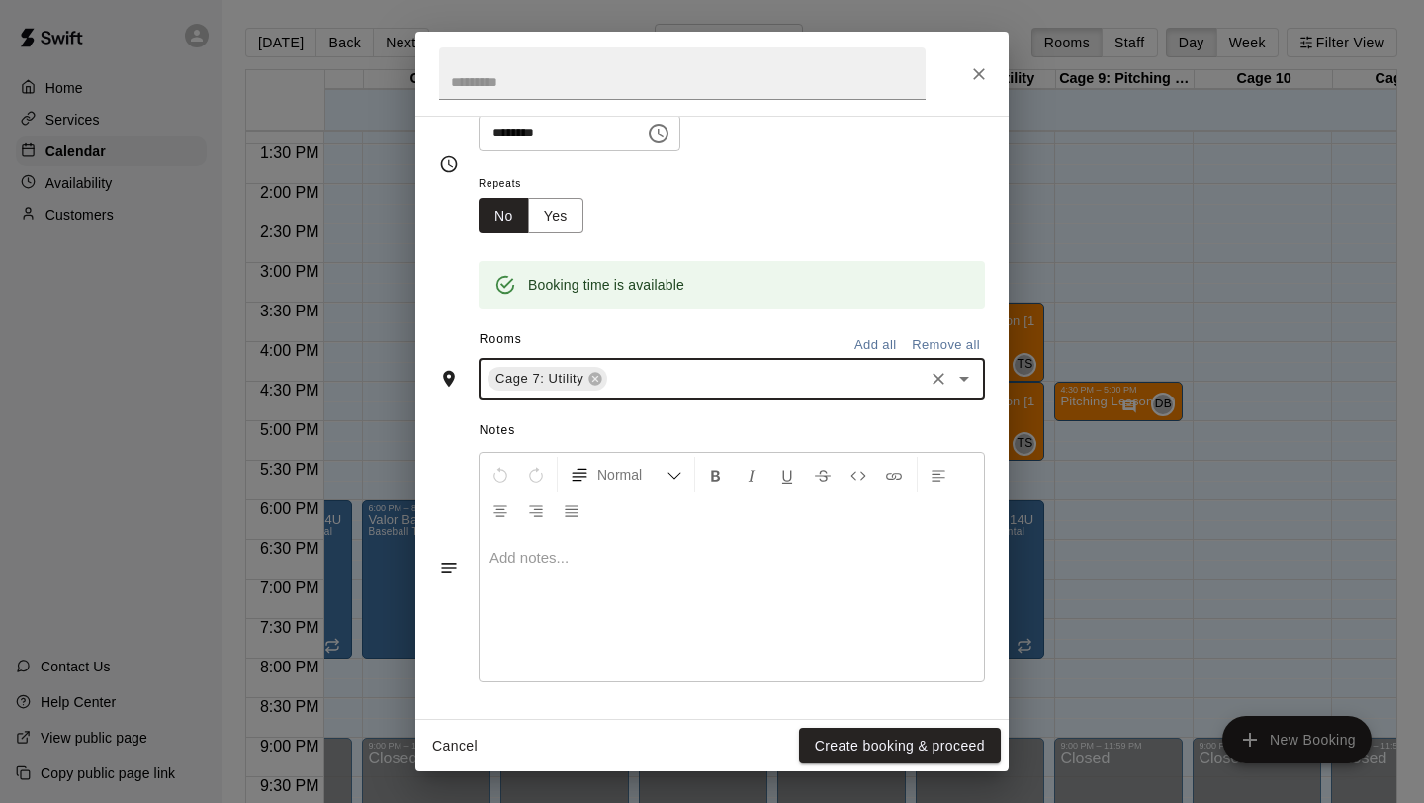
click at [591, 610] on div at bounding box center [732, 607] width 504 height 148
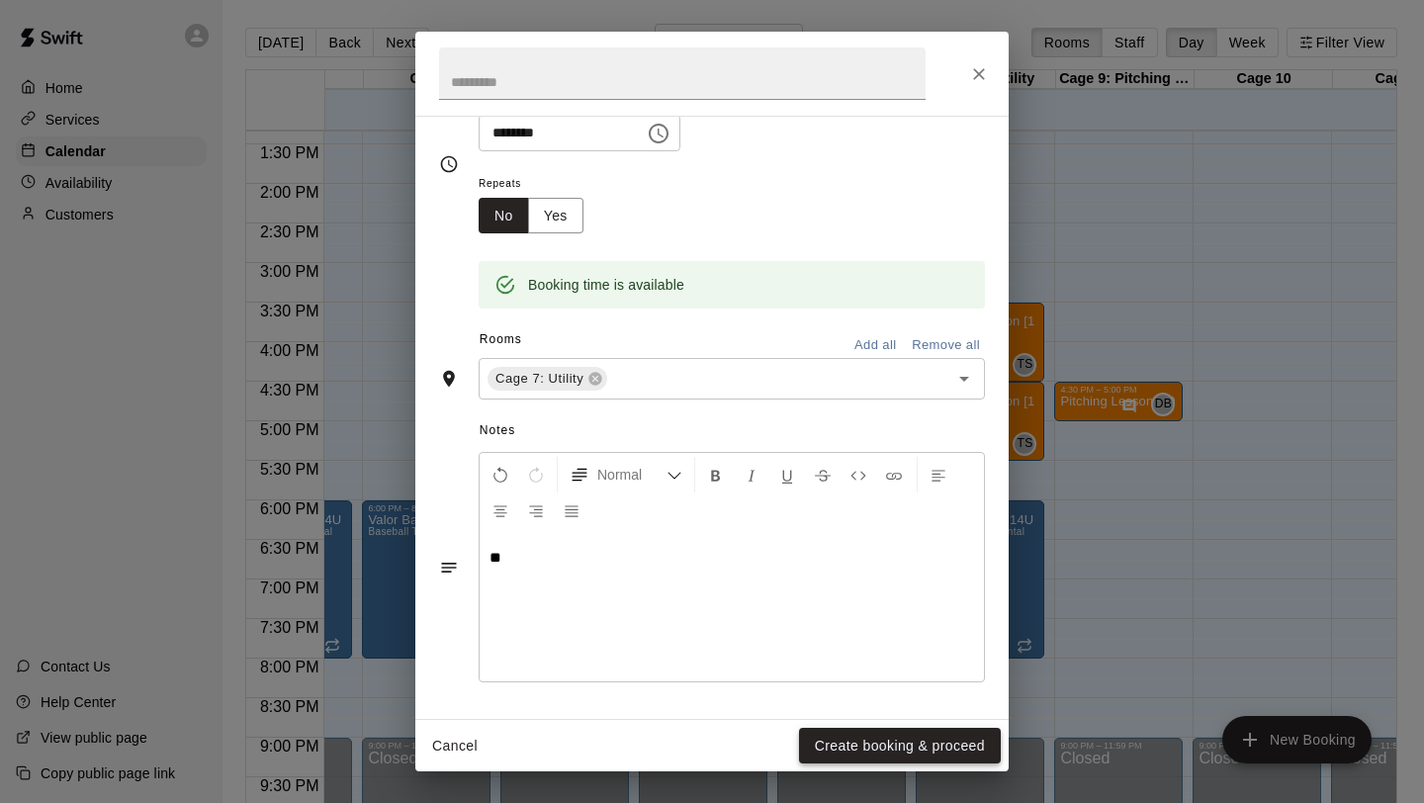
click at [822, 732] on button "Create booking & proceed" at bounding box center [900, 746] width 202 height 37
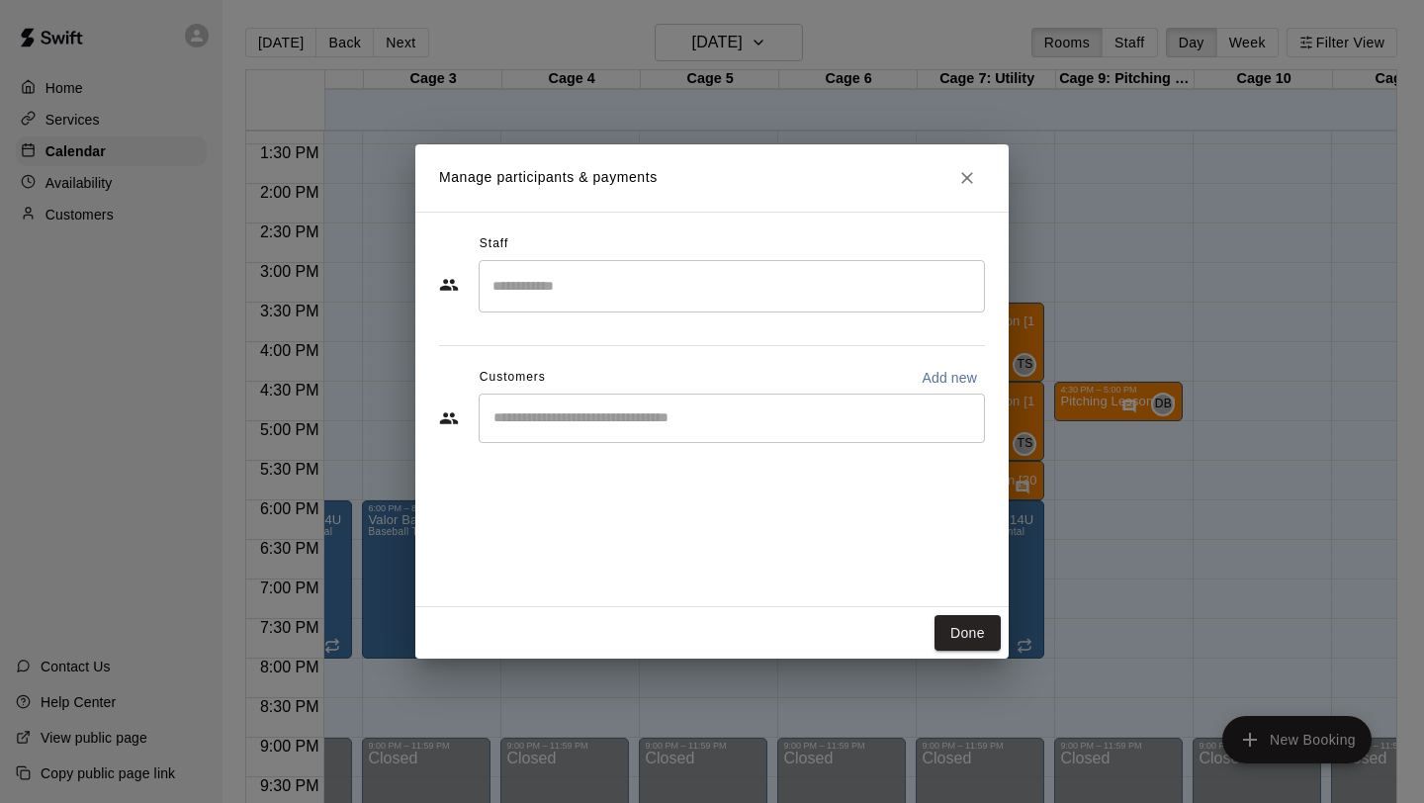
click at [579, 271] on input "Search staff" at bounding box center [731, 286] width 488 height 35
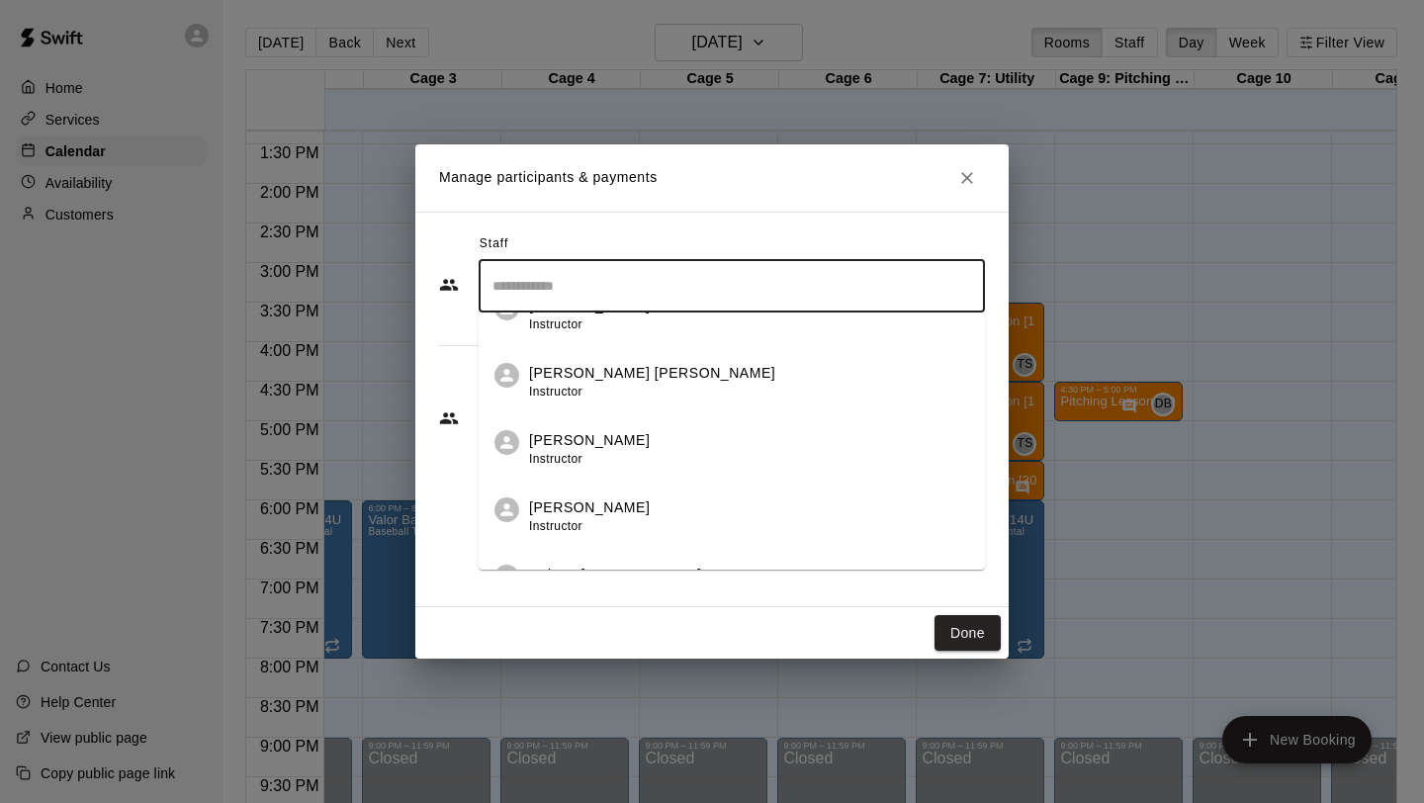
scroll to position [132, 0]
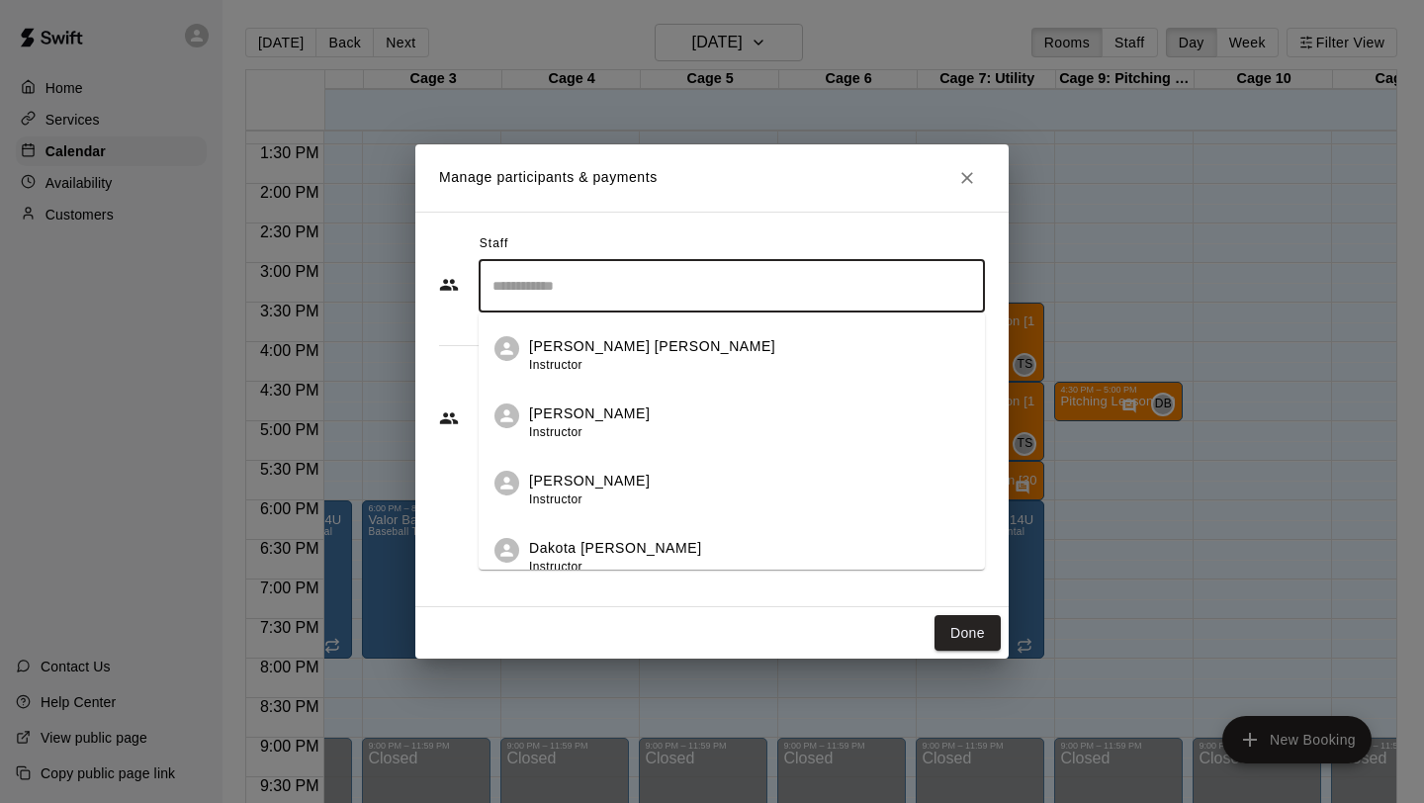
click at [591, 532] on li "Dakota [PERSON_NAME] Instructor" at bounding box center [732, 550] width 506 height 67
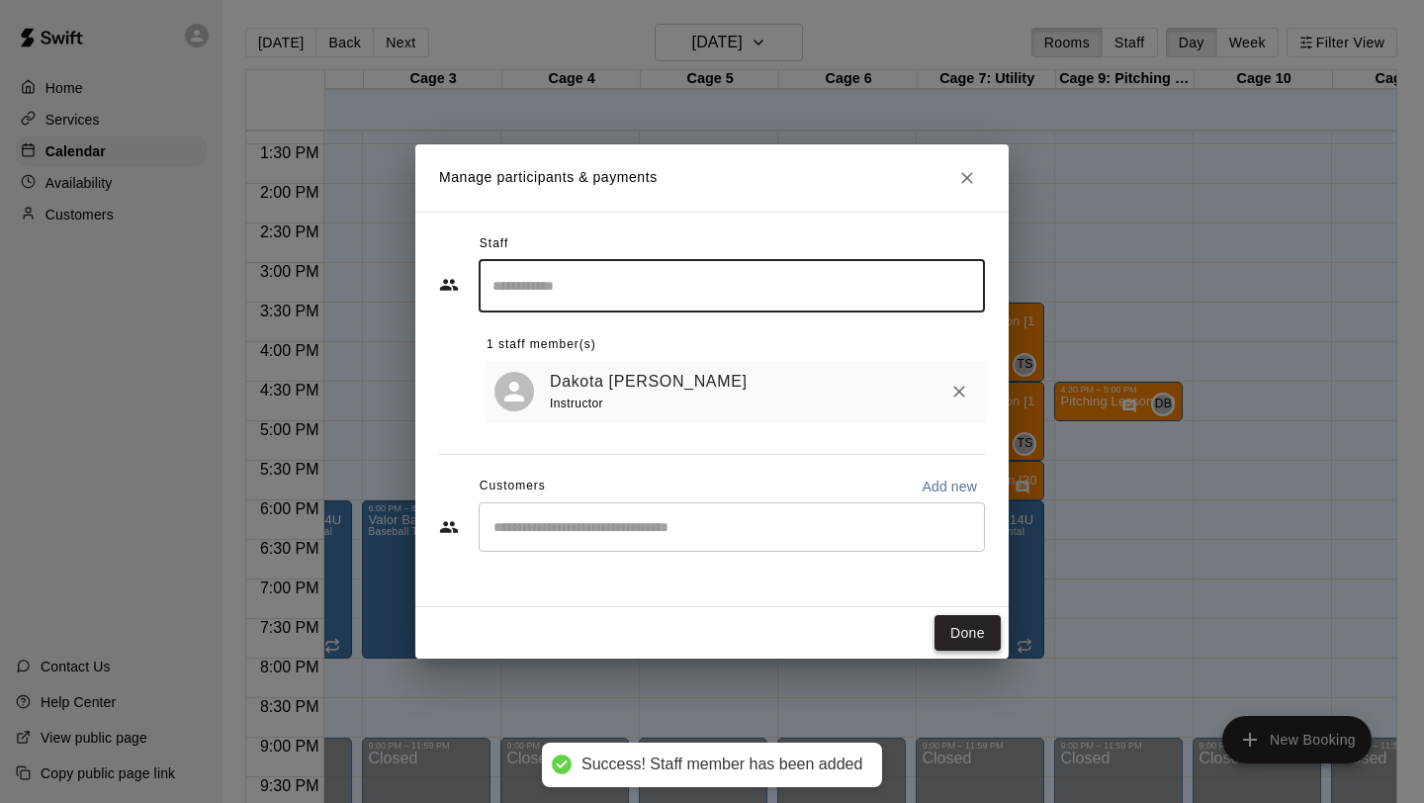
click at [965, 638] on button "Done" at bounding box center [967, 633] width 66 height 37
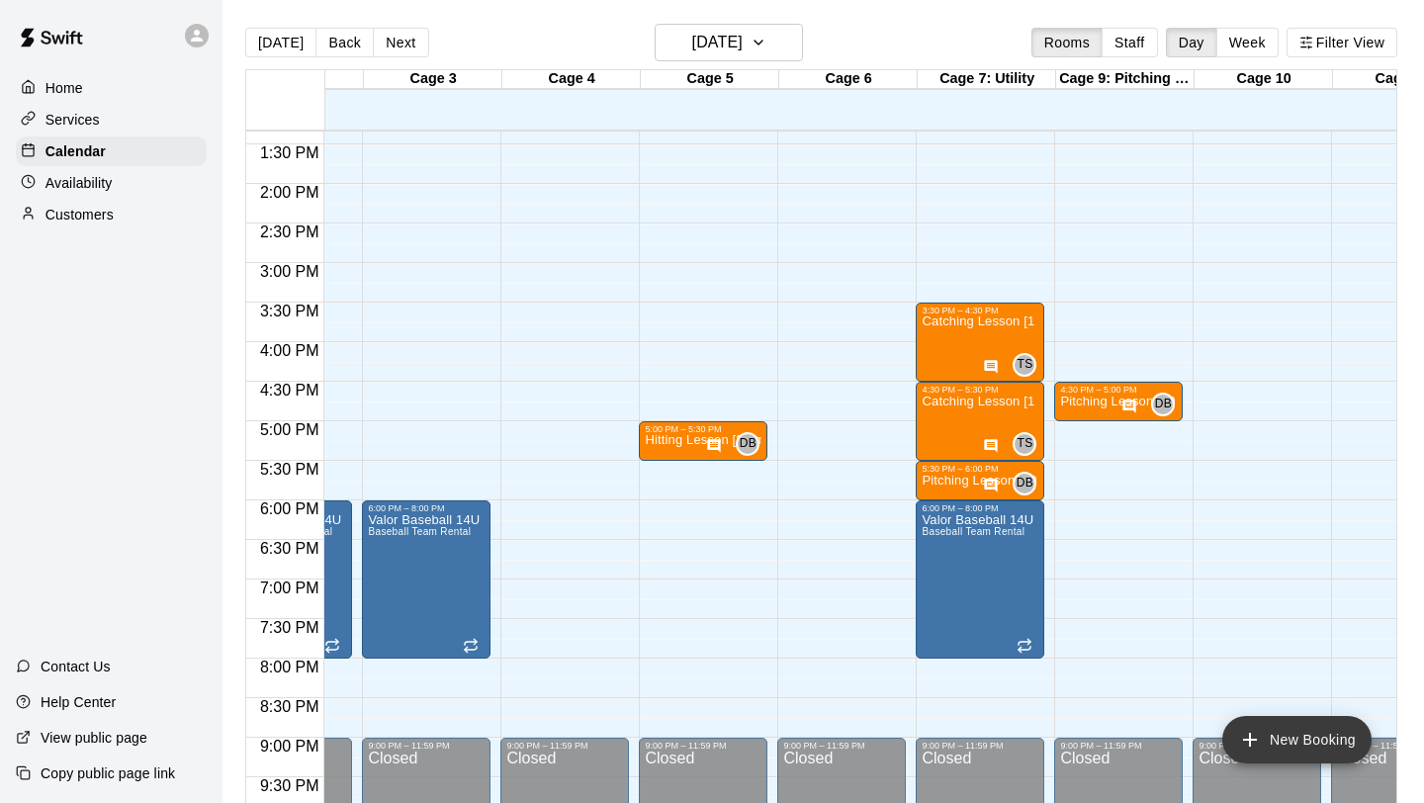
click at [1238, 736] on icon "add" at bounding box center [1250, 740] width 24 height 24
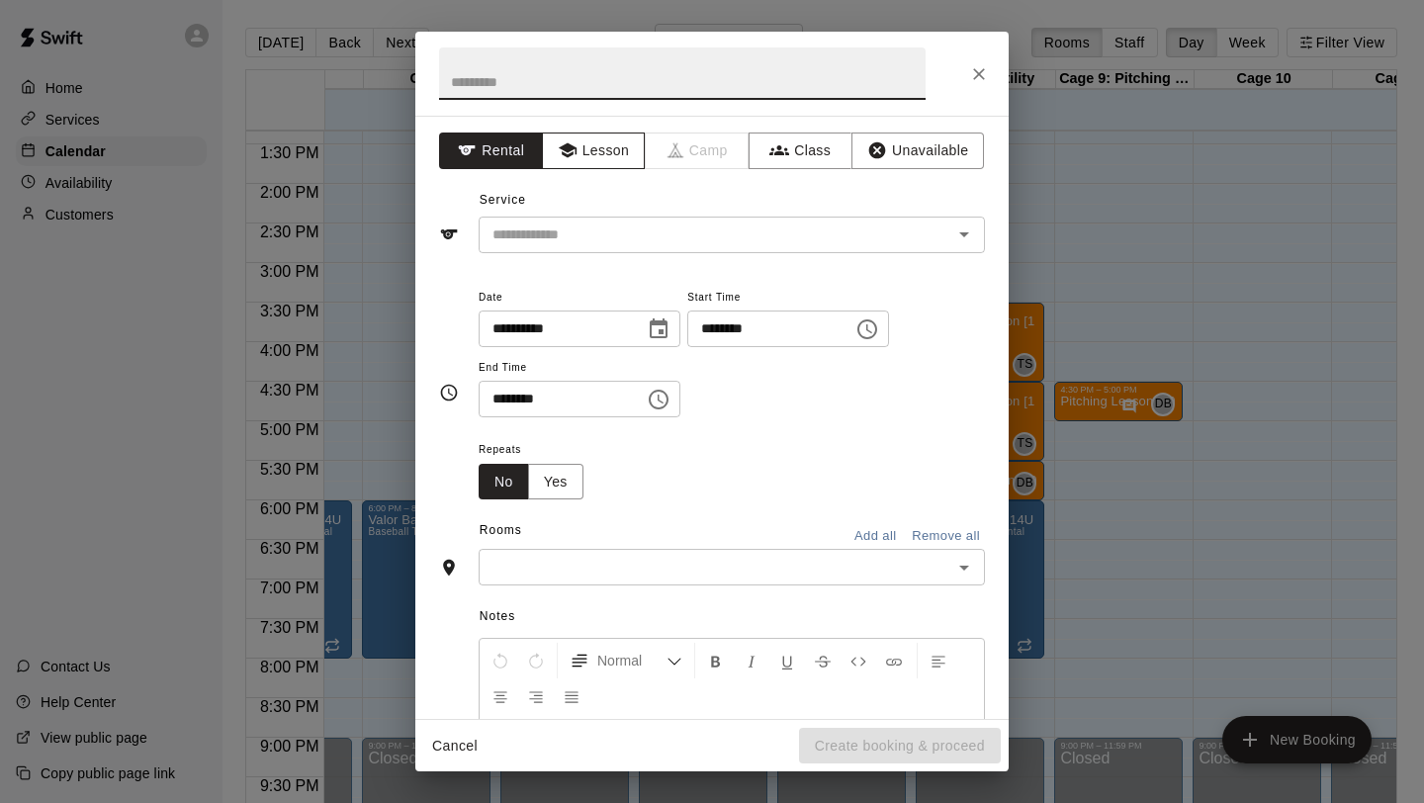
click at [596, 148] on button "Lesson" at bounding box center [594, 150] width 104 height 37
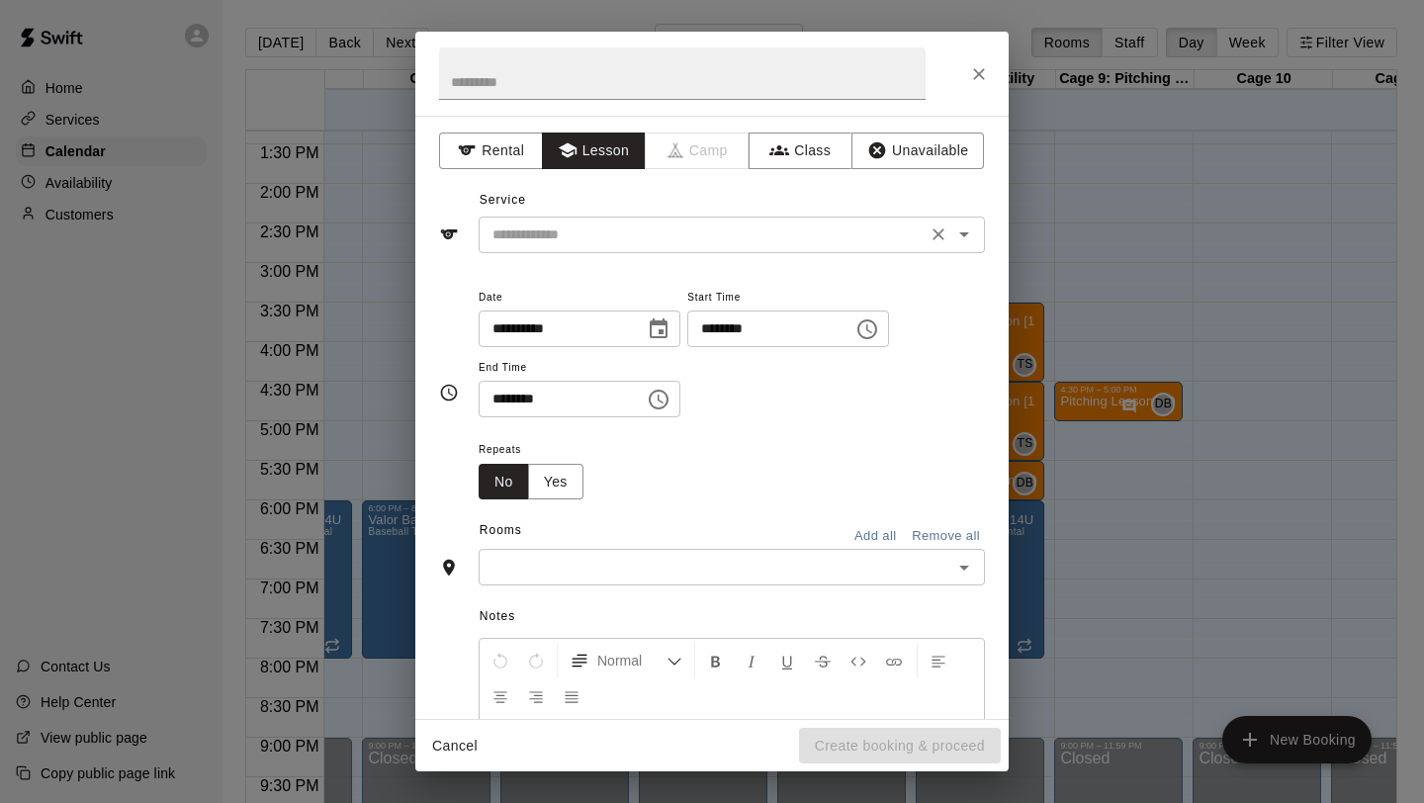
click at [587, 223] on input "text" at bounding box center [702, 234] width 436 height 25
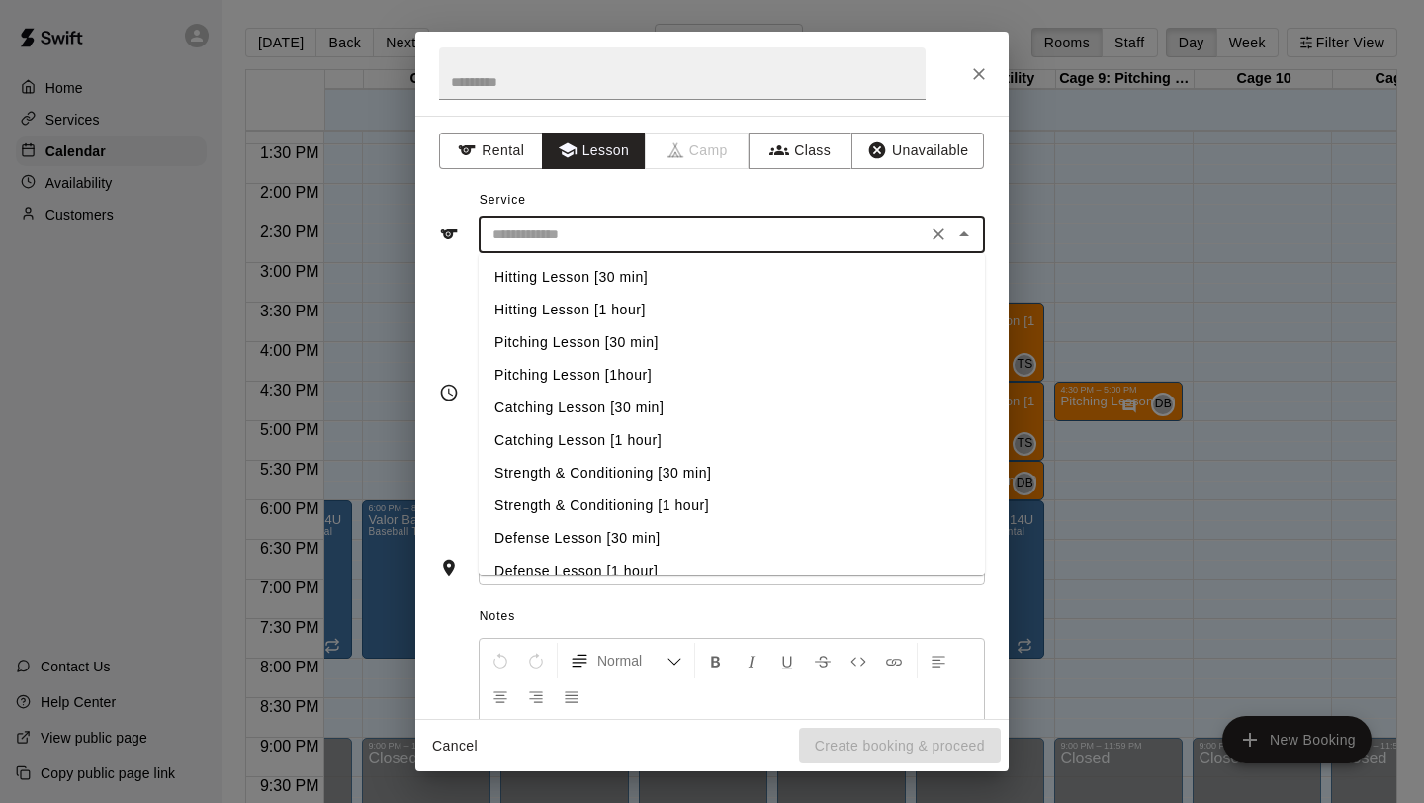
click at [602, 275] on li "Hitting Lesson [30 min]" at bounding box center [732, 277] width 506 height 33
type input "**********"
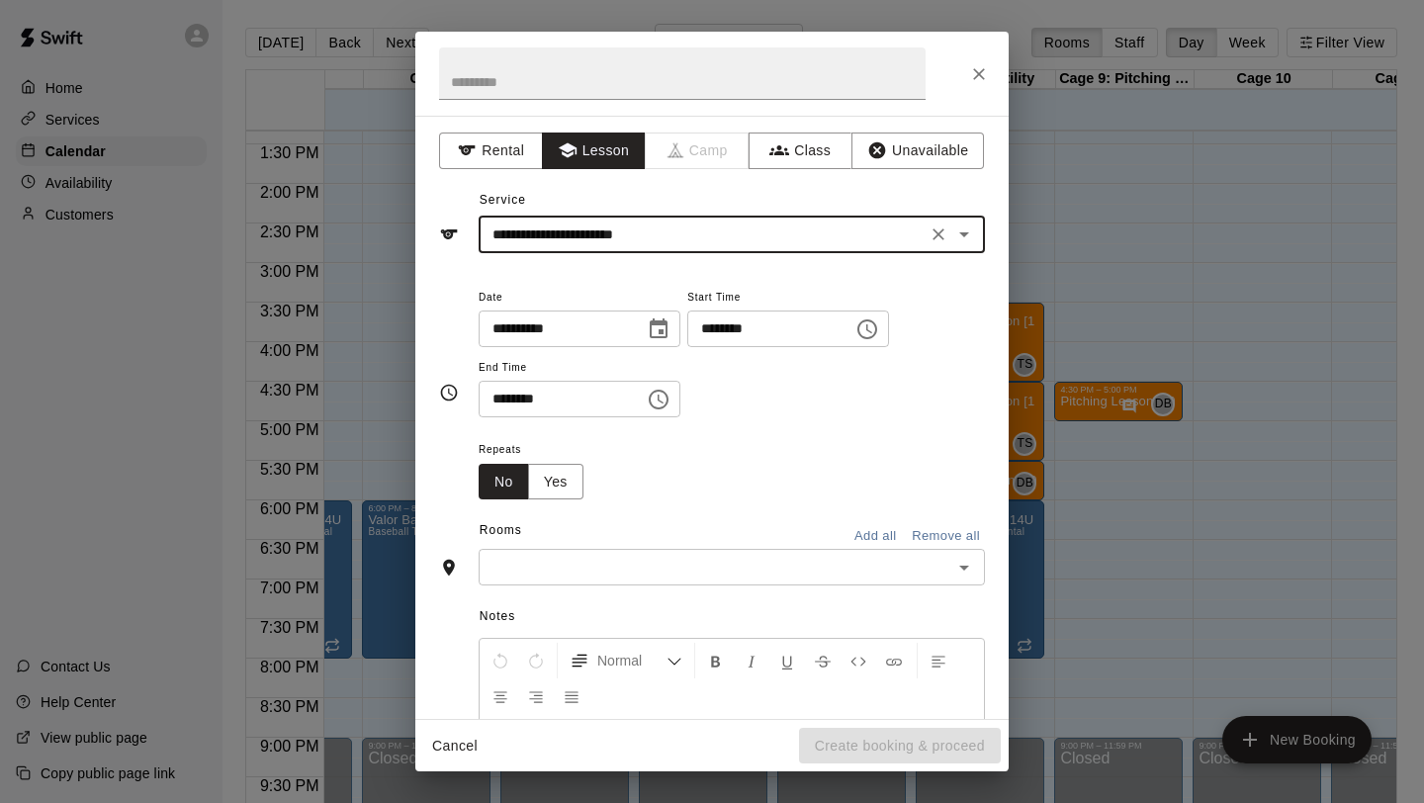
click at [872, 326] on icon "Choose time, selected time is 1:00 PM" at bounding box center [867, 329] width 24 height 24
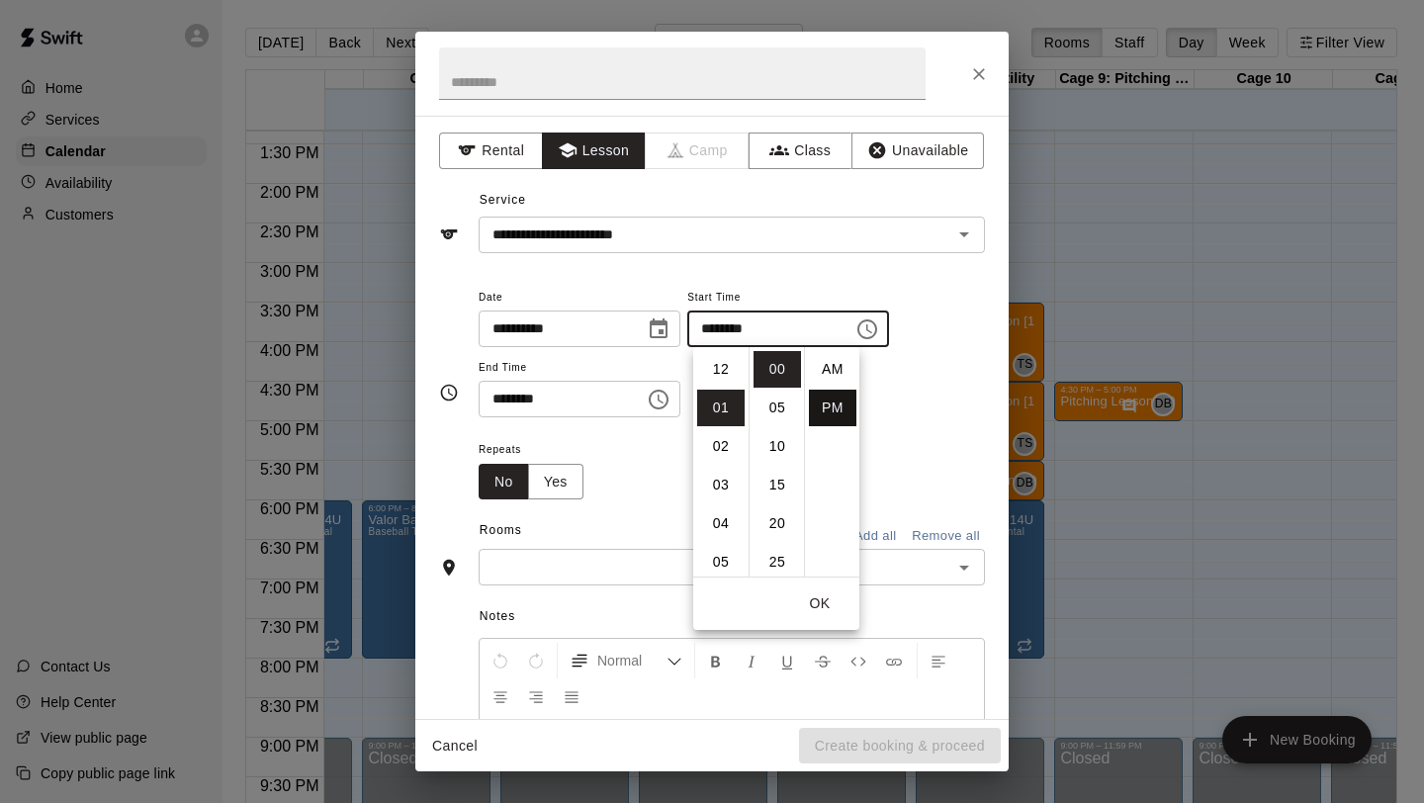
scroll to position [36, 0]
click at [724, 554] on li "06" at bounding box center [720, 562] width 47 height 37
type input "********"
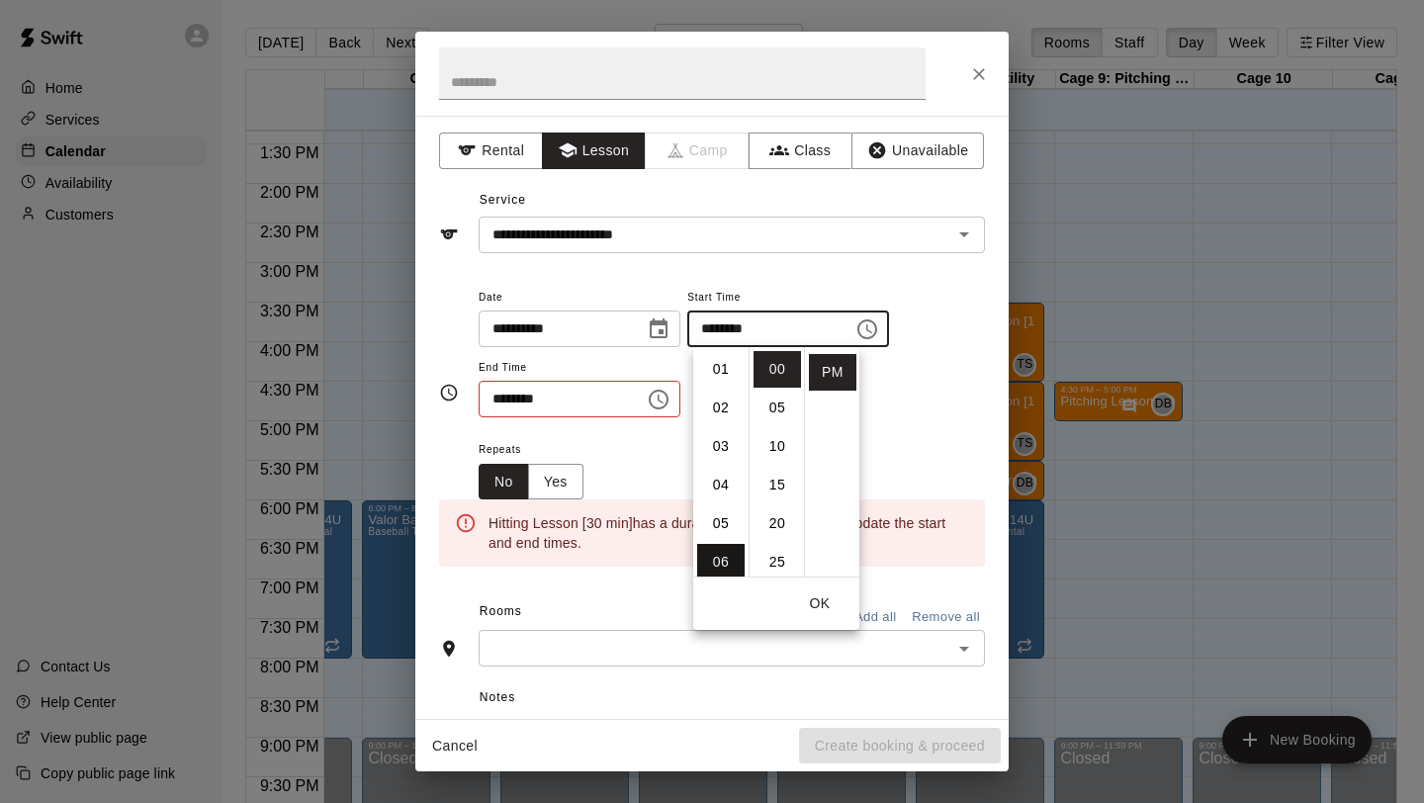
scroll to position [231, 0]
click at [663, 402] on icon "Choose time, selected time is 1:30 PM" at bounding box center [659, 400] width 24 height 24
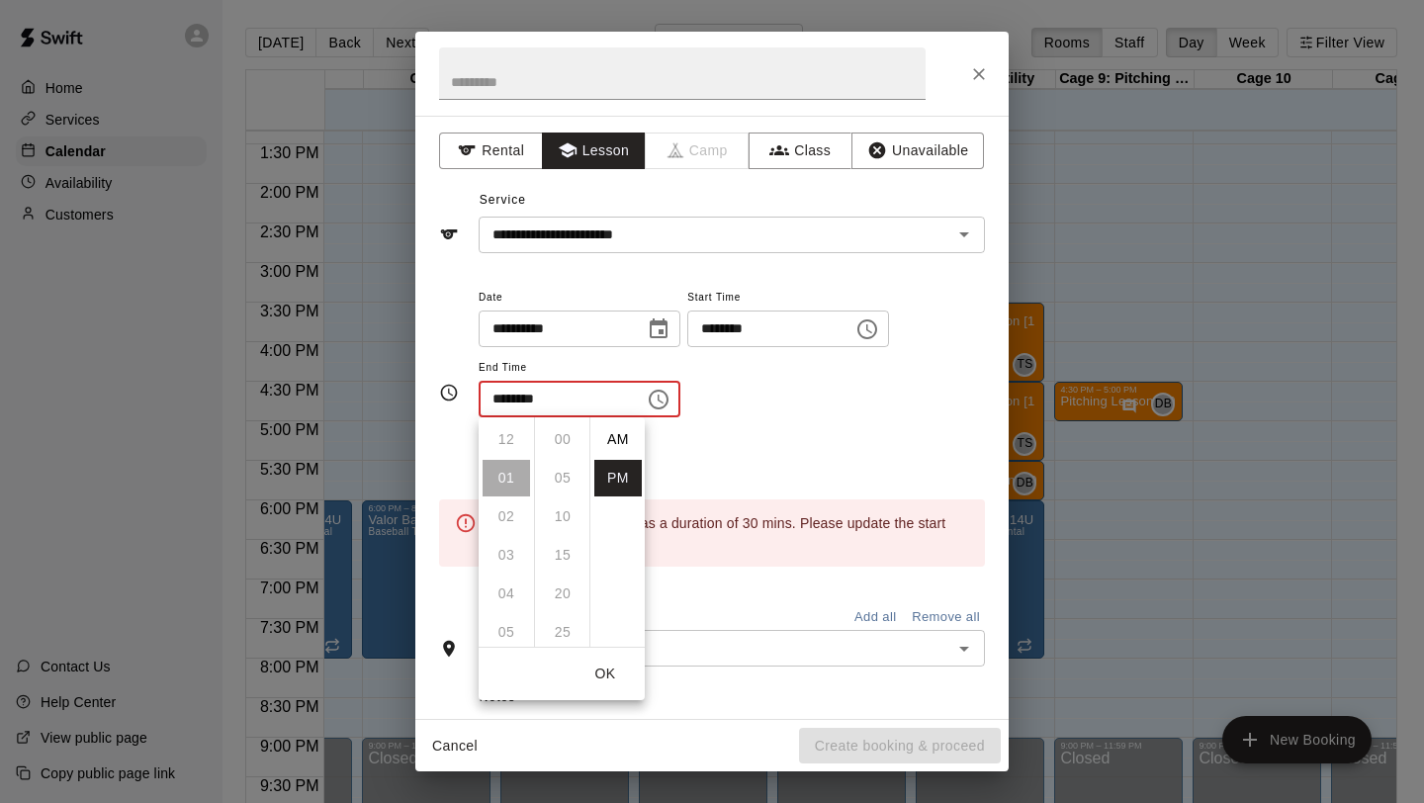
scroll to position [36, 0]
click at [505, 633] on li "06" at bounding box center [506, 632] width 47 height 37
type input "********"
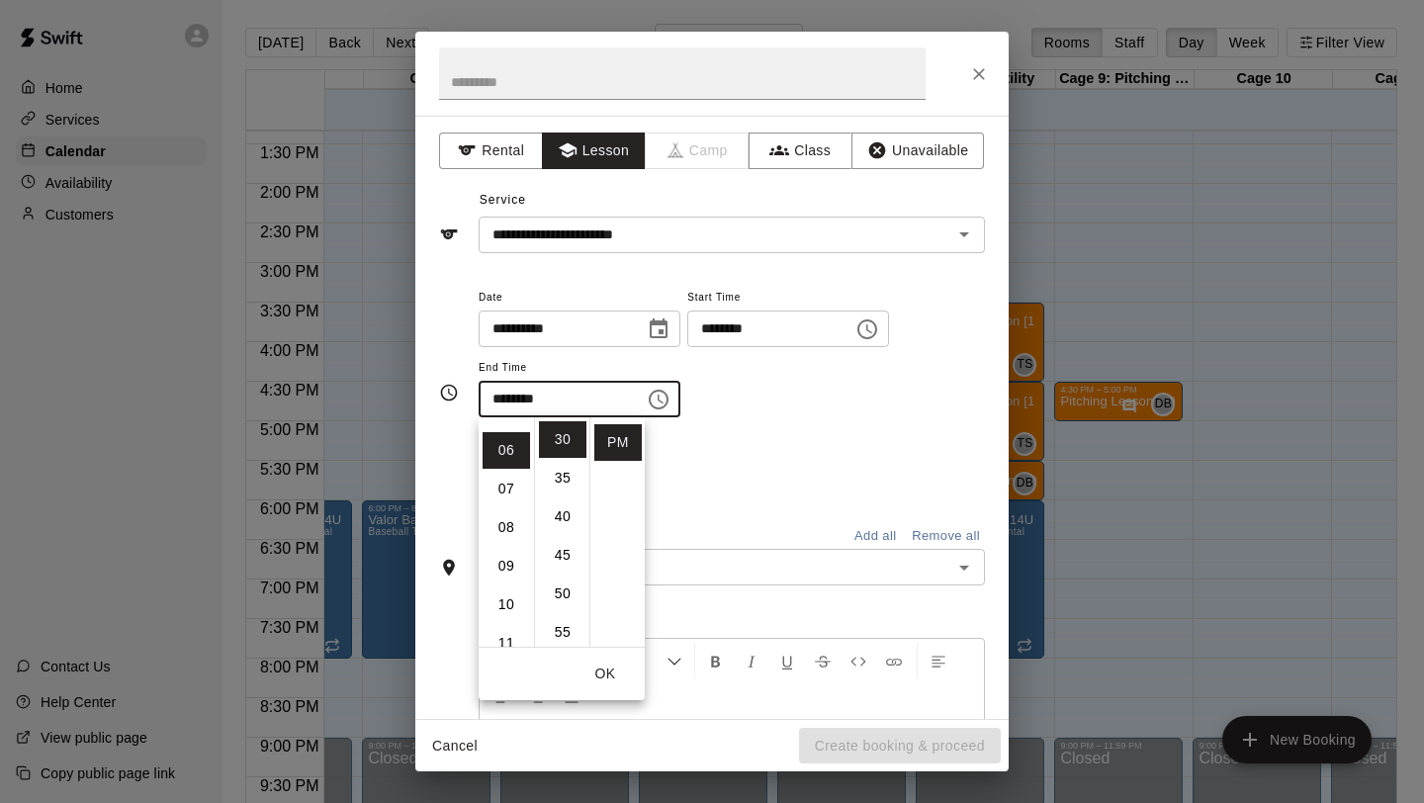
scroll to position [231, 0]
click at [710, 464] on div "Repeats No Yes" at bounding box center [732, 468] width 506 height 62
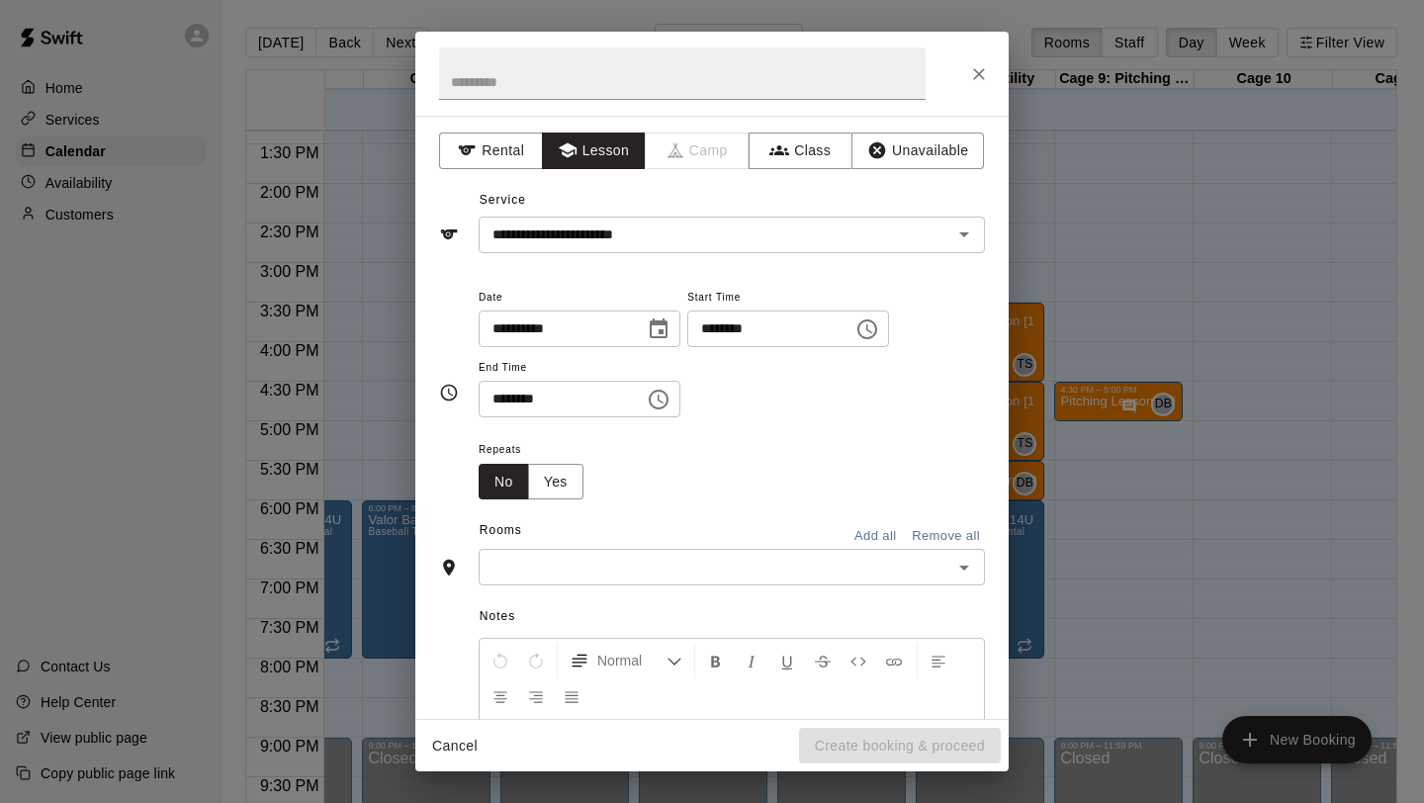
click at [621, 558] on input "text" at bounding box center [715, 567] width 462 height 25
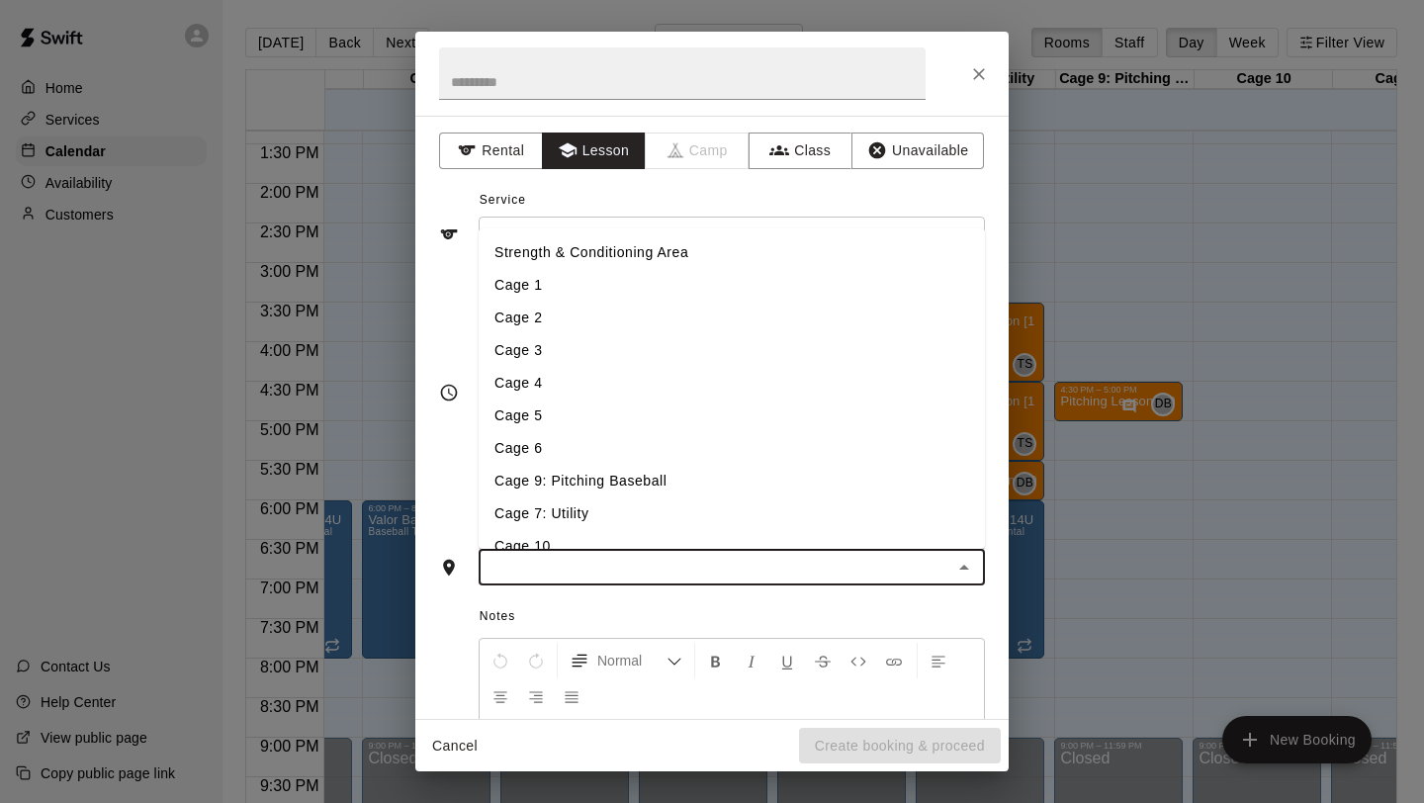
click at [582, 421] on li "Cage 5" at bounding box center [732, 415] width 506 height 33
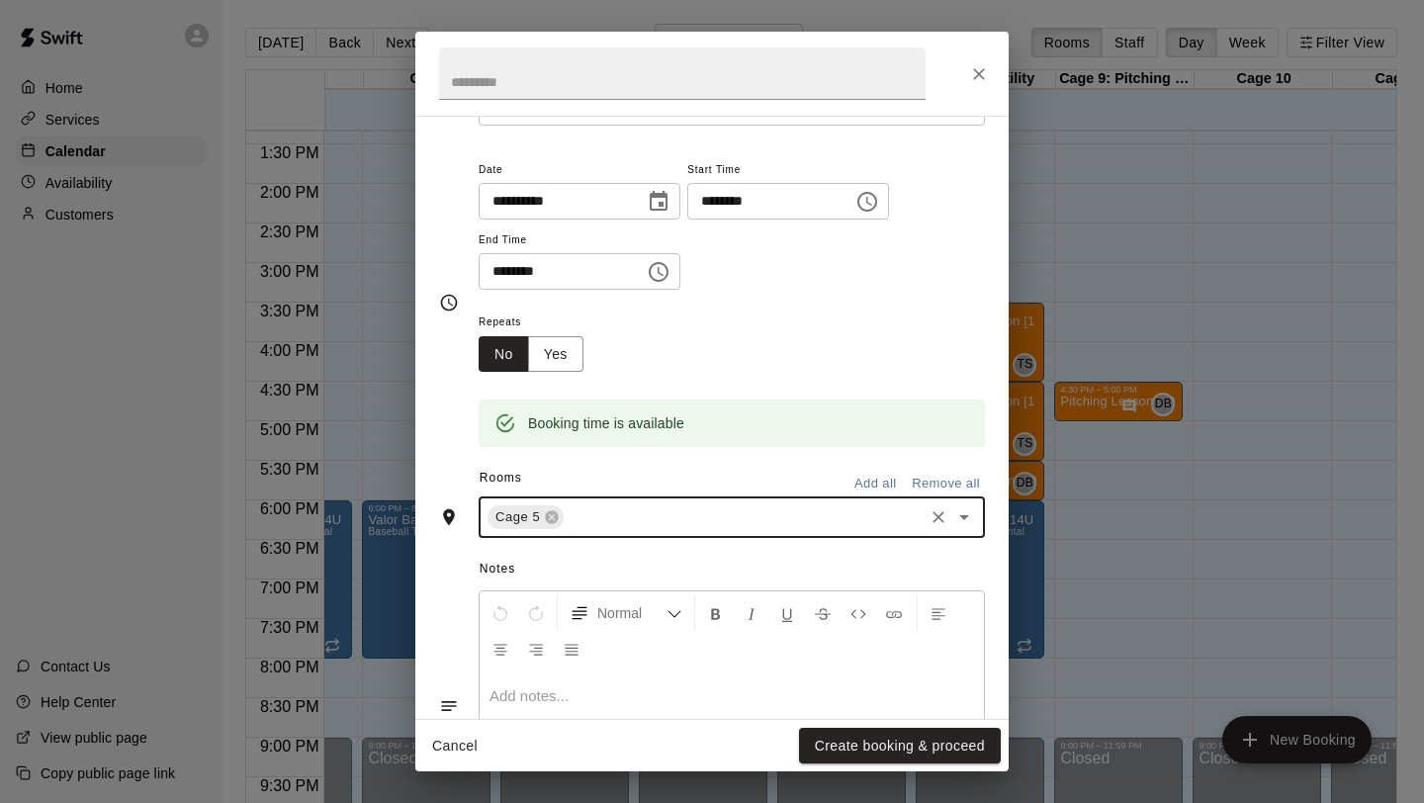
scroll to position [266, 0]
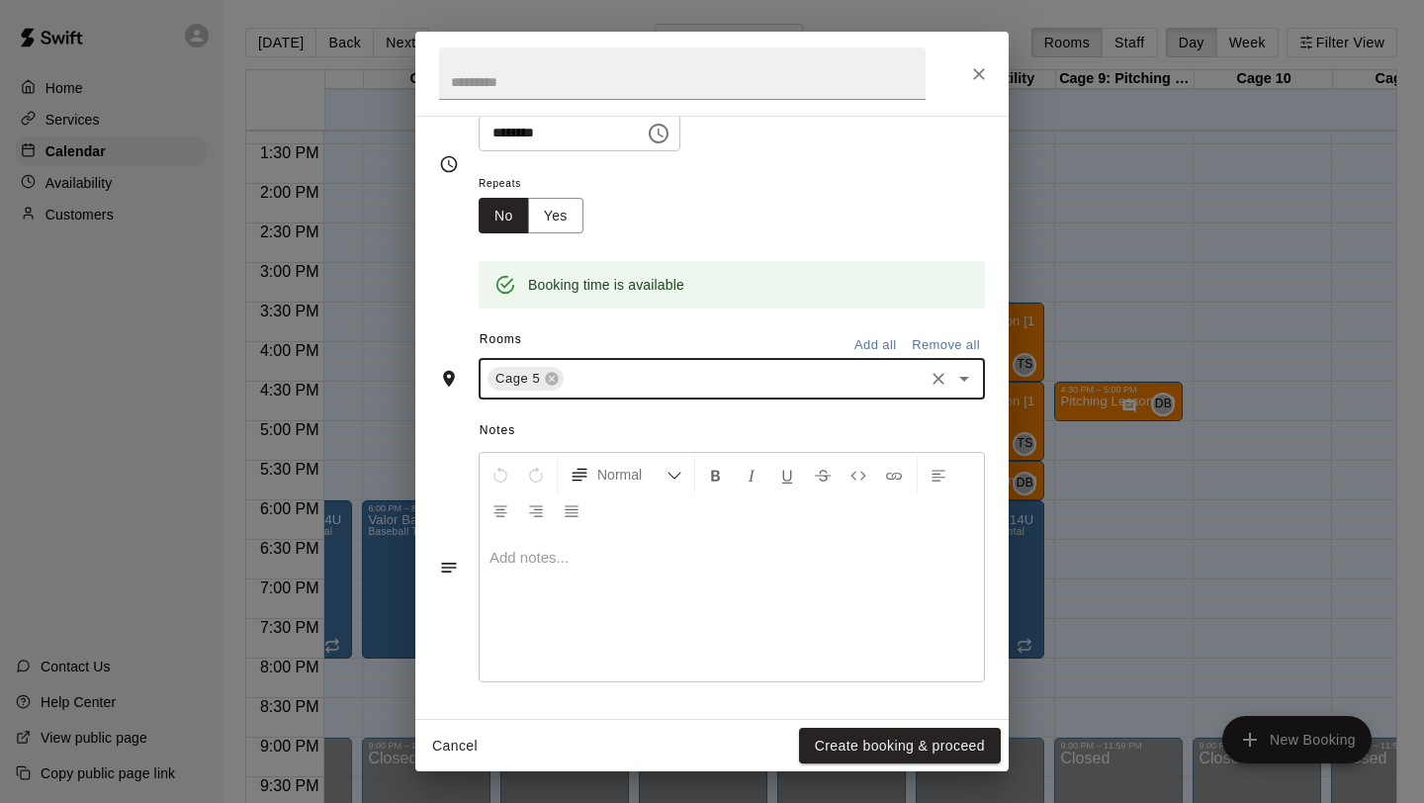
click at [555, 590] on div at bounding box center [732, 607] width 504 height 148
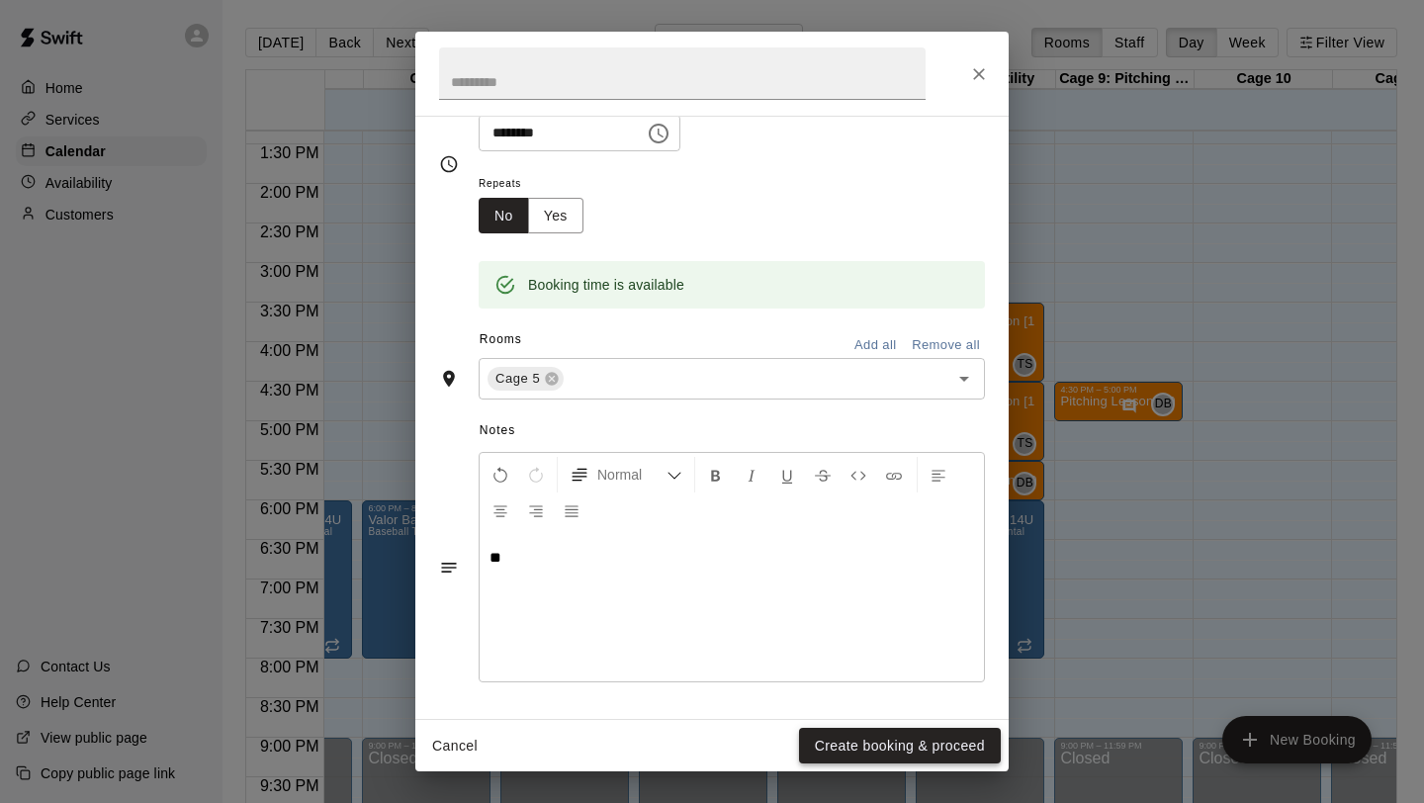
click at [824, 734] on button "Create booking & proceed" at bounding box center [900, 746] width 202 height 37
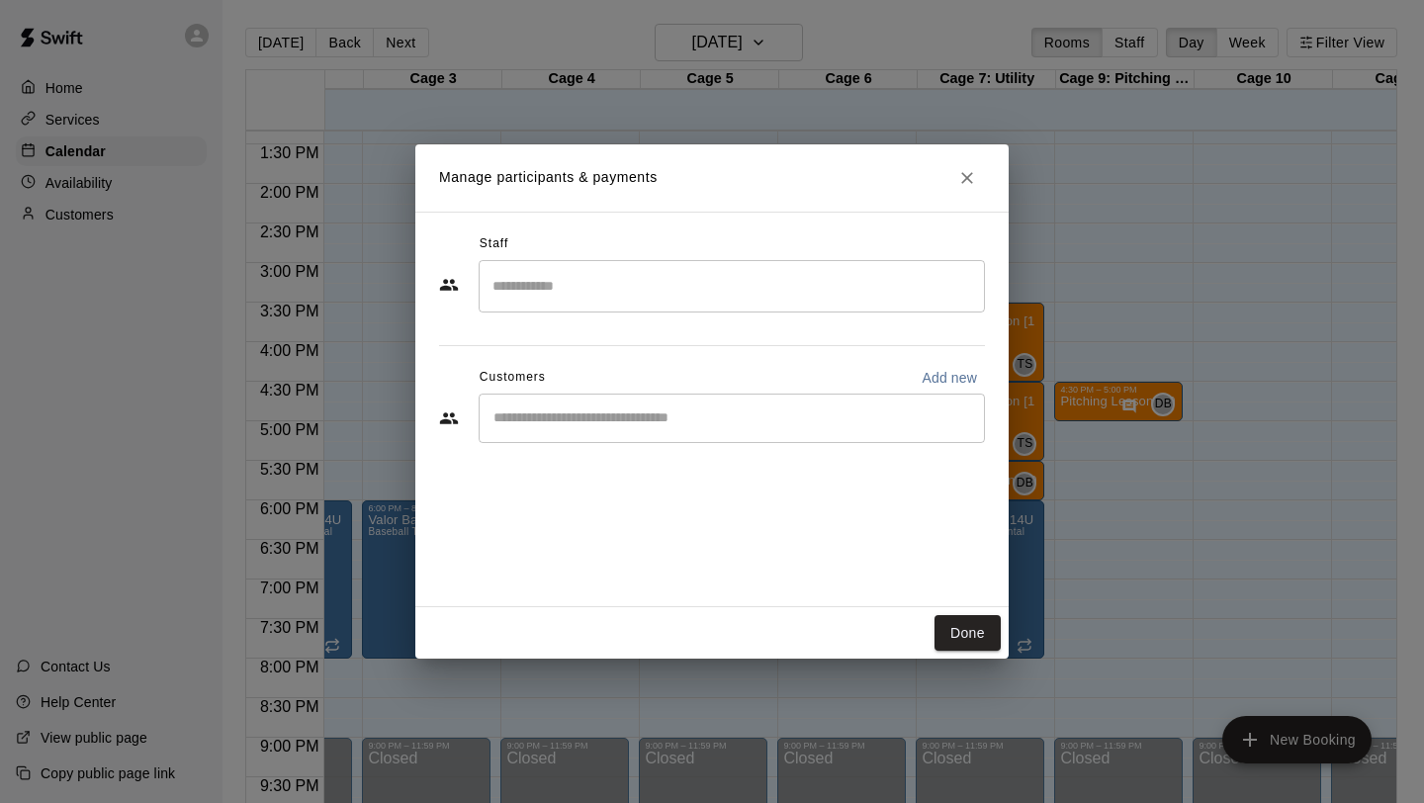
click at [581, 297] on input "Search staff" at bounding box center [731, 286] width 488 height 35
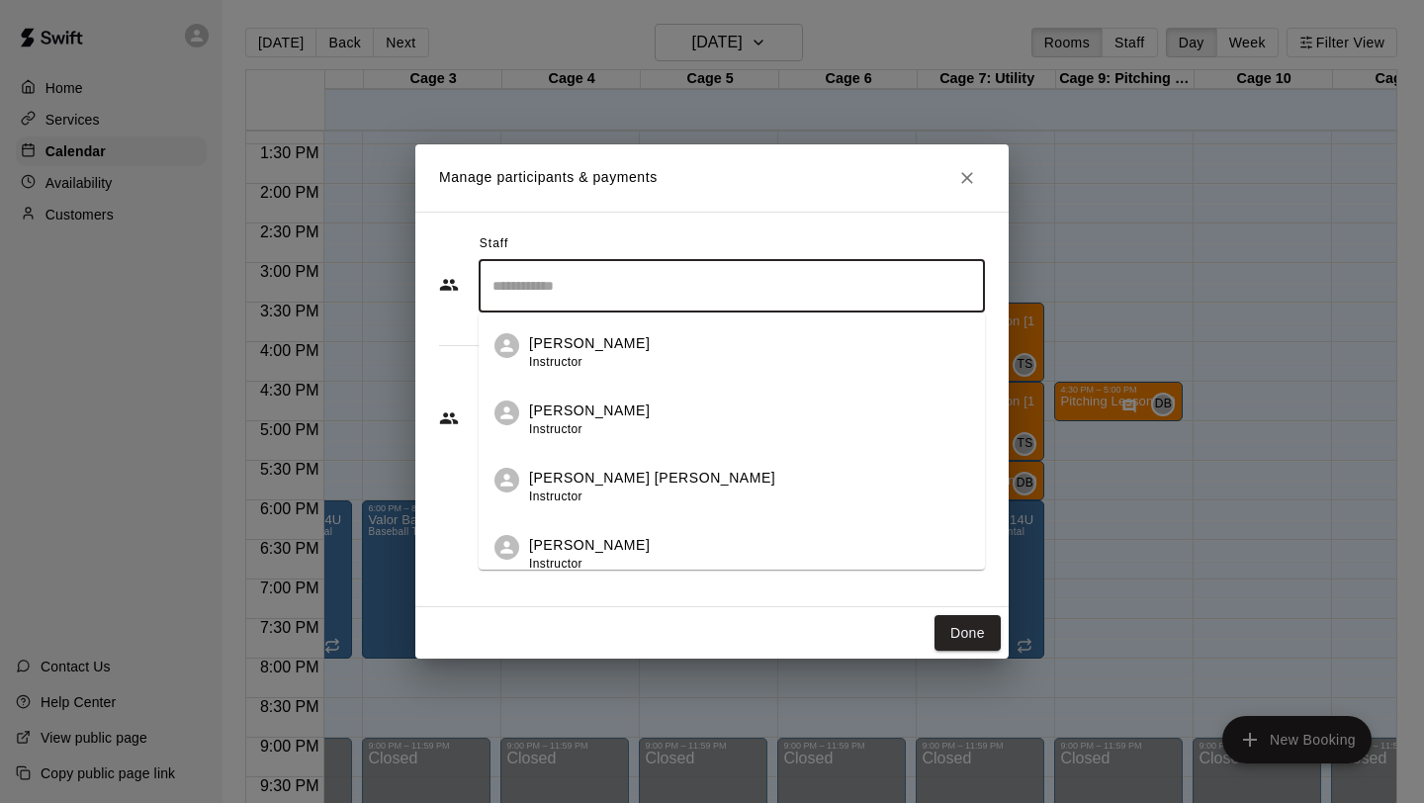
scroll to position [130, 0]
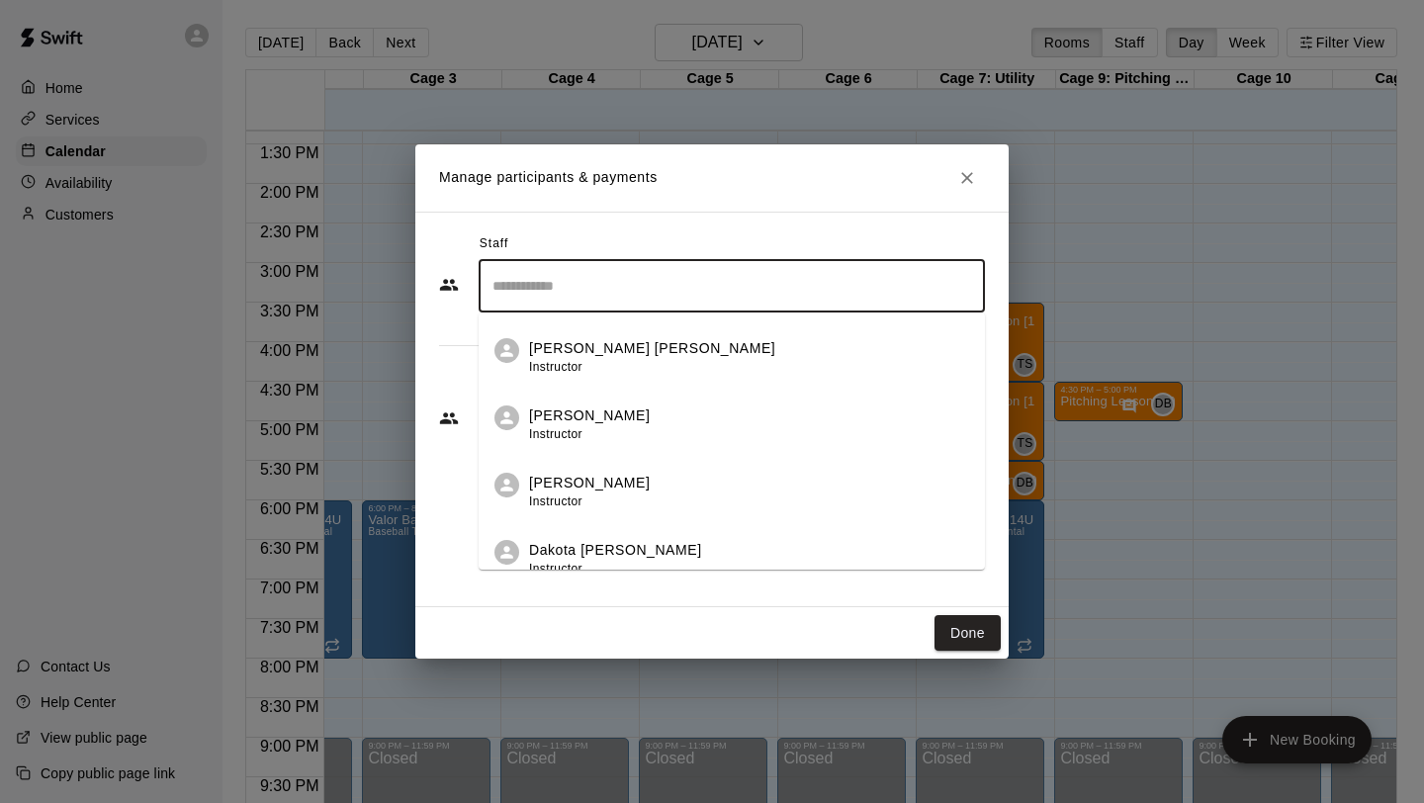
click at [563, 542] on p "Dakota [PERSON_NAME]" at bounding box center [615, 550] width 173 height 21
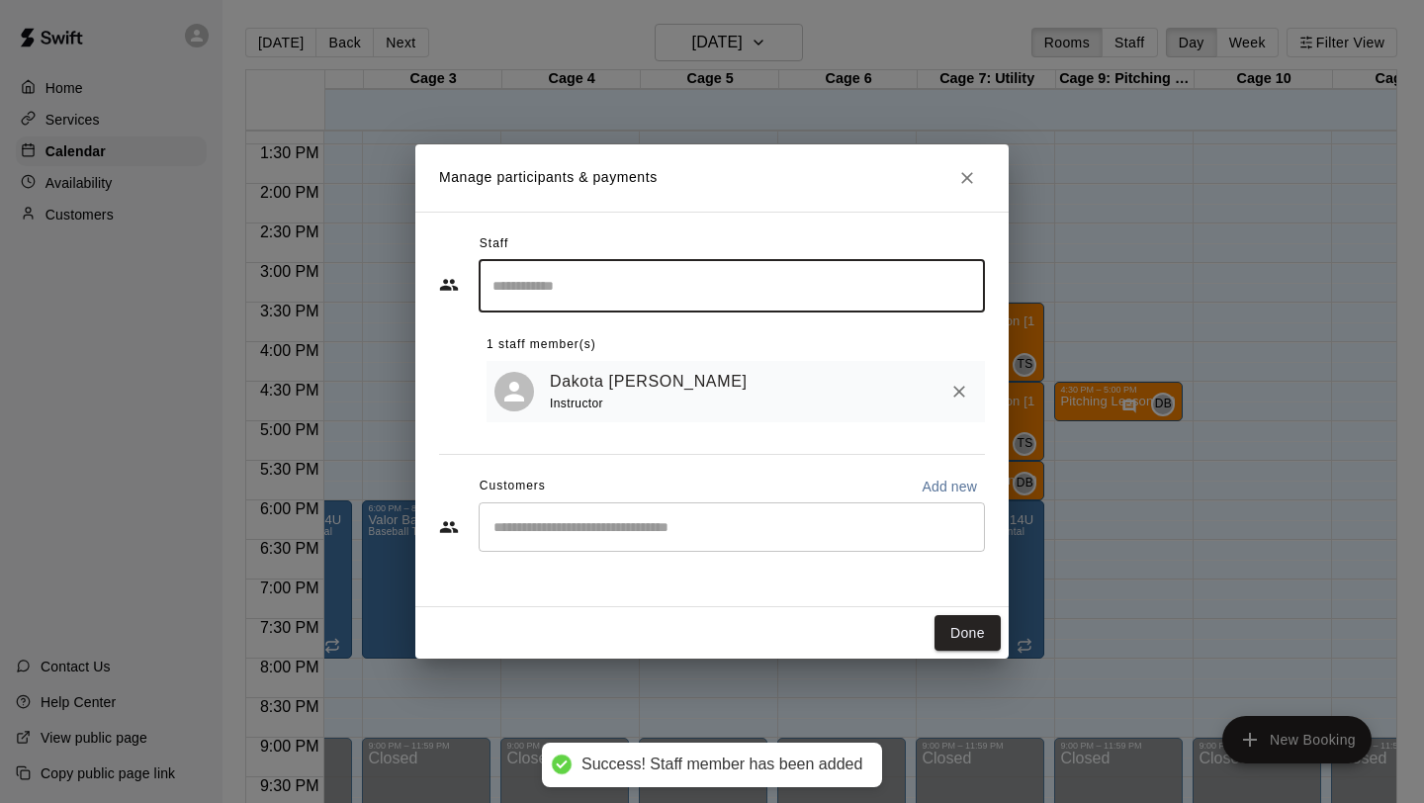
click at [953, 638] on button "Done" at bounding box center [967, 633] width 66 height 37
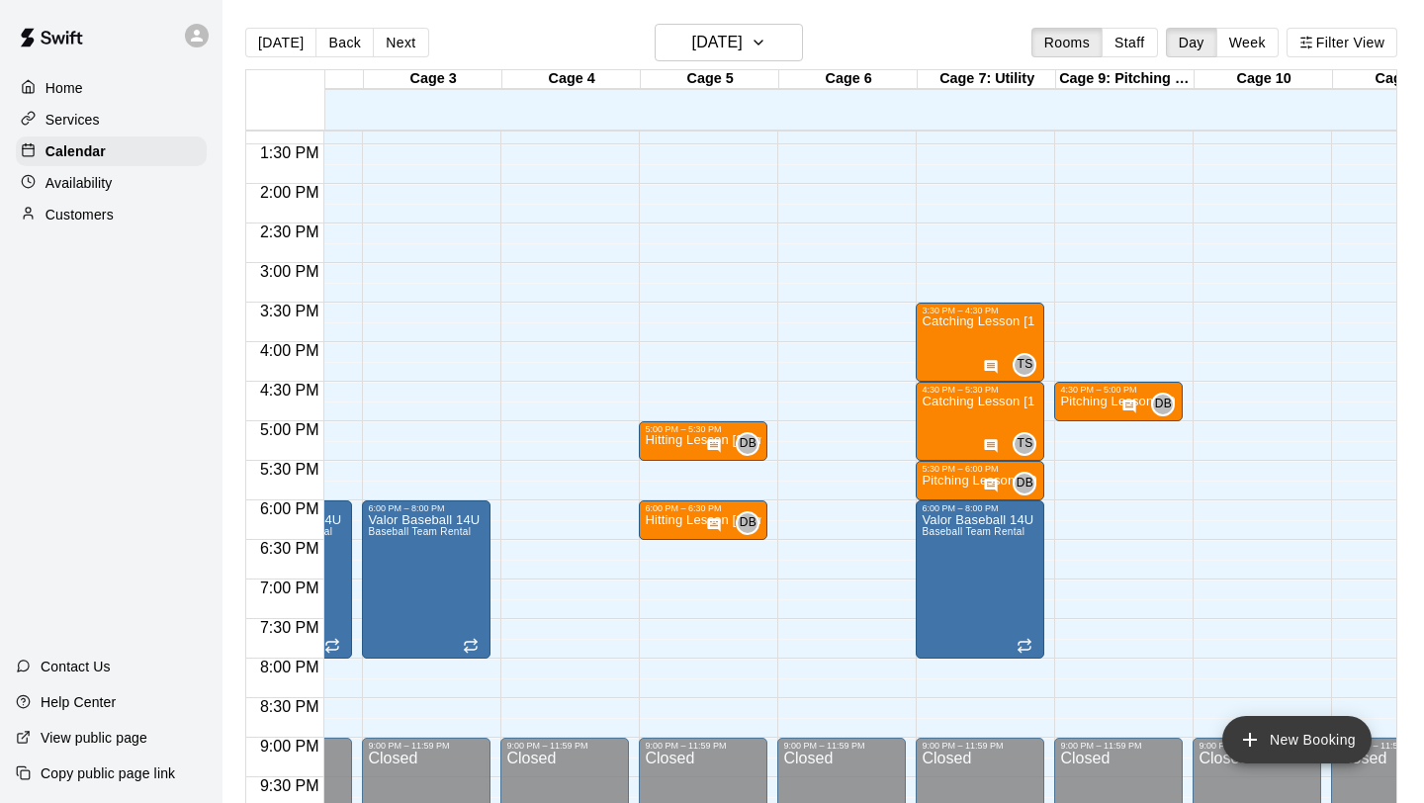
click at [1240, 737] on icon "add" at bounding box center [1250, 740] width 24 height 24
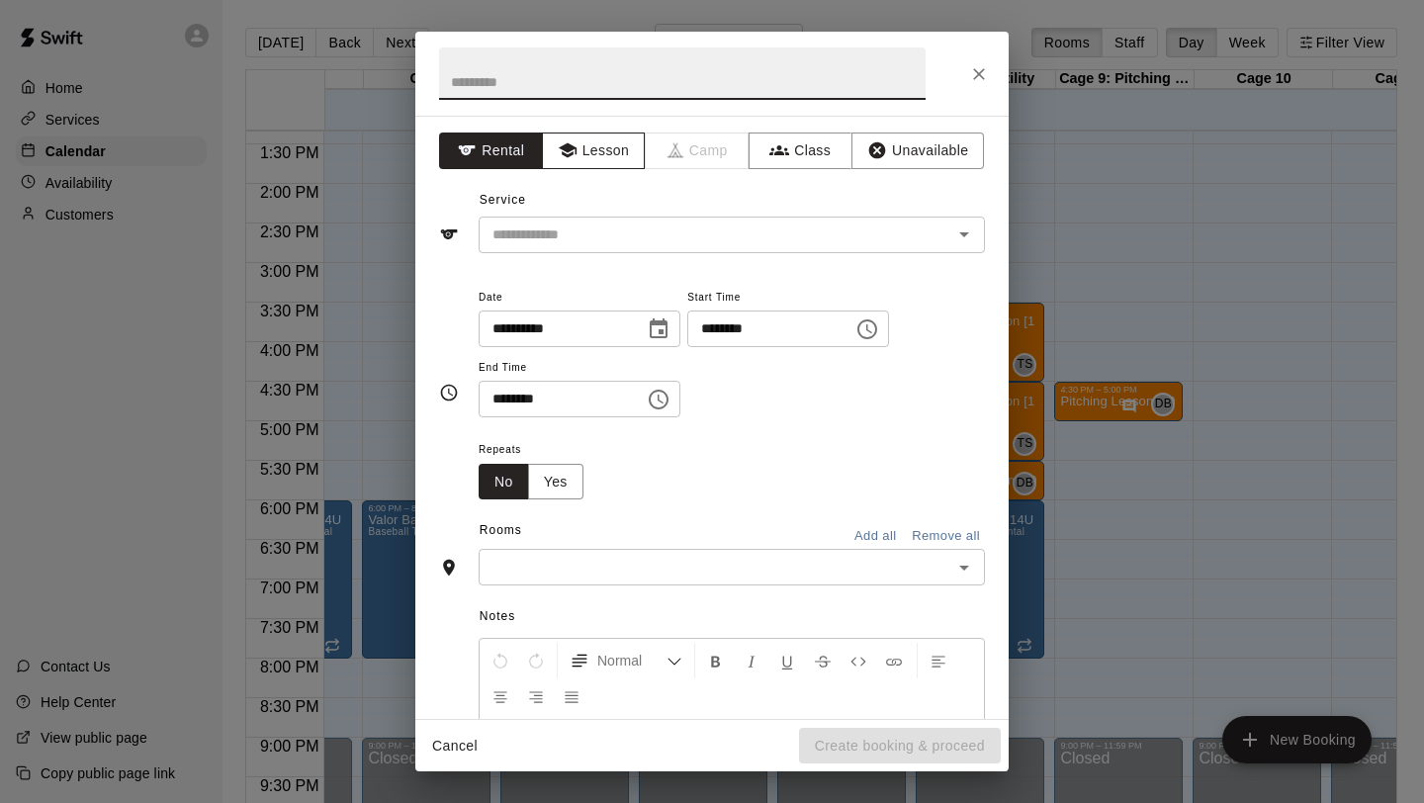
click at [602, 145] on button "Lesson" at bounding box center [594, 150] width 104 height 37
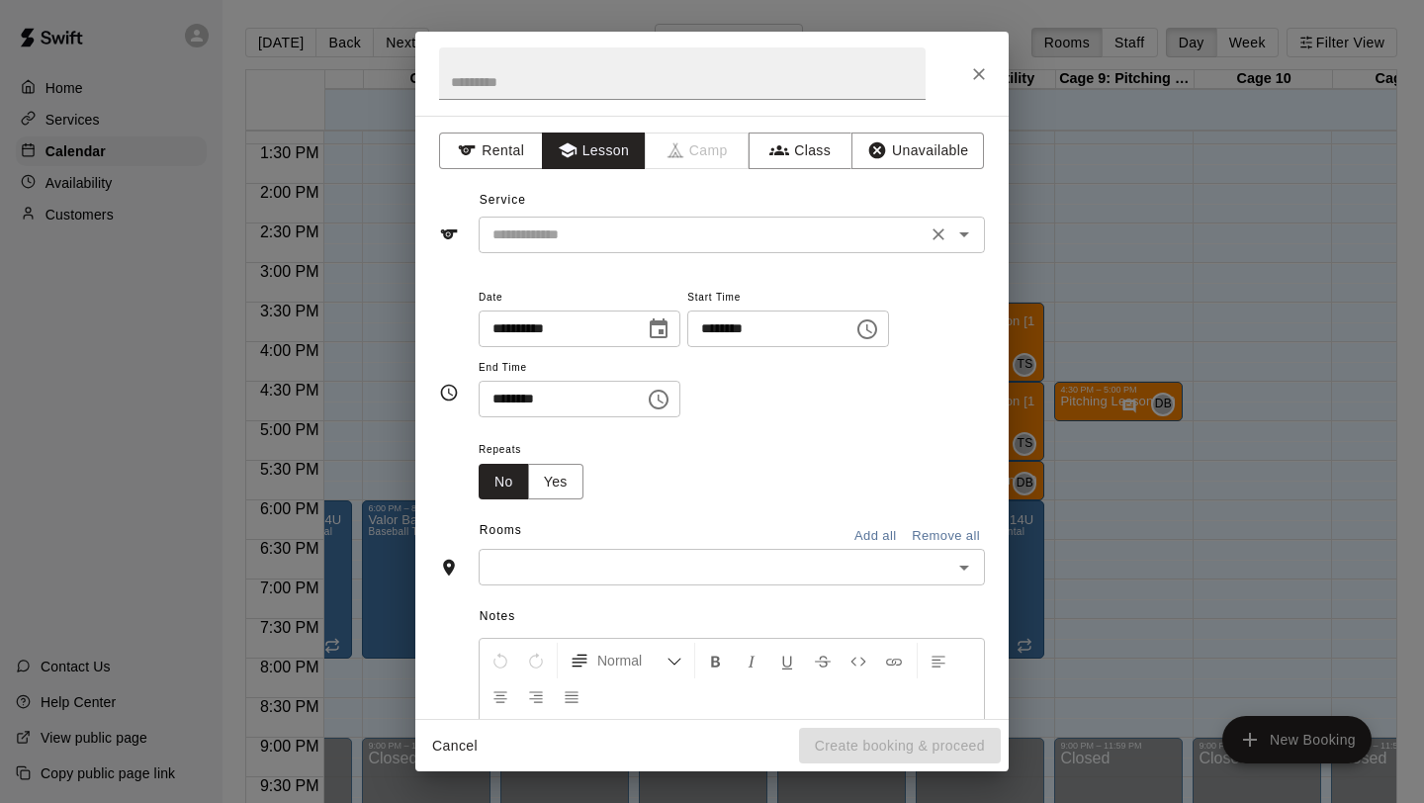
click at [592, 242] on input "text" at bounding box center [702, 234] width 436 height 25
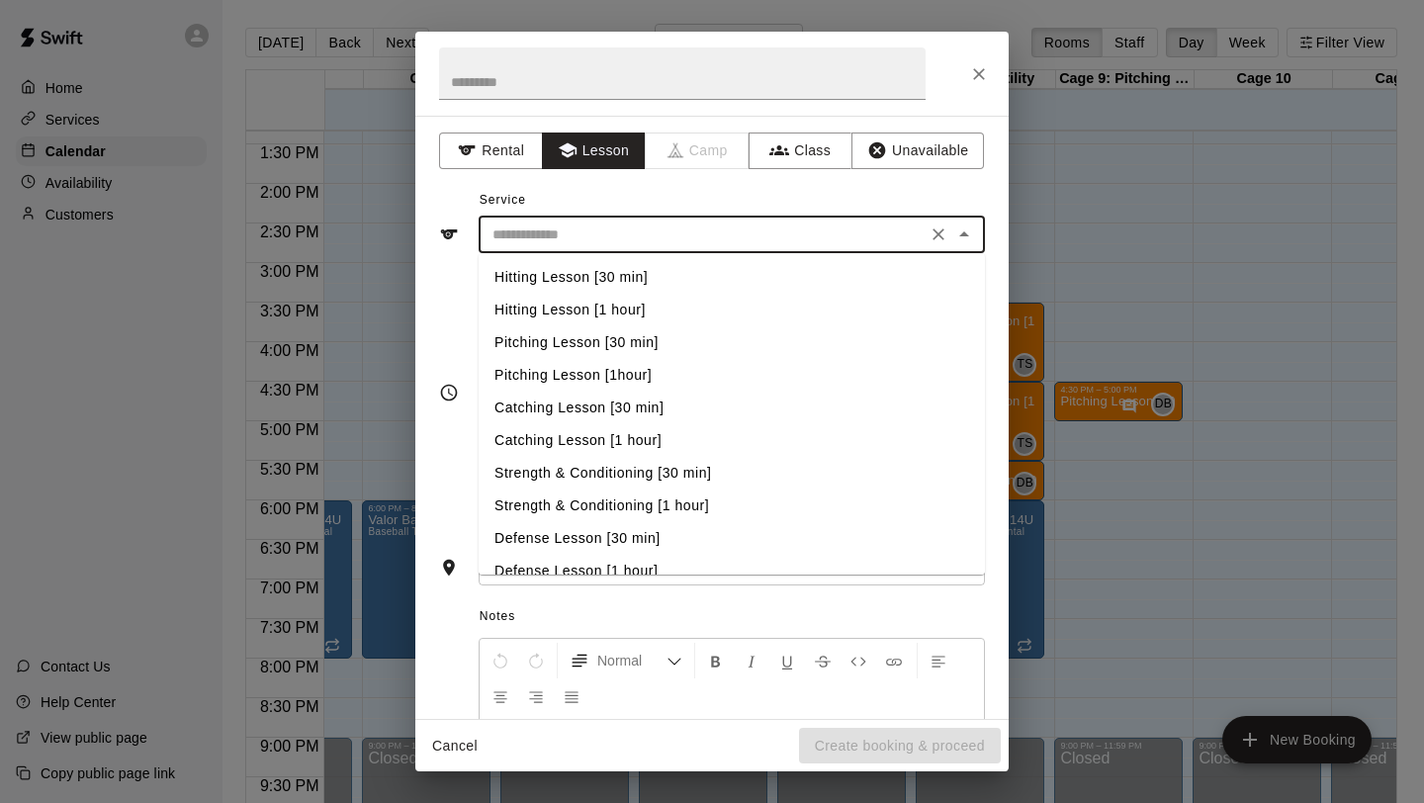
click at [639, 544] on li "Defense Lesson [30 min]" at bounding box center [732, 538] width 506 height 33
type input "**********"
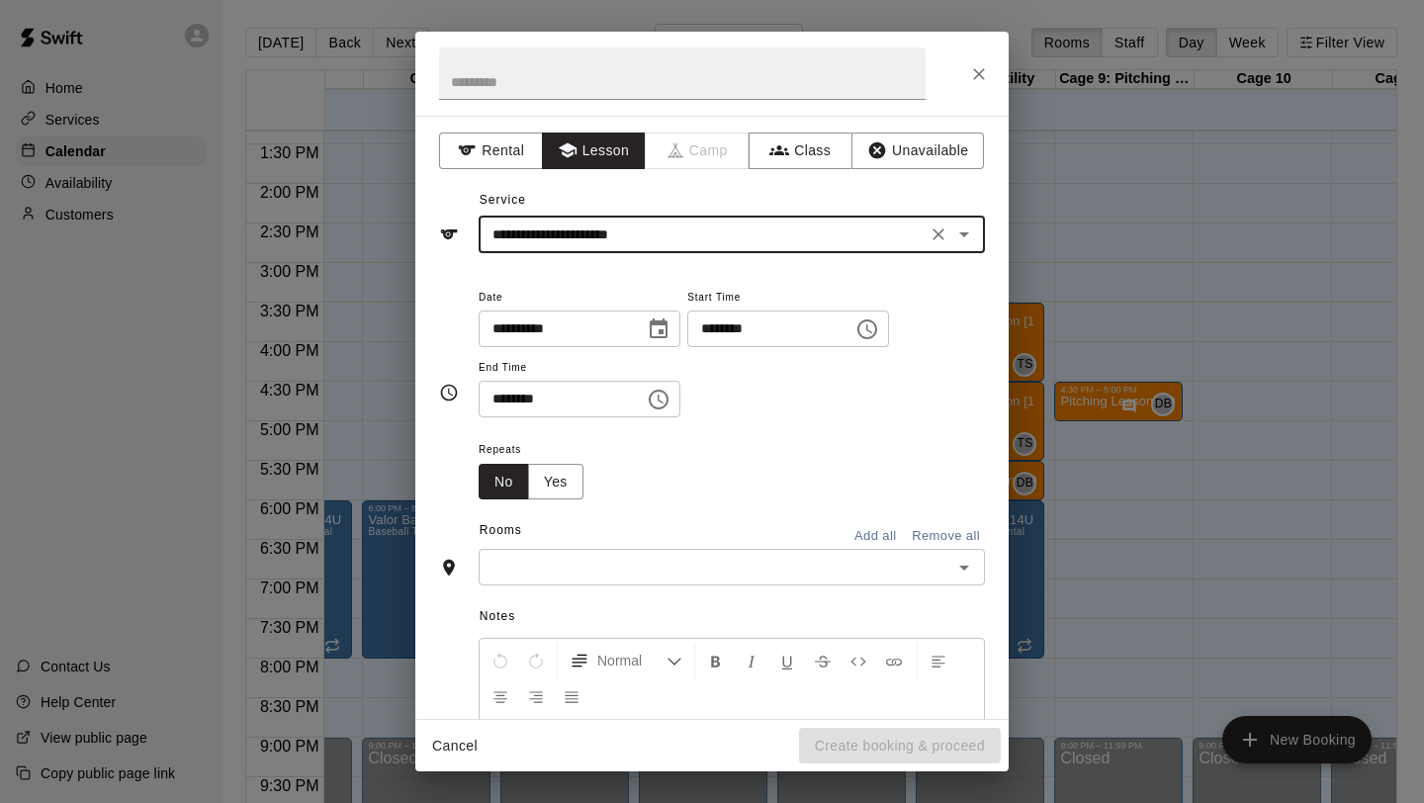
click at [885, 342] on button "Choose time, selected time is 1:00 PM" at bounding box center [867, 329] width 40 height 40
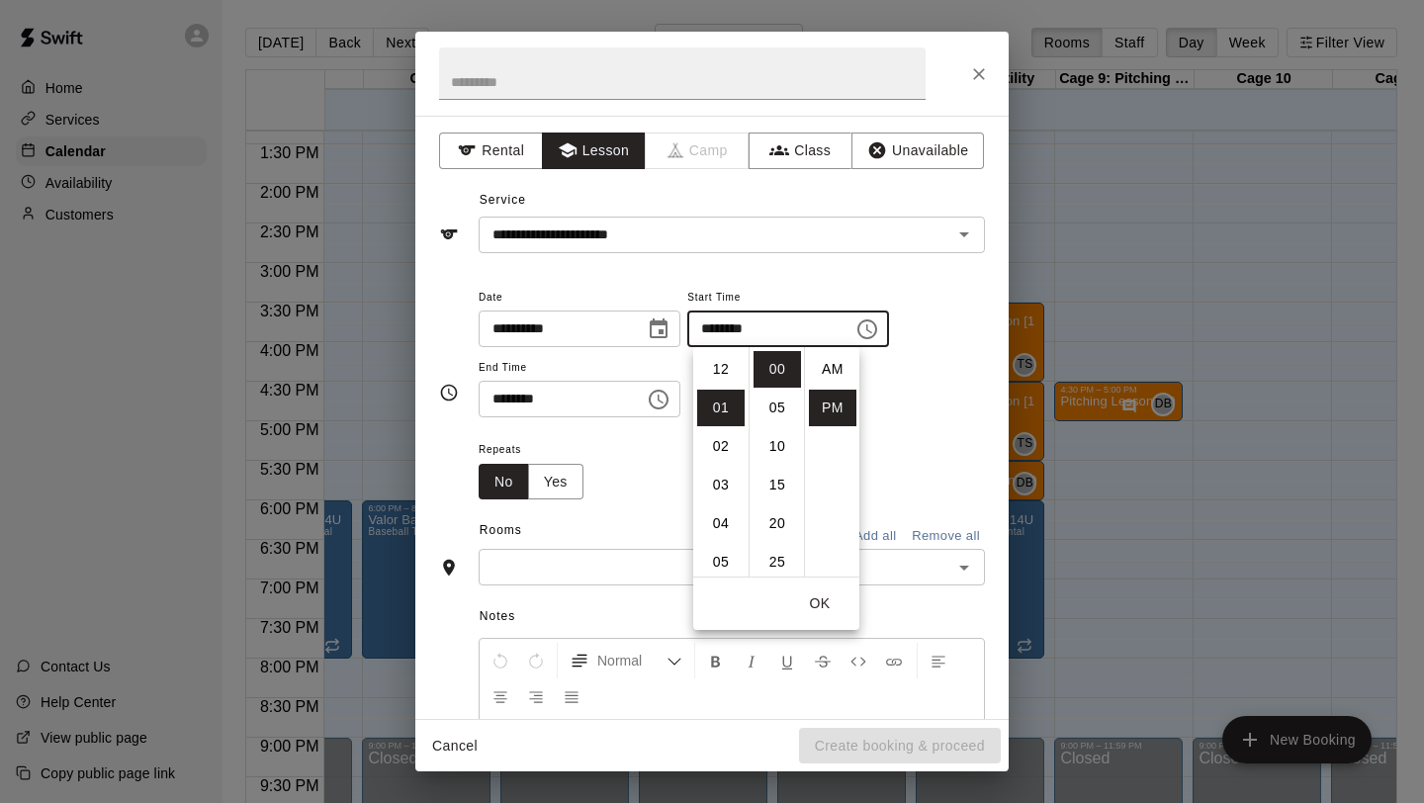
scroll to position [36, 0]
click at [731, 552] on li "06" at bounding box center [720, 562] width 47 height 37
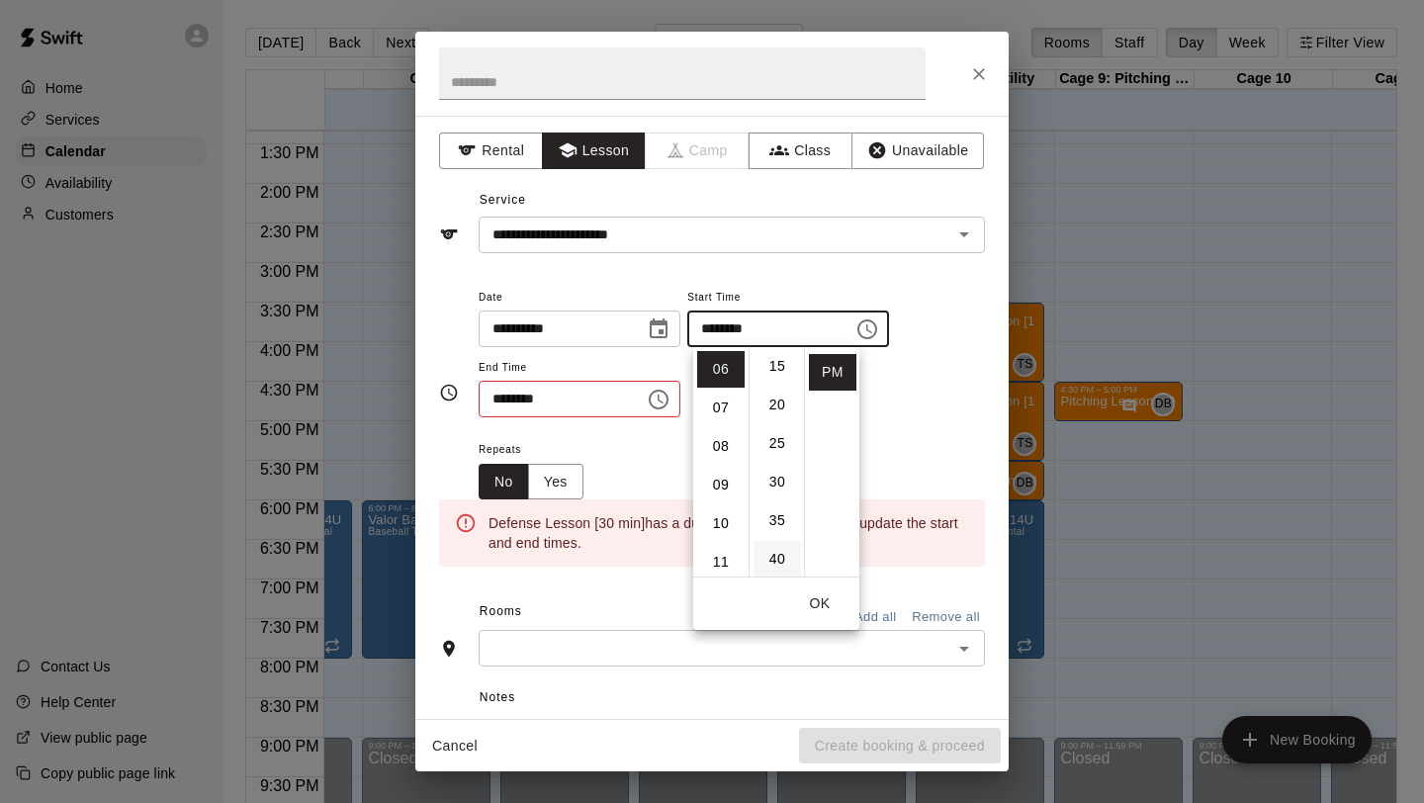
scroll to position [142, 0]
click at [776, 466] on li "30" at bounding box center [776, 458] width 47 height 37
type input "********"
click at [667, 400] on icon "Choose time, selected time is 1:30 PM" at bounding box center [659, 400] width 24 height 24
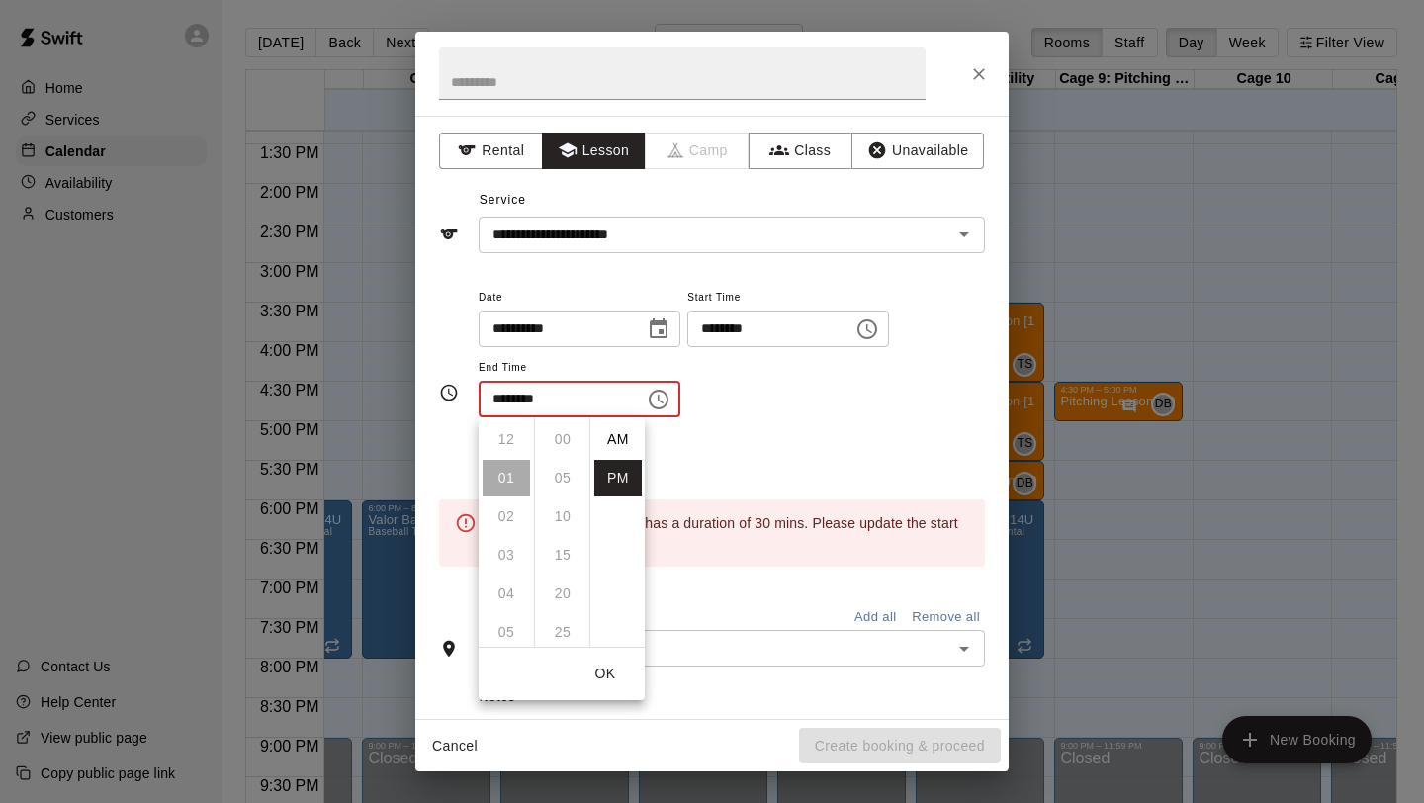
scroll to position [36, 0]
click at [508, 527] on li "07" at bounding box center [506, 520] width 47 height 37
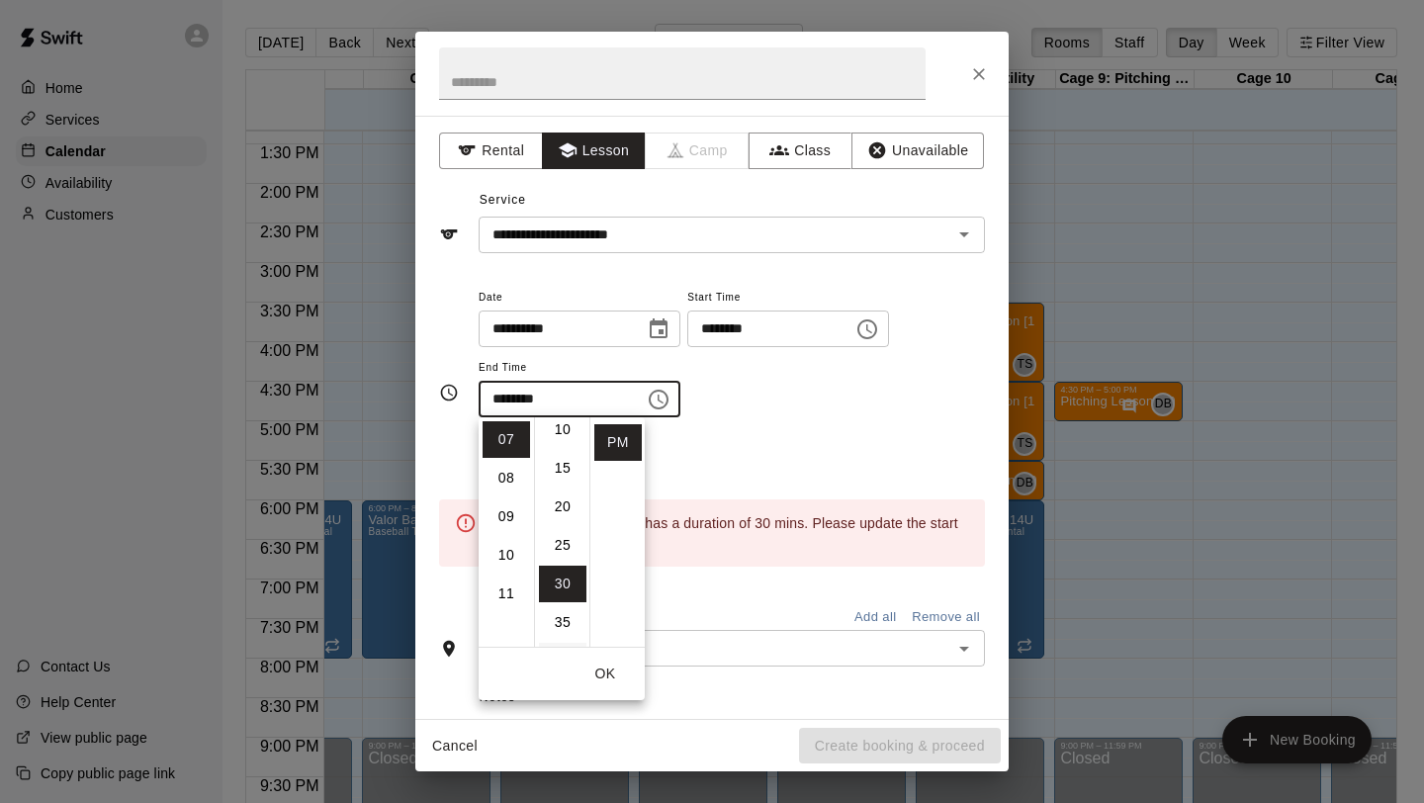
scroll to position [0, 0]
click at [567, 449] on li "00" at bounding box center [562, 439] width 47 height 37
type input "********"
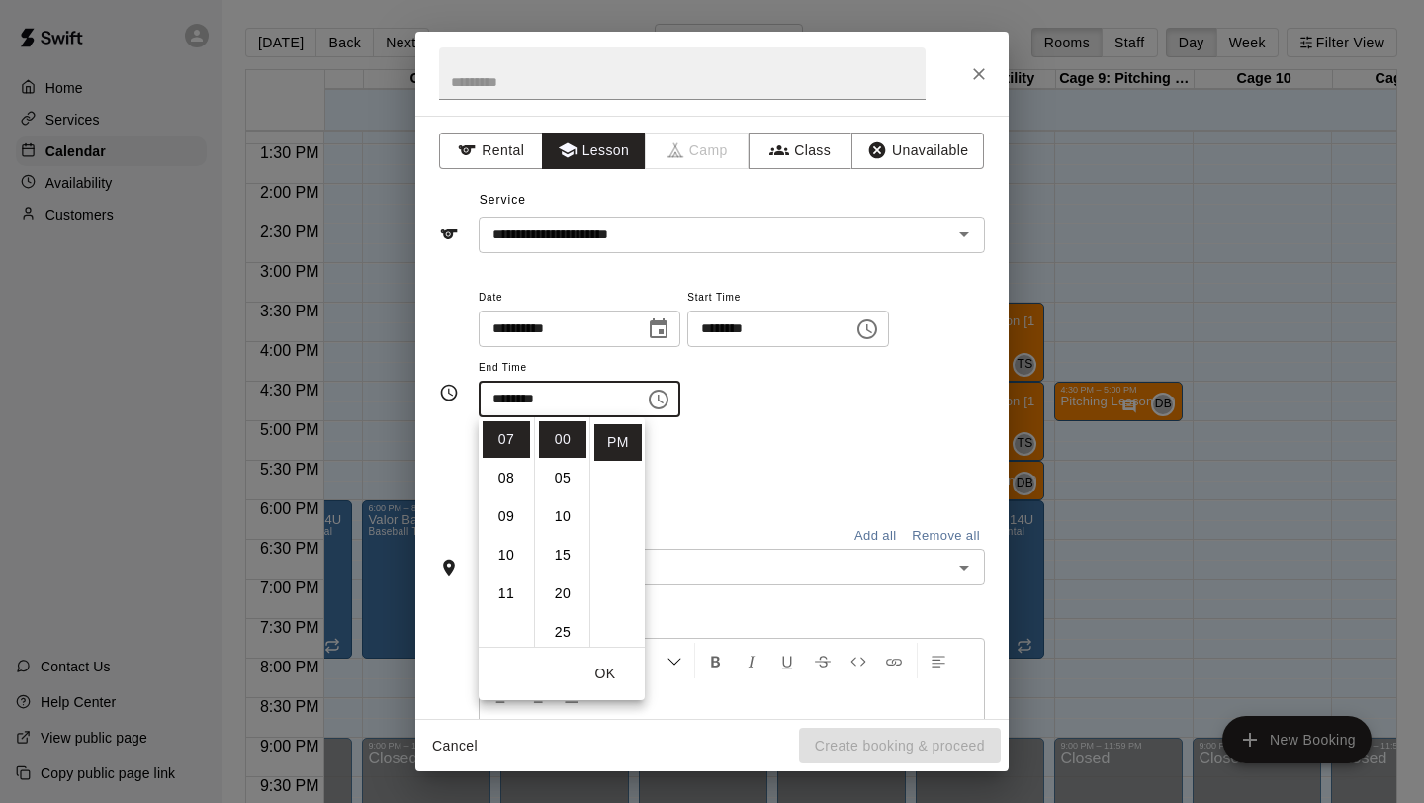
click at [744, 431] on div "**********" at bounding box center [732, 361] width 506 height 153
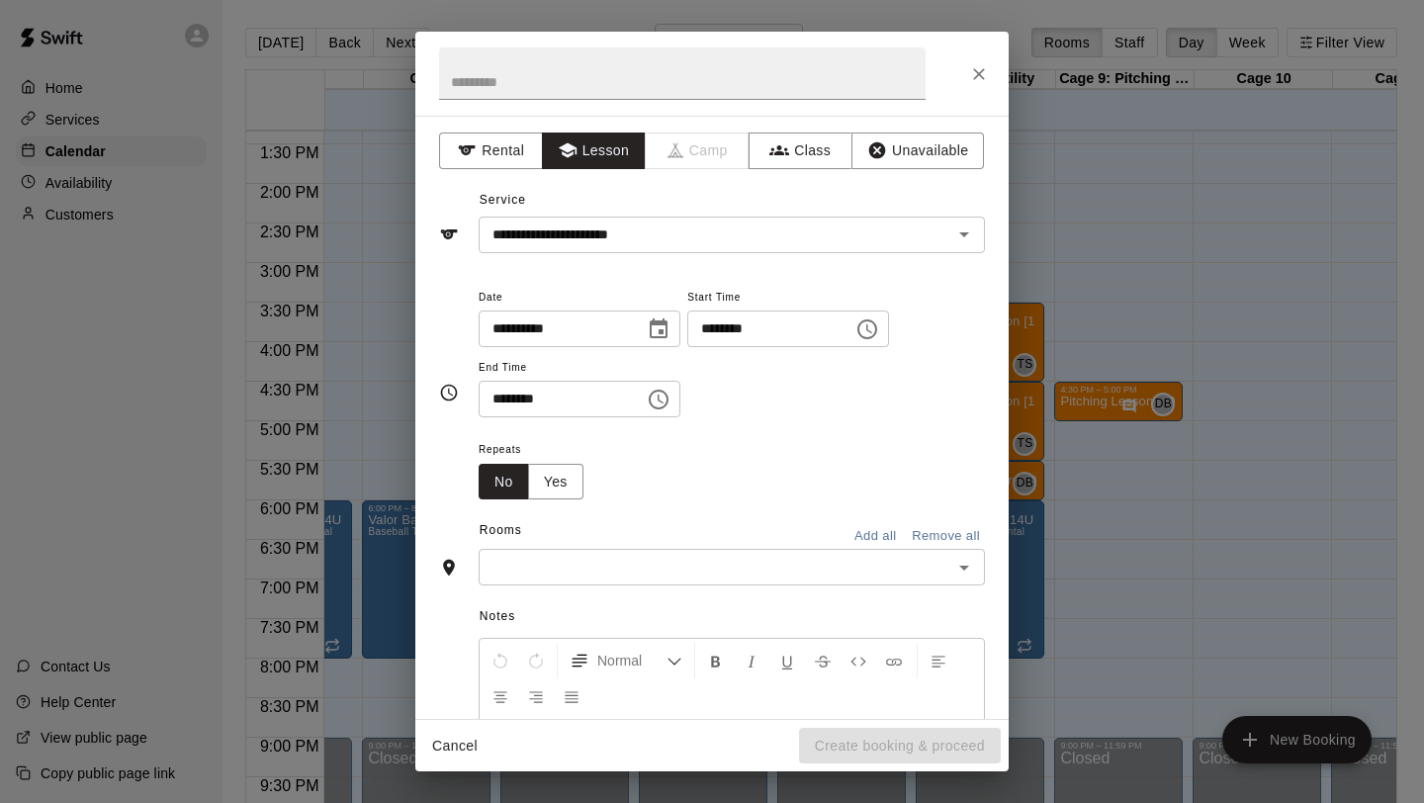
click at [659, 551] on div "​" at bounding box center [732, 567] width 506 height 37
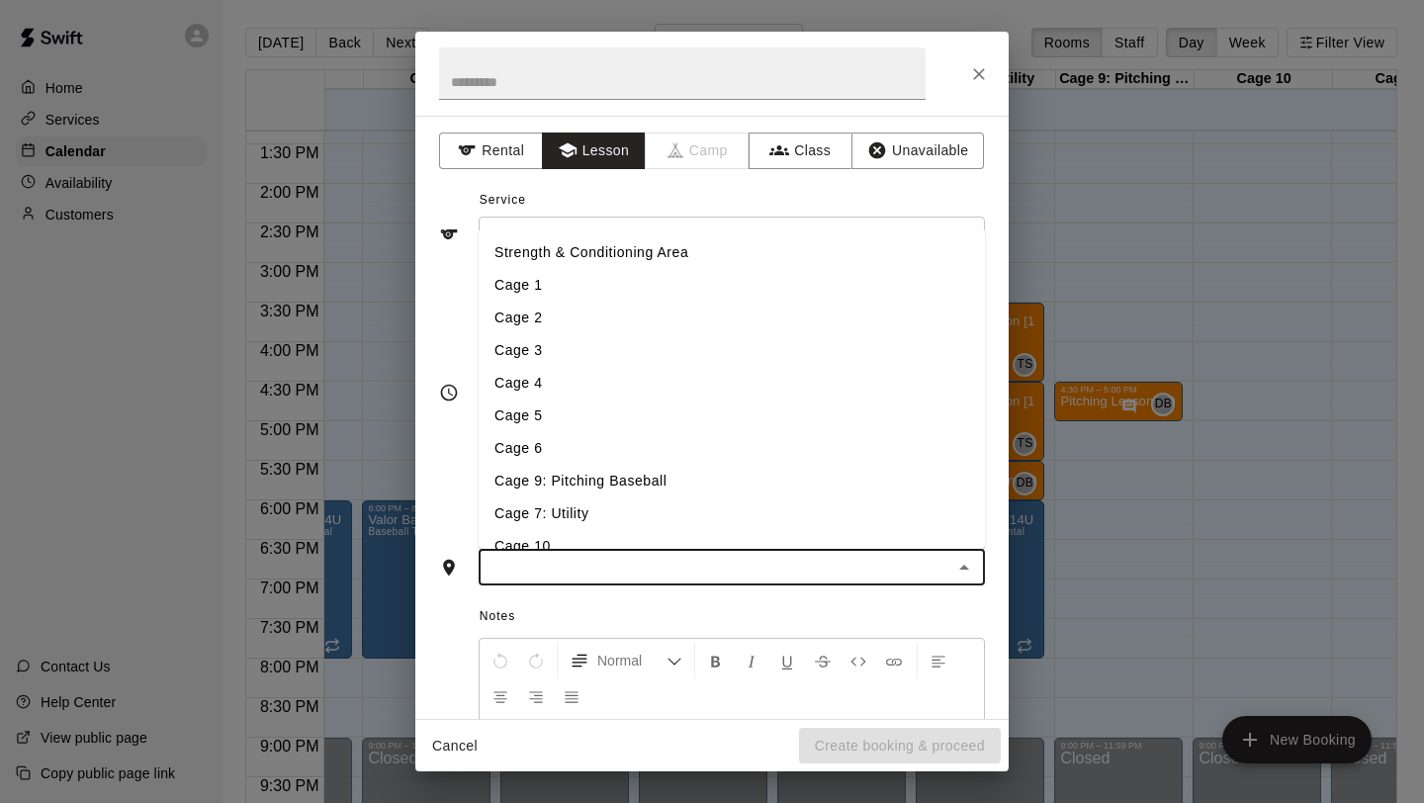
click at [641, 510] on li "Cage 7: Utility" at bounding box center [732, 513] width 506 height 33
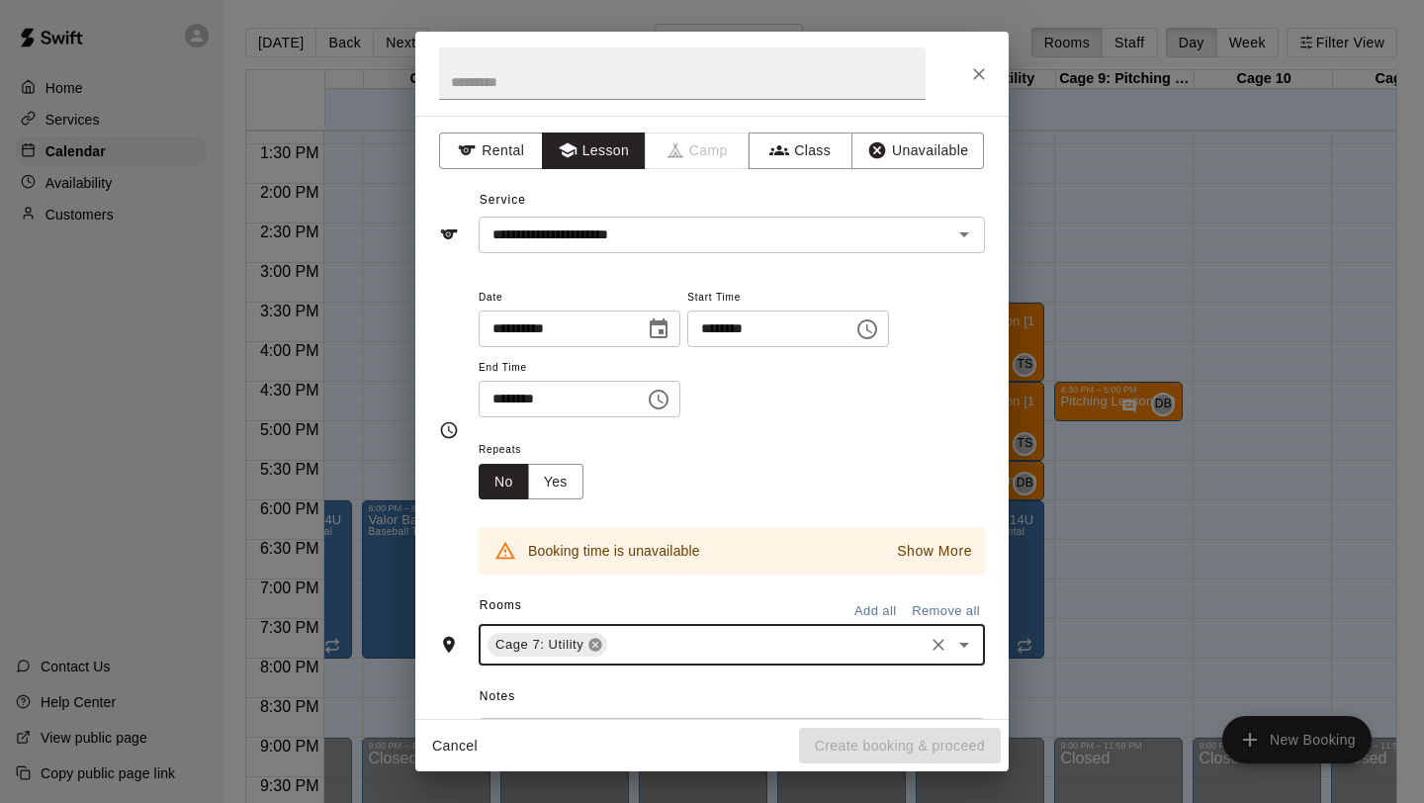
click at [597, 640] on icon at bounding box center [595, 645] width 13 height 13
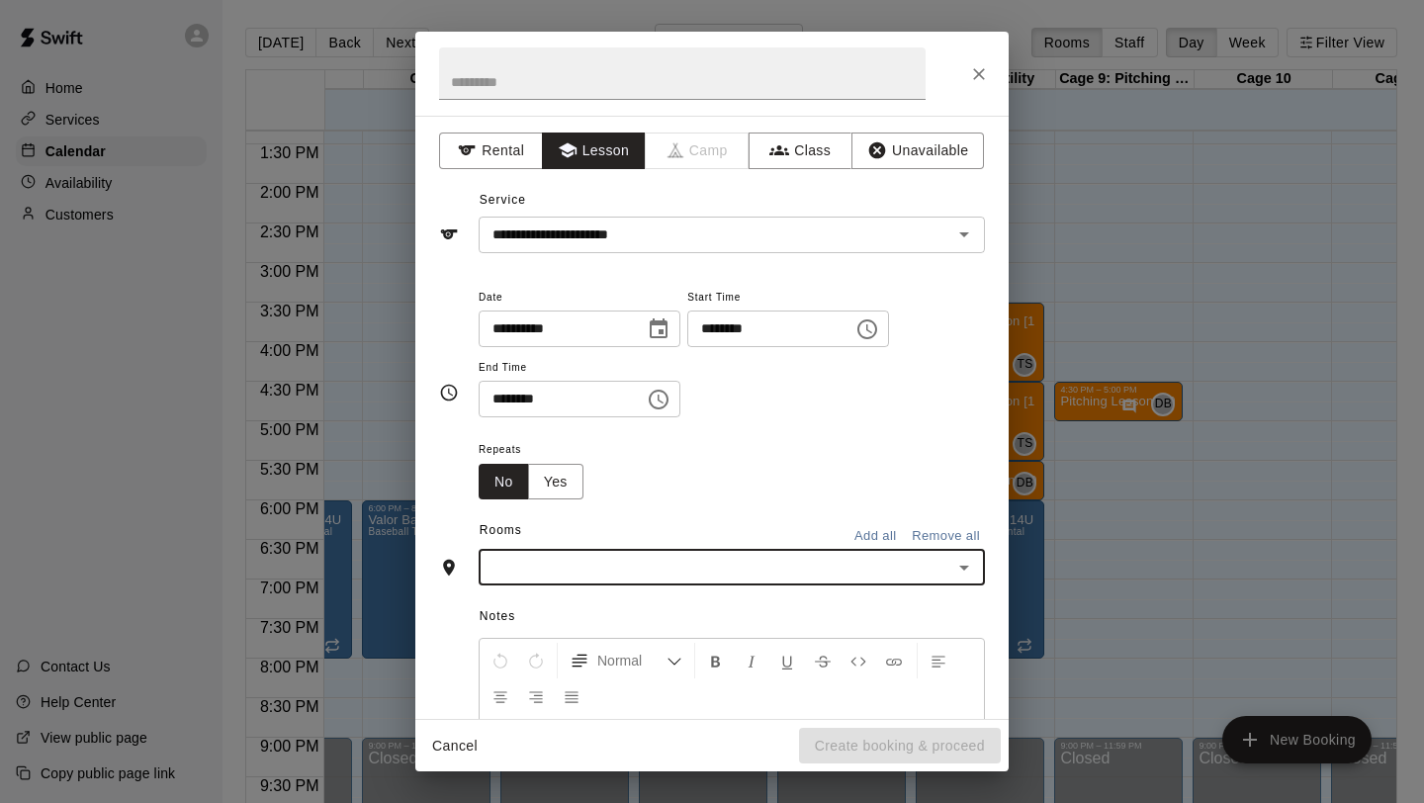
click at [600, 569] on input "text" at bounding box center [715, 567] width 462 height 25
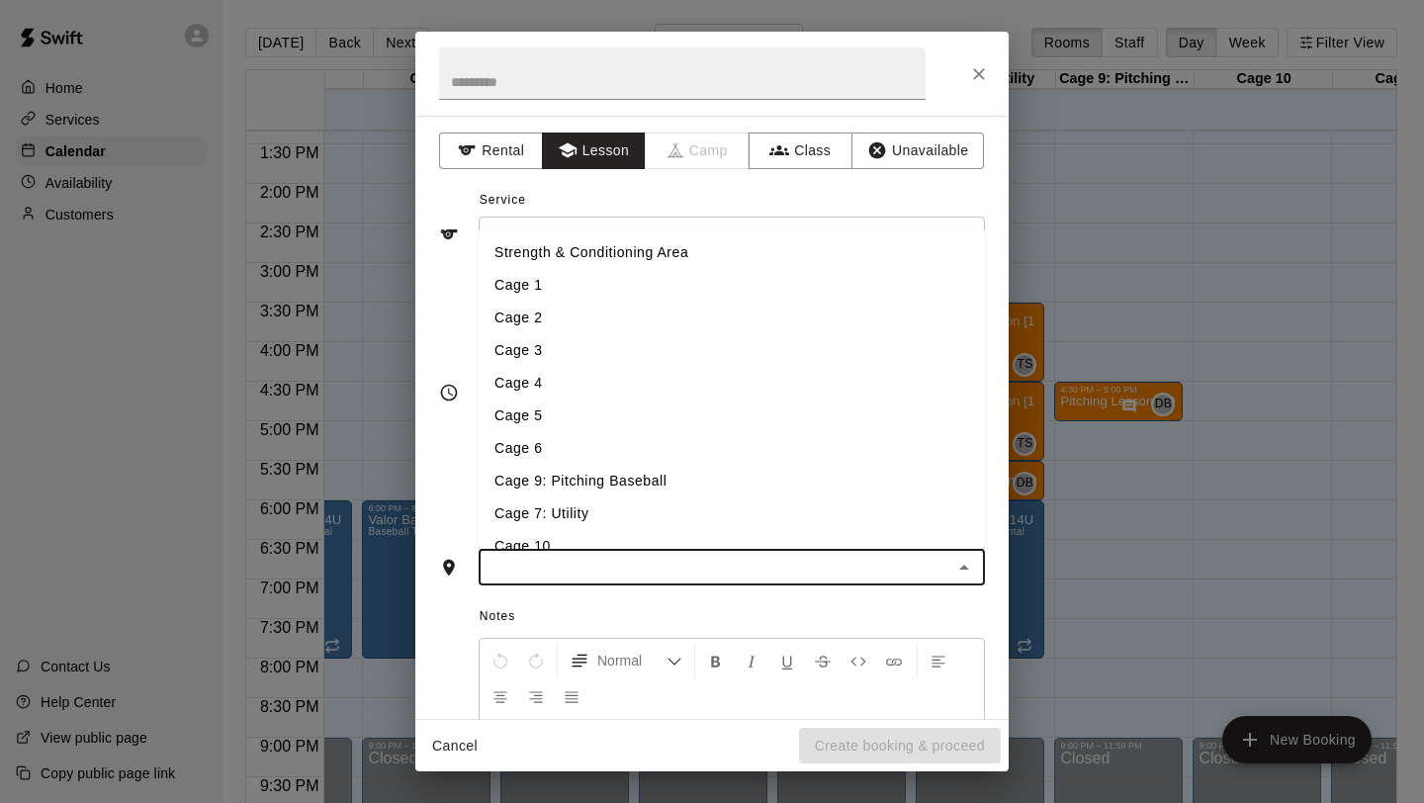
click at [602, 490] on li "Cage 9: Pitching Baseball" at bounding box center [732, 481] width 506 height 33
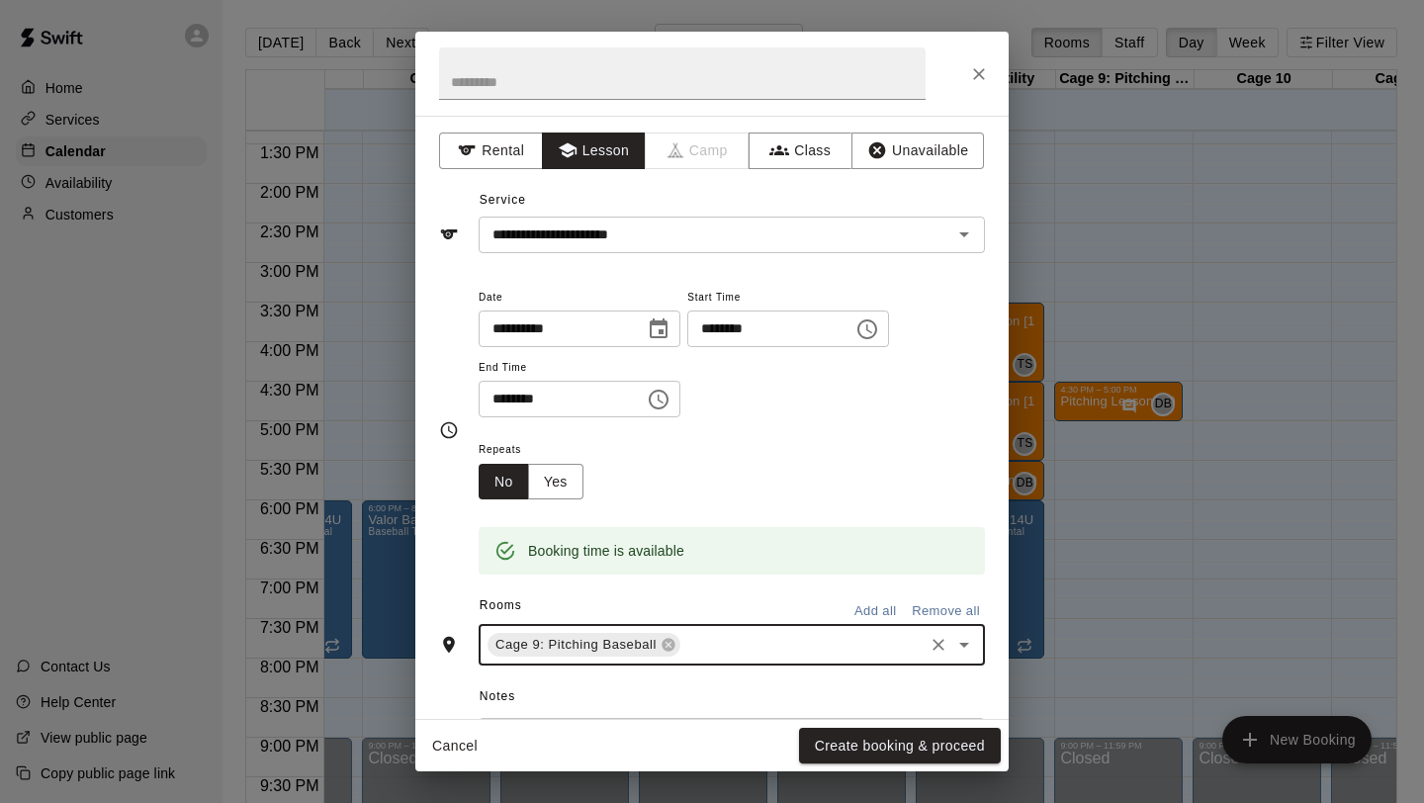
scroll to position [266, 0]
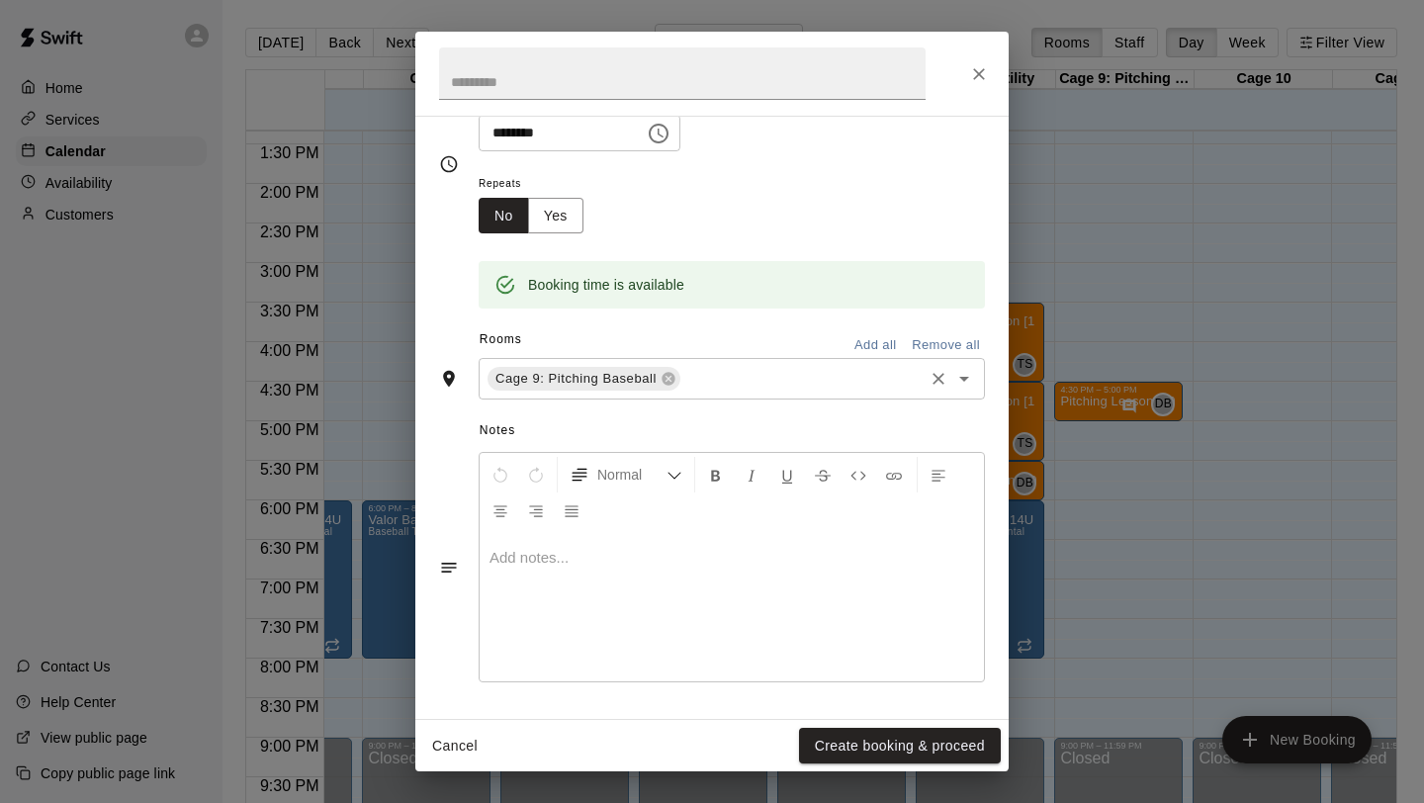
click at [646, 627] on div at bounding box center [732, 607] width 504 height 148
click at [841, 735] on button "Create booking & proceed" at bounding box center [900, 746] width 202 height 37
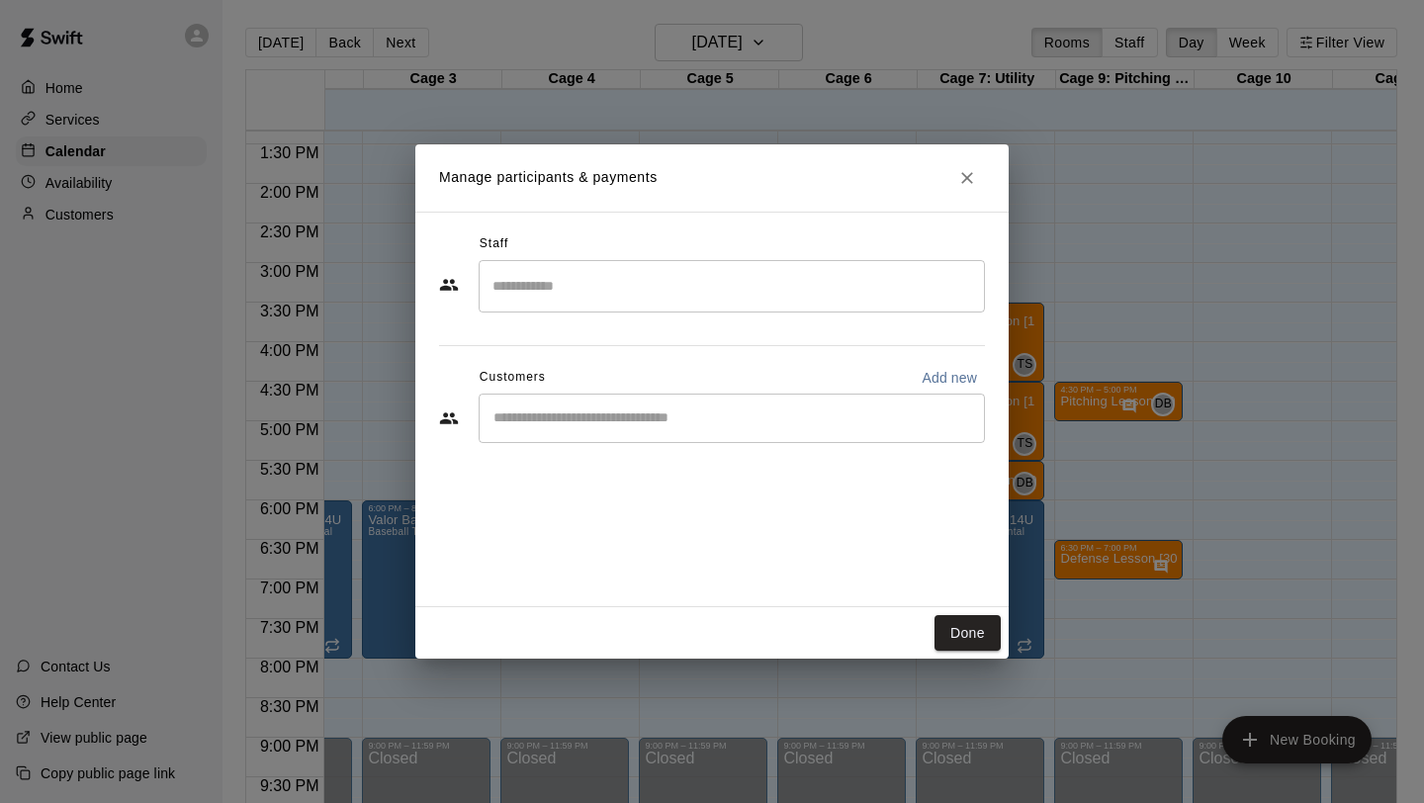
click at [583, 274] on input "Search staff" at bounding box center [731, 286] width 488 height 35
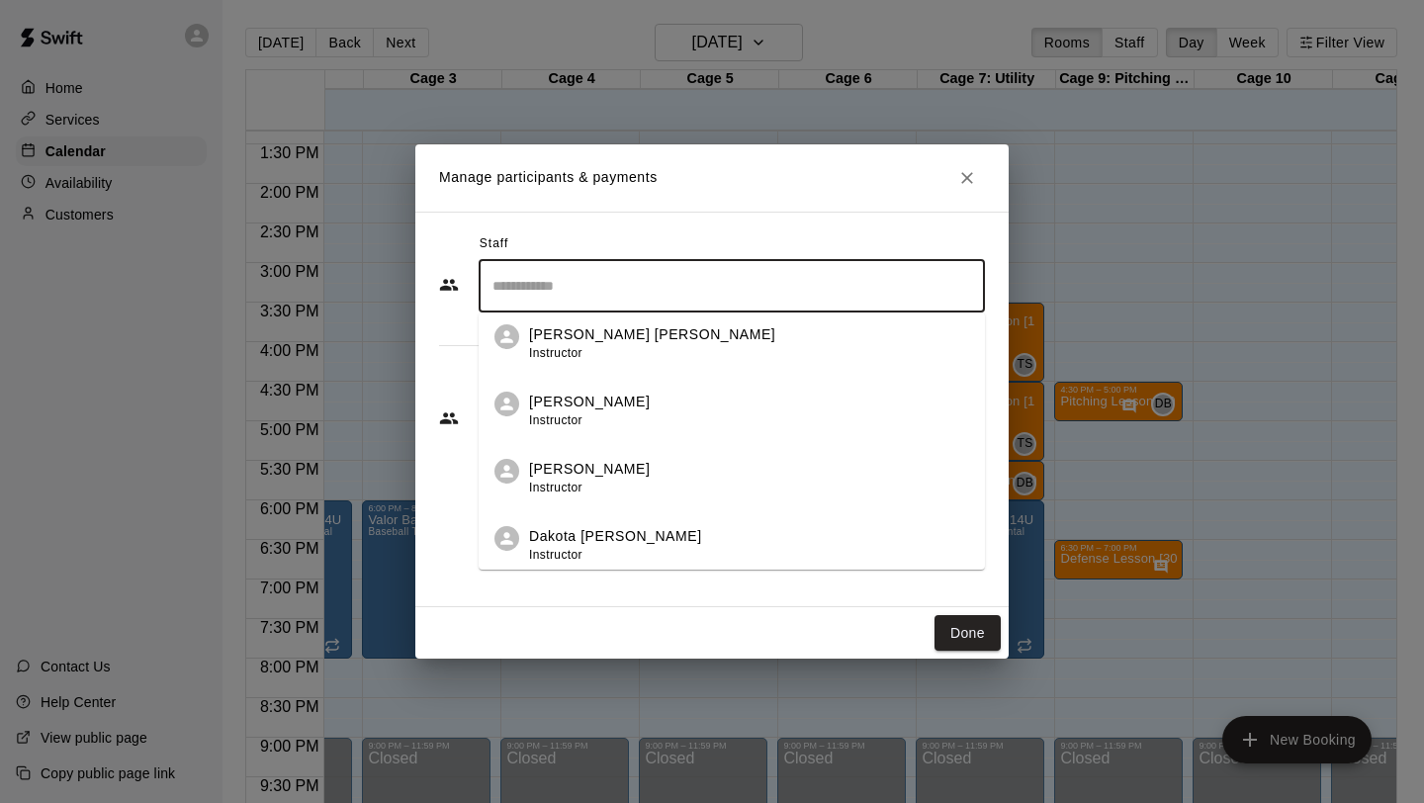
scroll to position [144, 0]
click at [595, 519] on li "Dakota [PERSON_NAME] Instructor" at bounding box center [732, 537] width 506 height 67
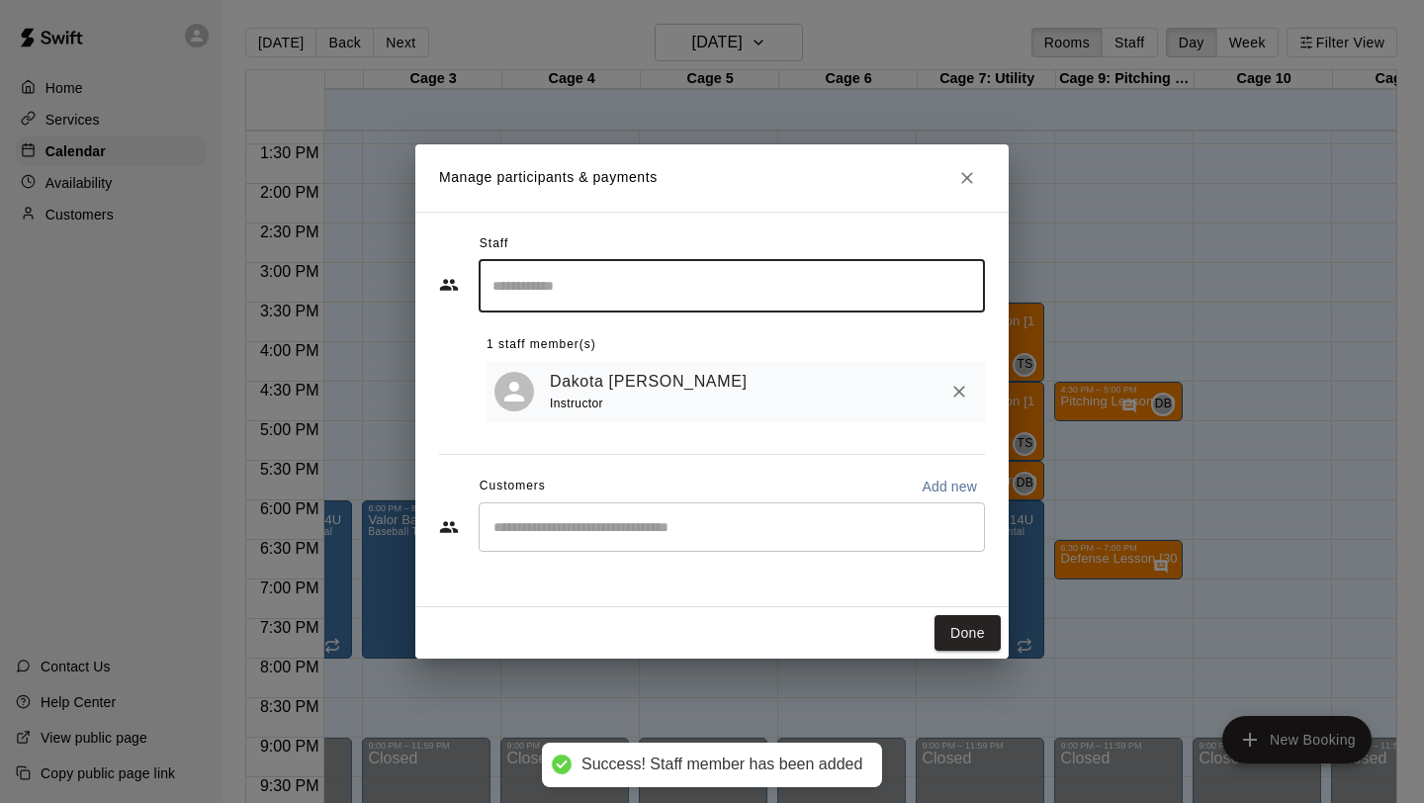
click at [969, 625] on button "Done" at bounding box center [967, 633] width 66 height 37
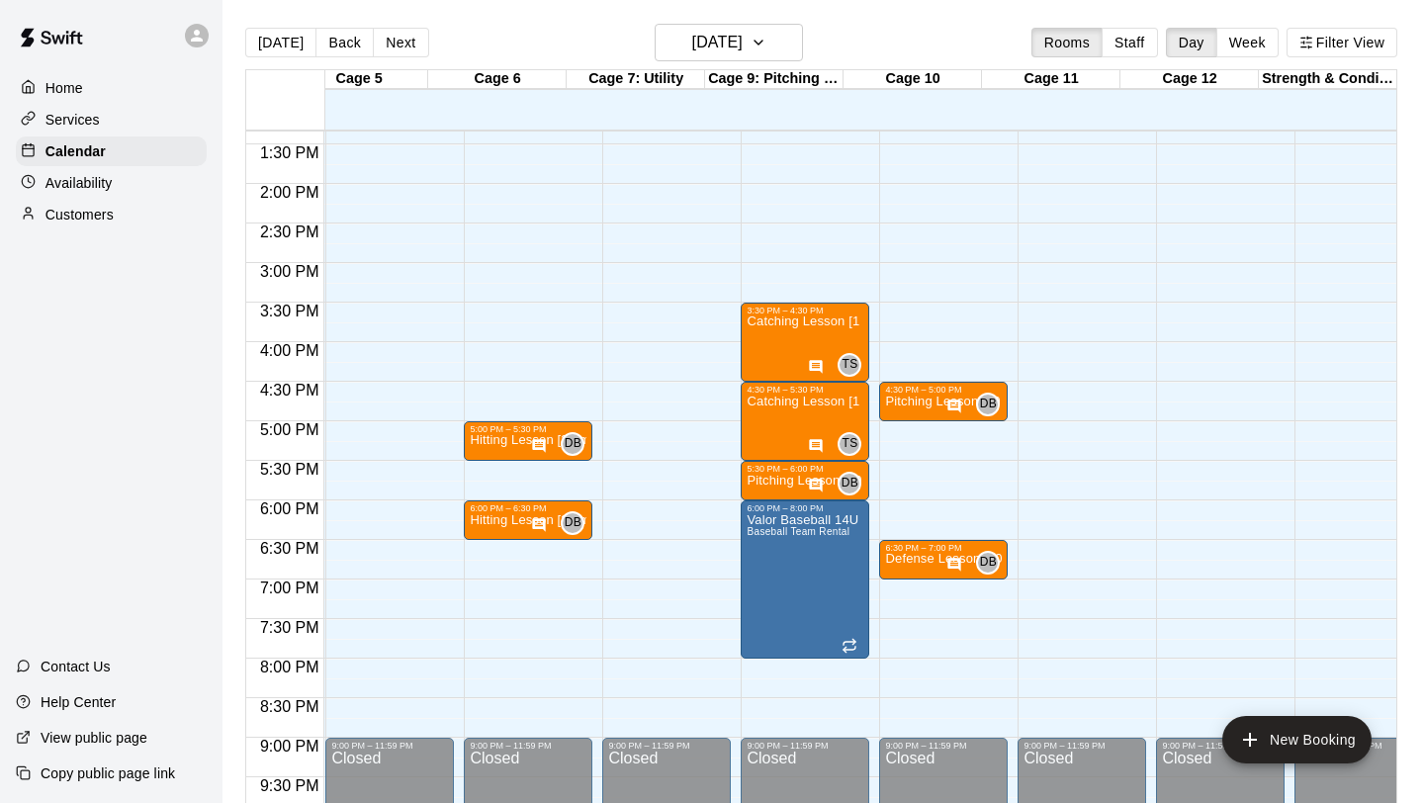
scroll to position [0, 0]
